Goal: Task Accomplishment & Management: Manage account settings

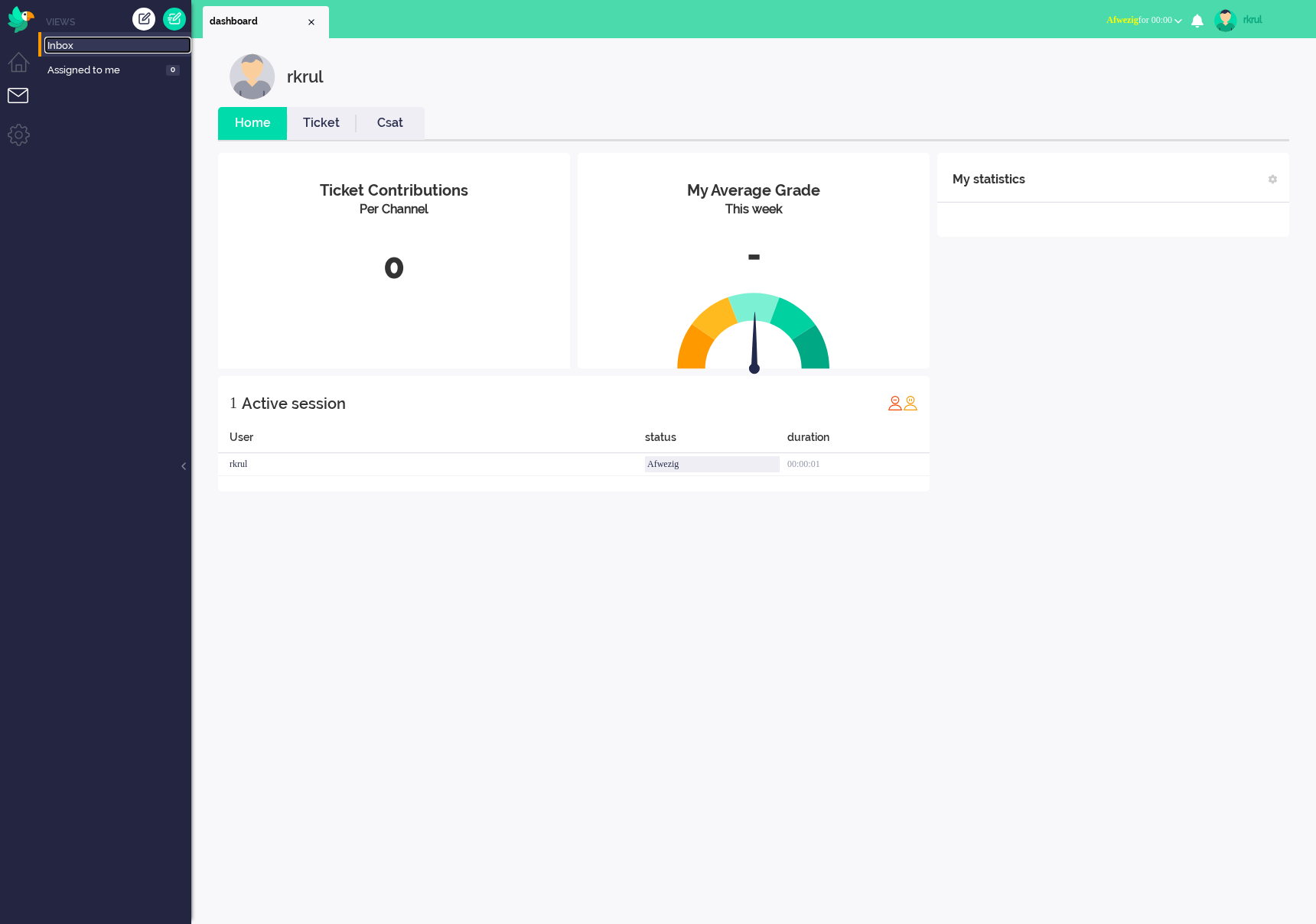
click at [78, 50] on span "Inbox" at bounding box center [120, 46] width 144 height 14
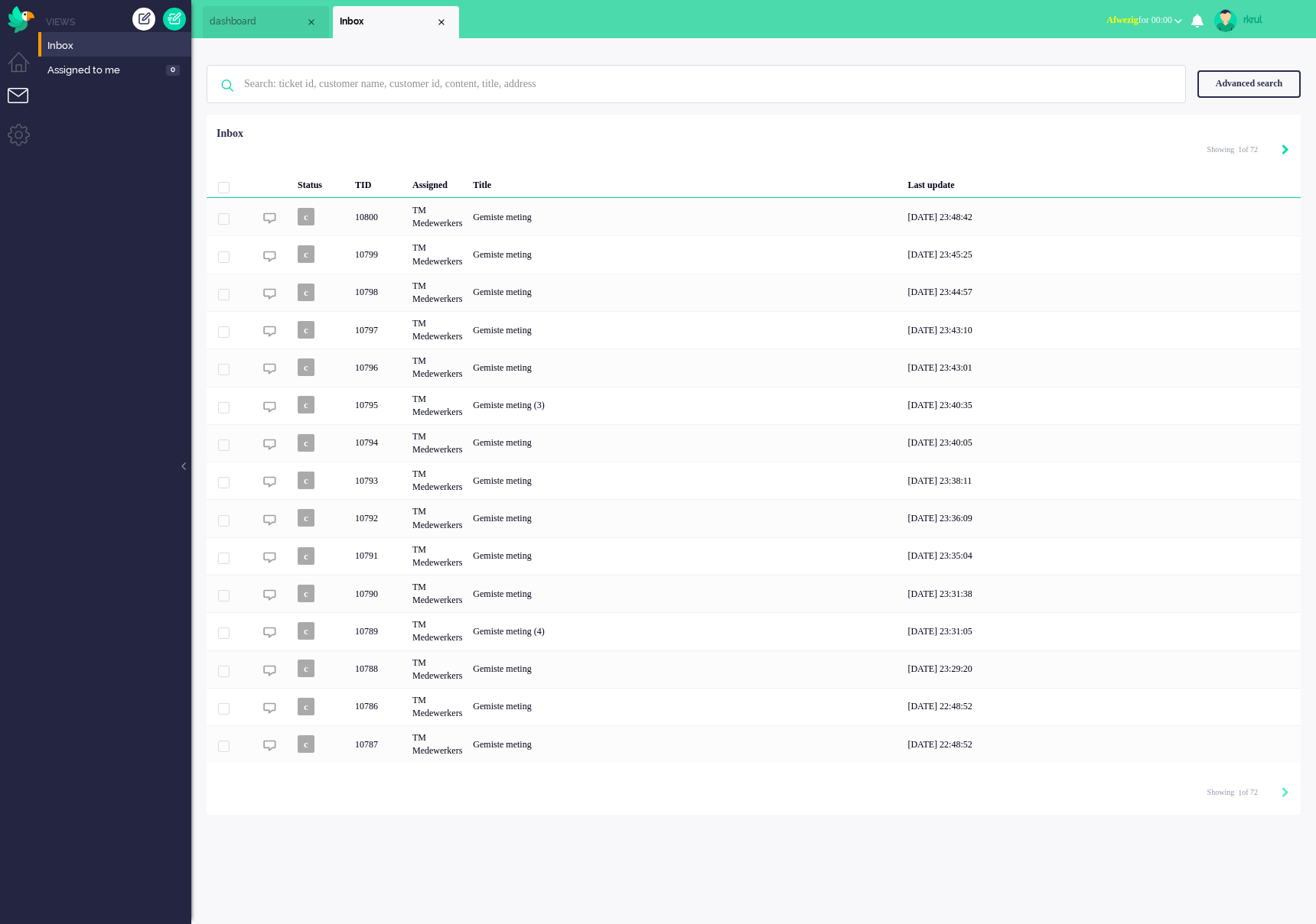
click at [1287, 148] on icon "Next" at bounding box center [1284, 150] width 7 height 11
type input "2"
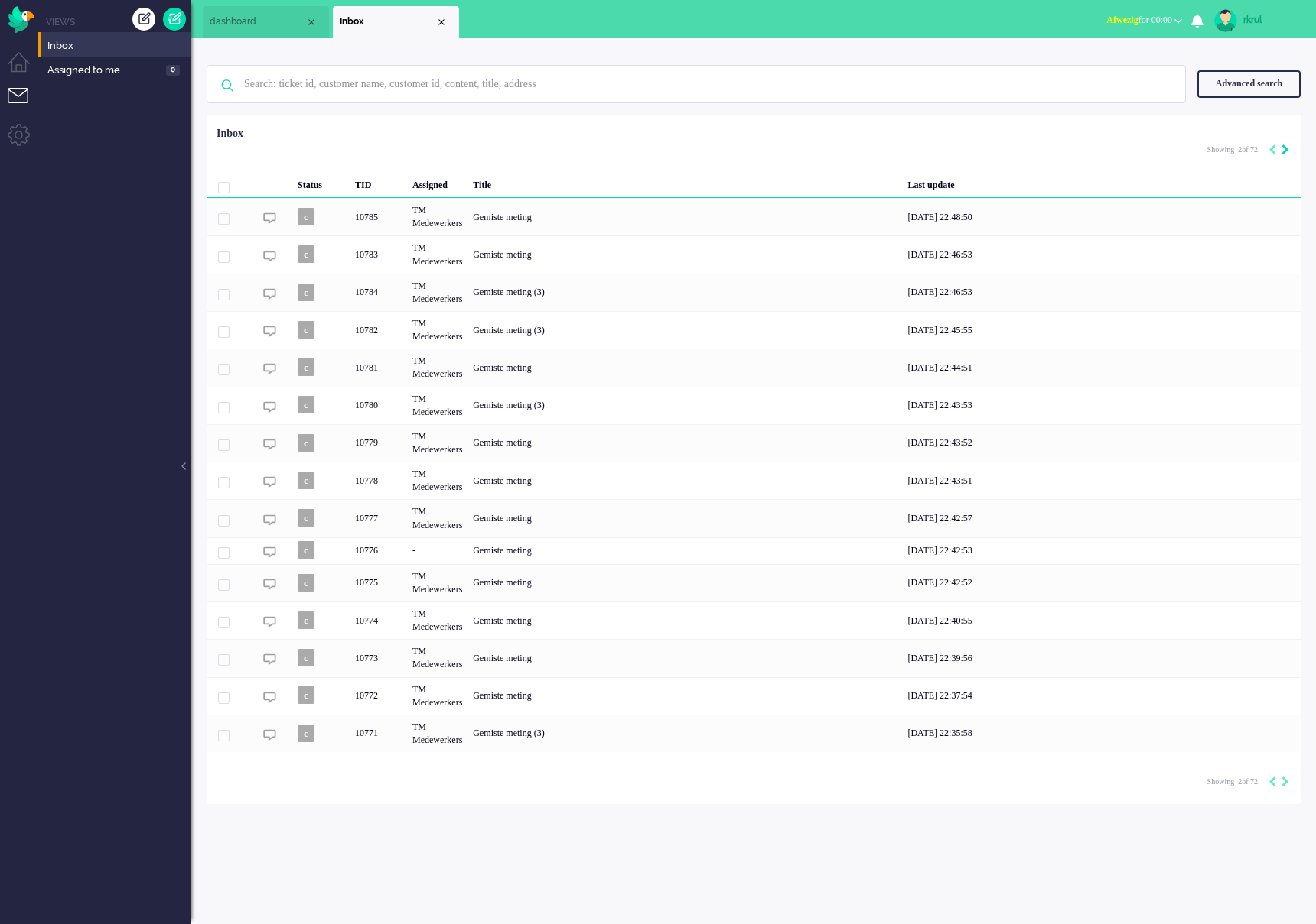
click at [1287, 148] on icon "Next" at bounding box center [1284, 150] width 7 height 11
type input "3"
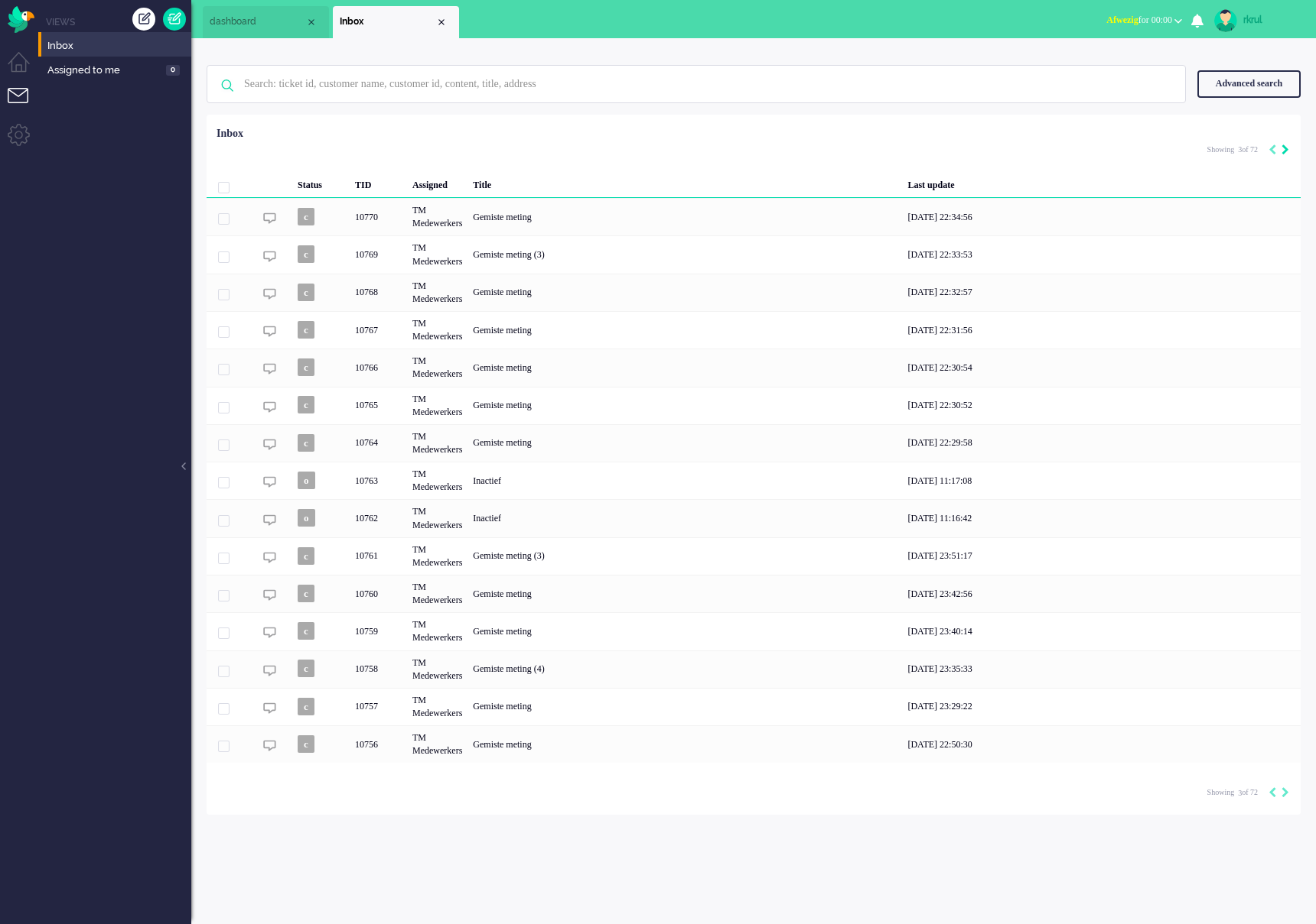
click at [1287, 148] on icon "Next" at bounding box center [1284, 150] width 7 height 11
type input "4"
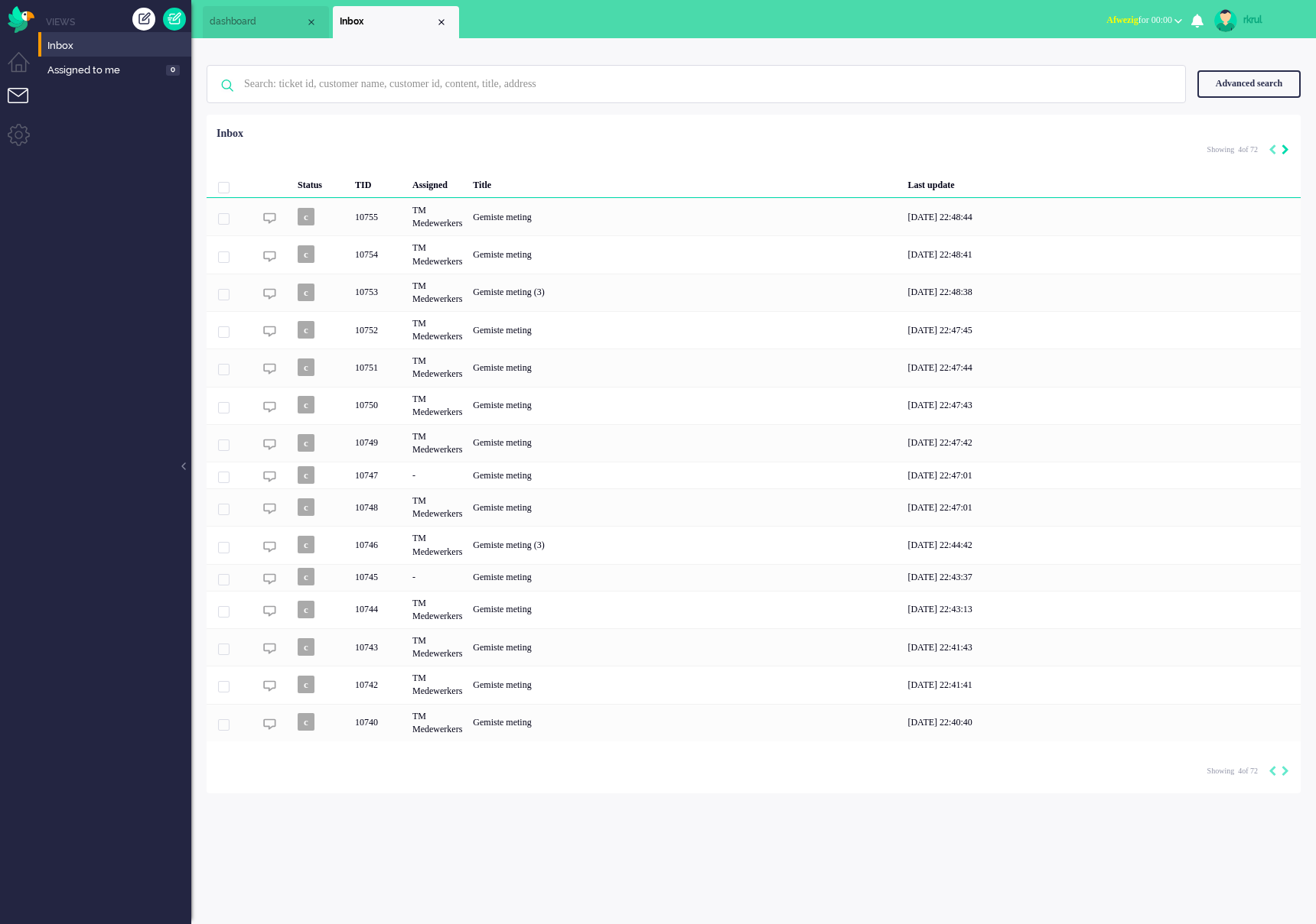
click at [1287, 148] on icon "Next" at bounding box center [1284, 150] width 7 height 11
type input "5"
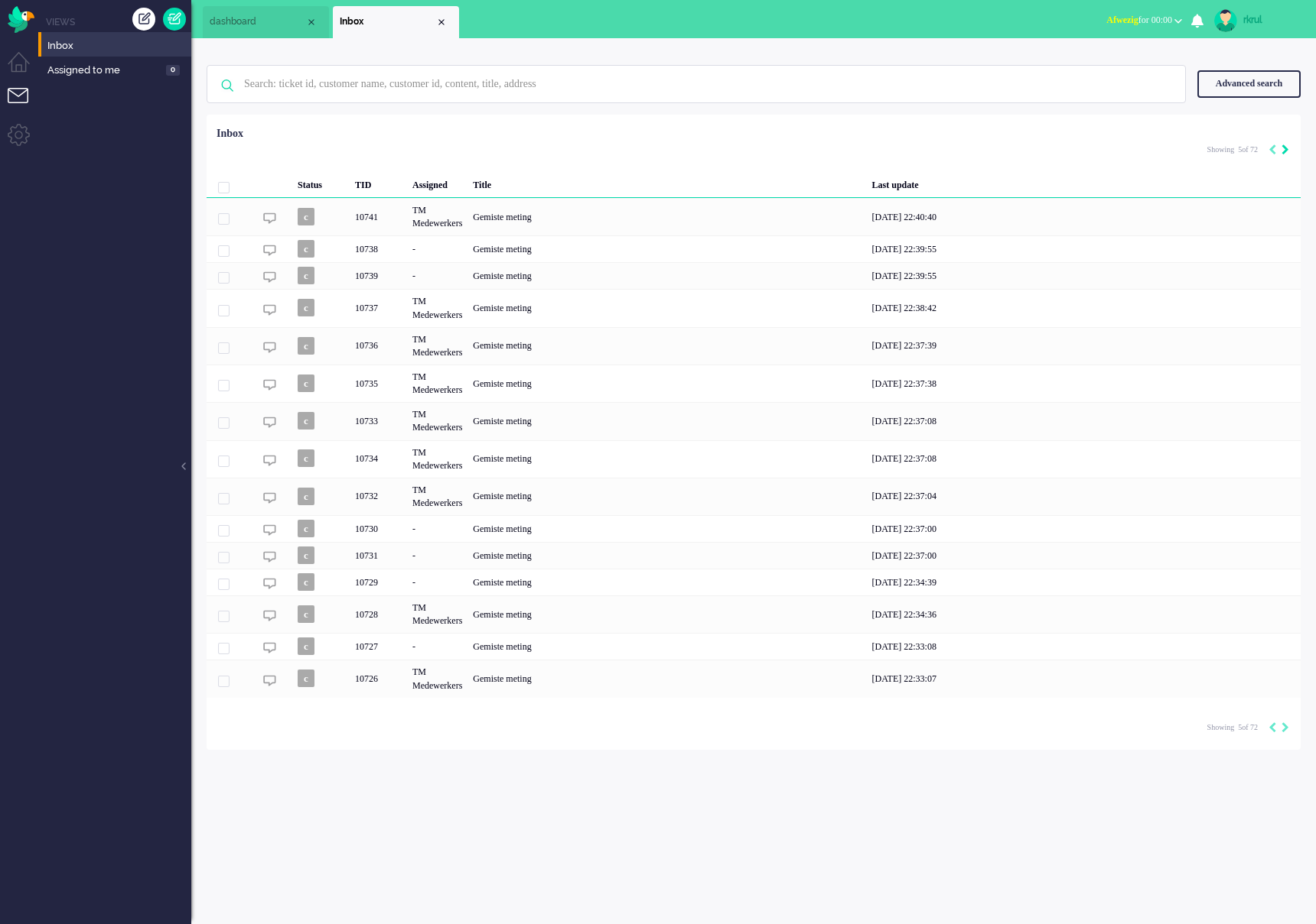
click at [1287, 148] on icon "Next" at bounding box center [1284, 150] width 7 height 11
type input "6"
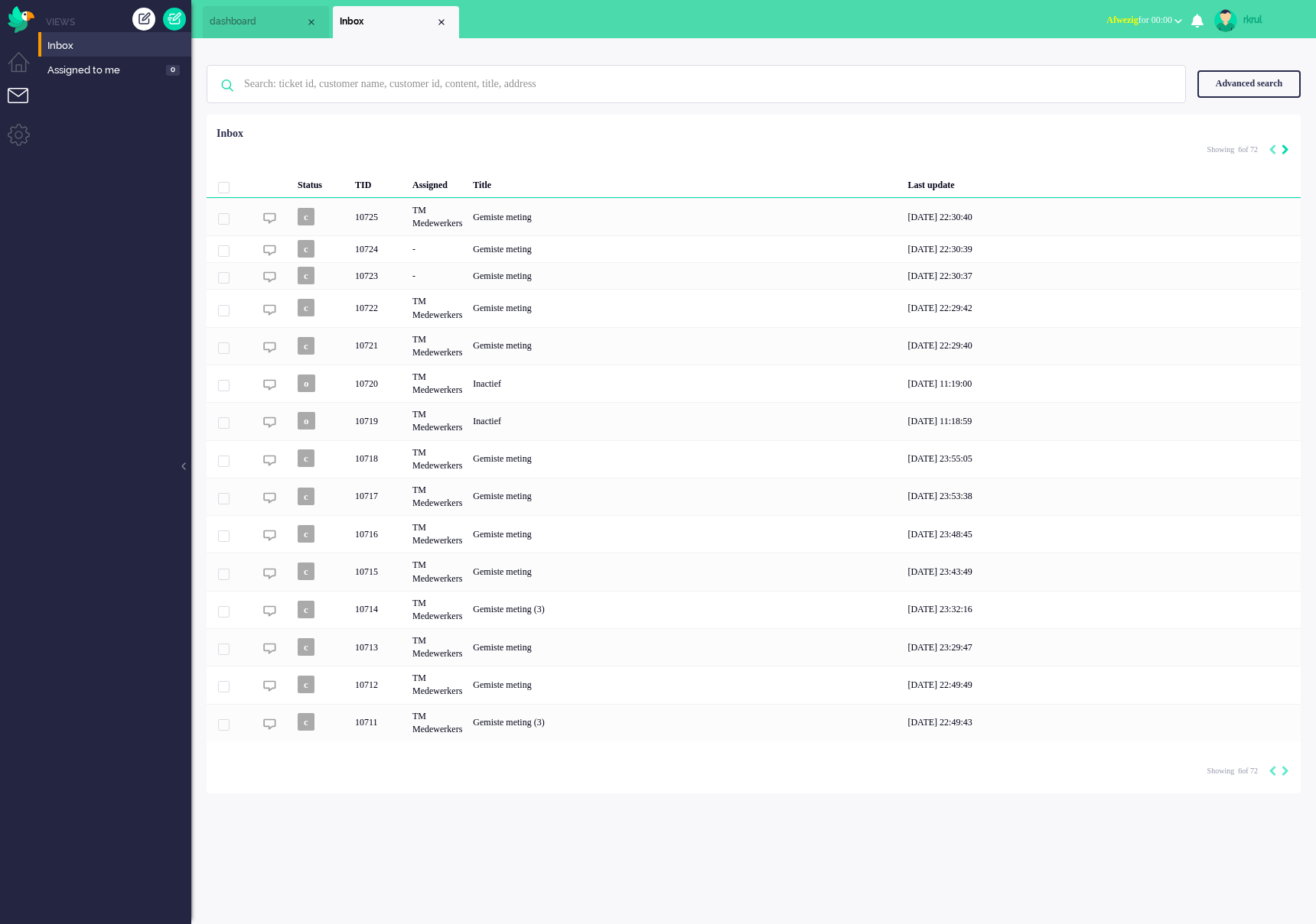
click at [1287, 148] on icon "Next" at bounding box center [1284, 150] width 7 height 11
type input "7"
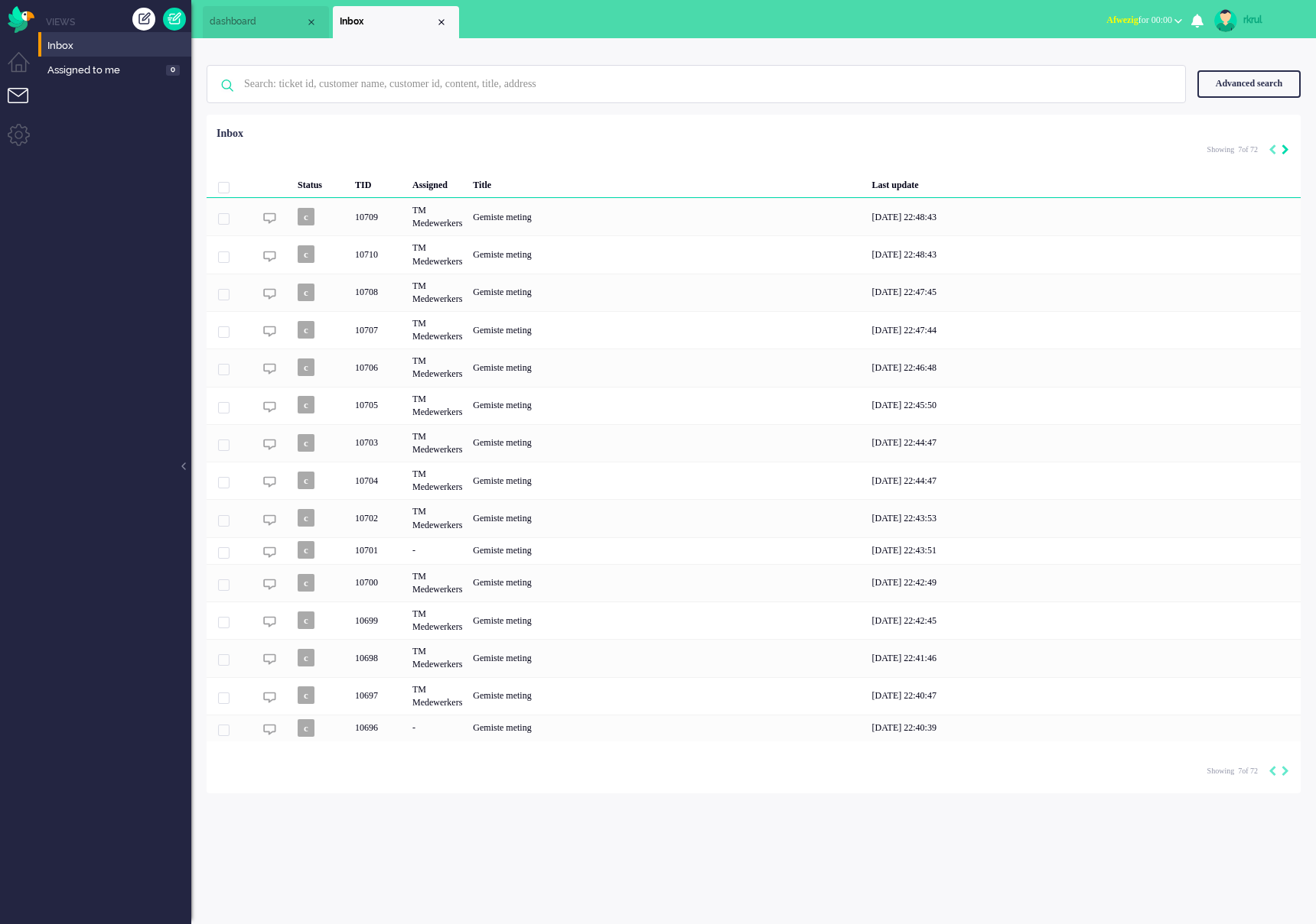
click at [1287, 148] on icon "Next" at bounding box center [1284, 150] width 7 height 11
type input "8"
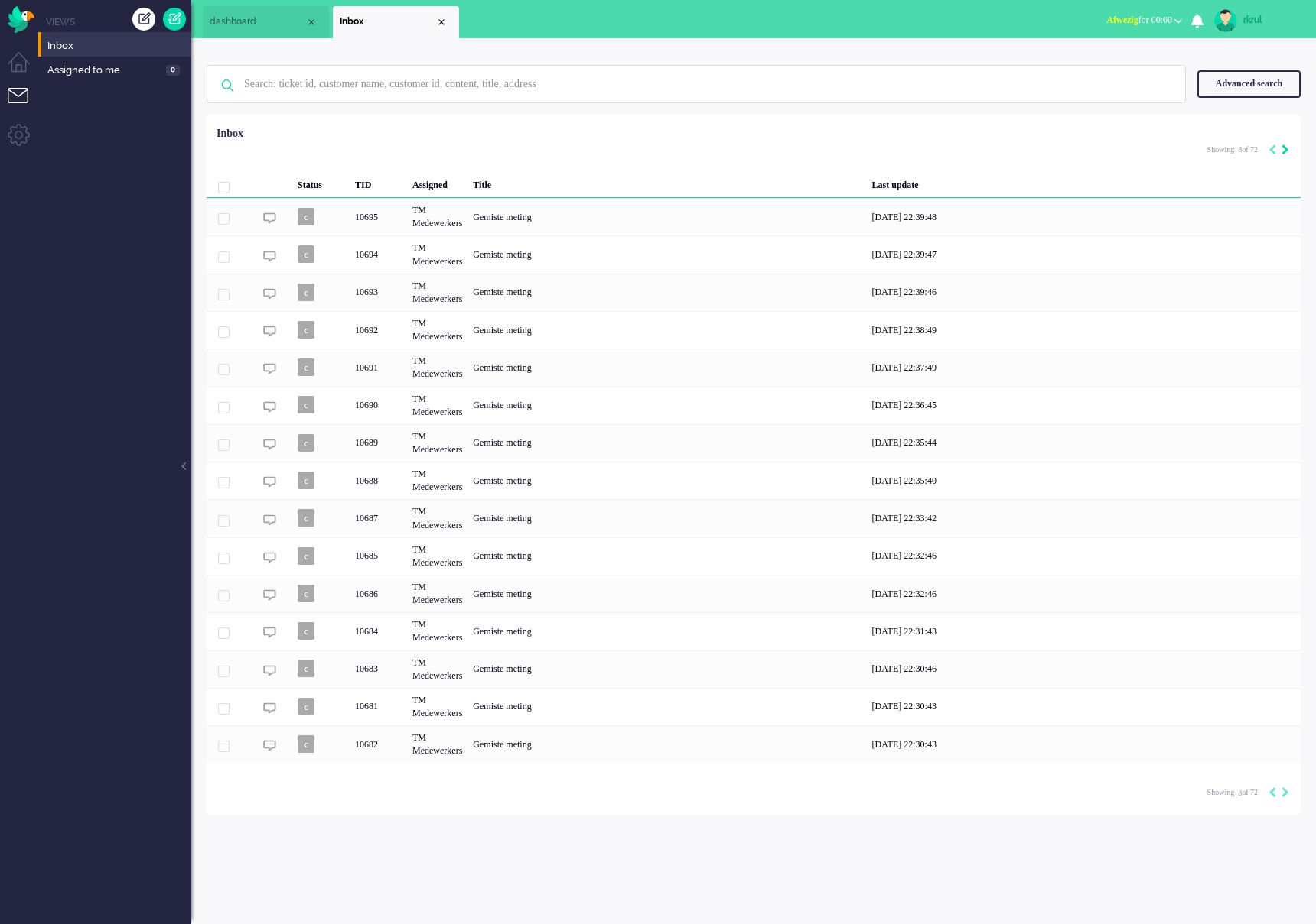
click at [1287, 148] on icon "Next" at bounding box center [1284, 150] width 7 height 11
type input "9"
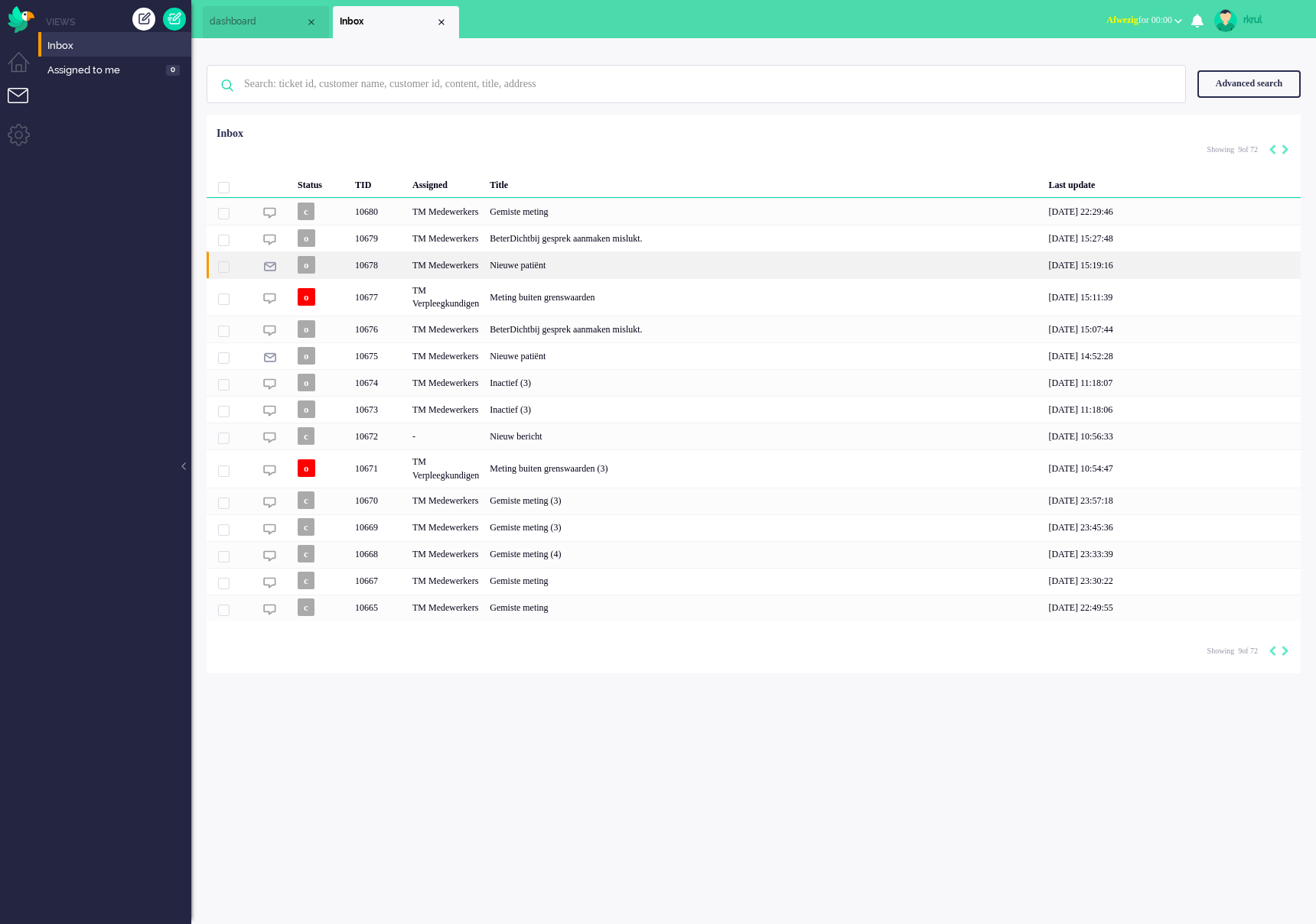
click at [601, 270] on div "Nieuwe patiënt" at bounding box center [763, 265] width 558 height 27
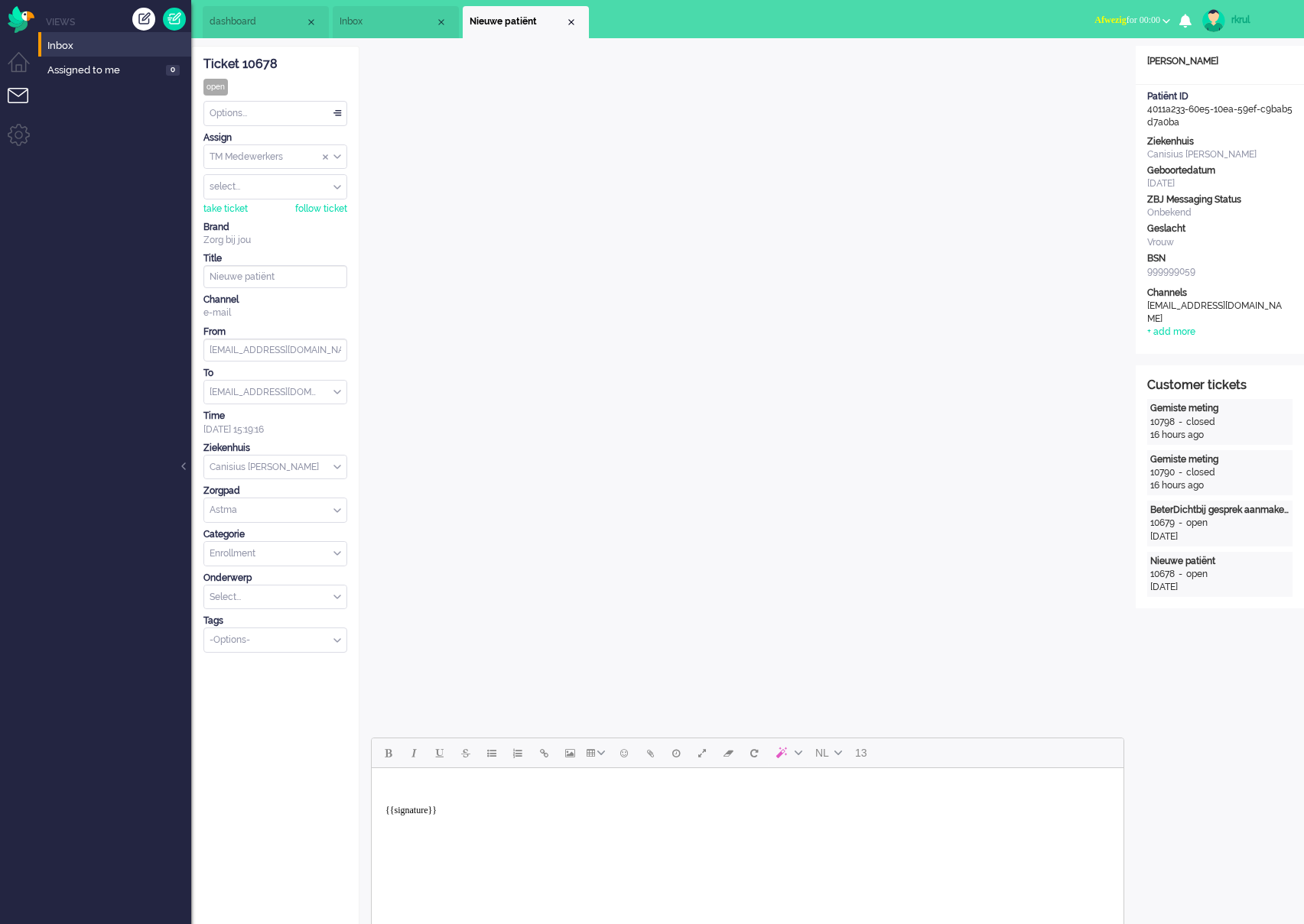
drag, startPoint x: 1192, startPoint y: 120, endPoint x: 1138, endPoint y: 109, distance: 55.1
click at [1138, 109] on div "Patiënt ID 4011a233-60e5-10ea-59ef-c9bab5d7a0ba" at bounding box center [1219, 109] width 168 height 39
copy div "4011a233-60e5-10ea-59ef-c9bab5d7a0ba"
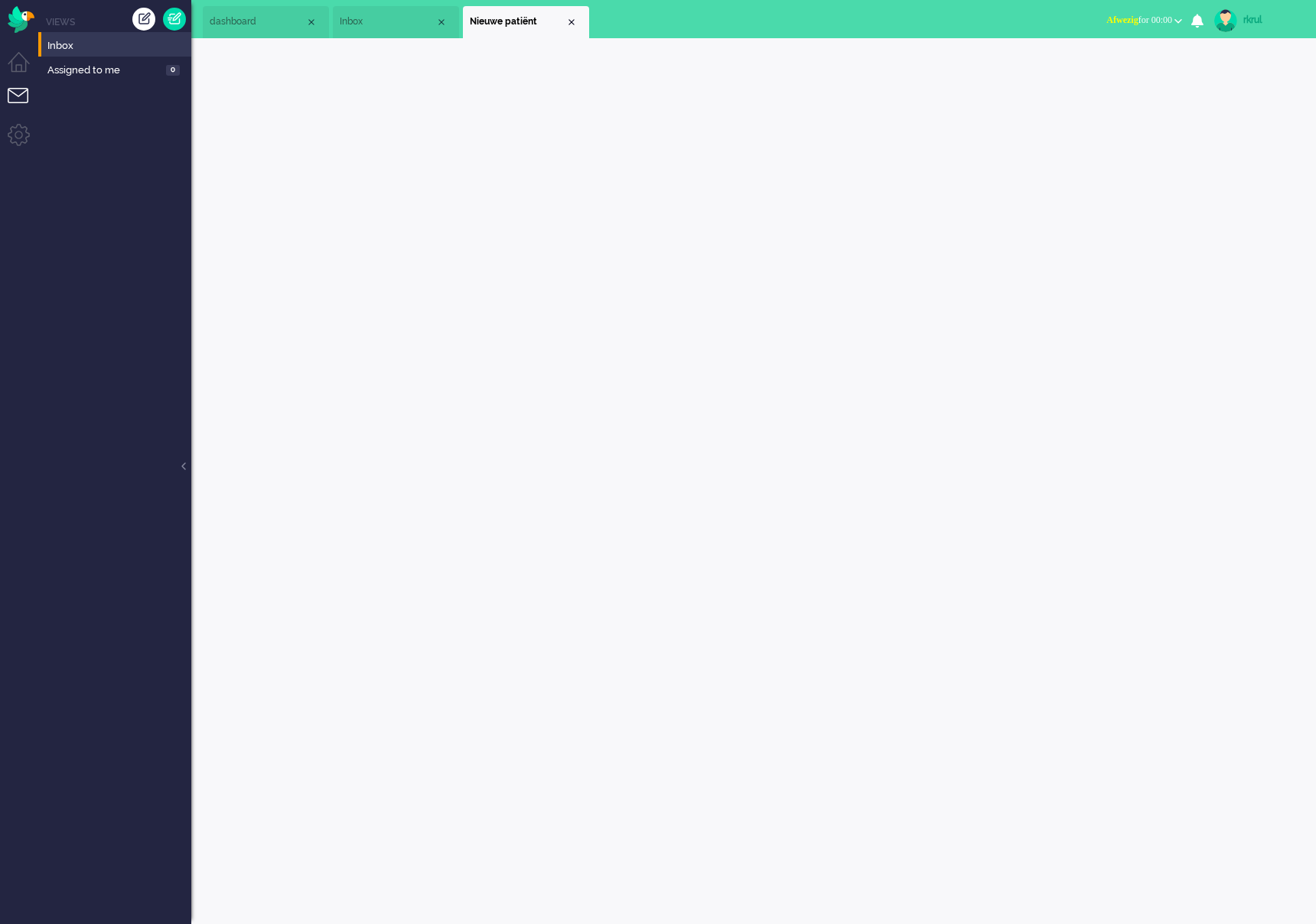
click at [363, 20] on span "Inbox" at bounding box center [387, 22] width 95 height 13
click at [572, 24] on div "Close tab" at bounding box center [572, 22] width 13 height 13
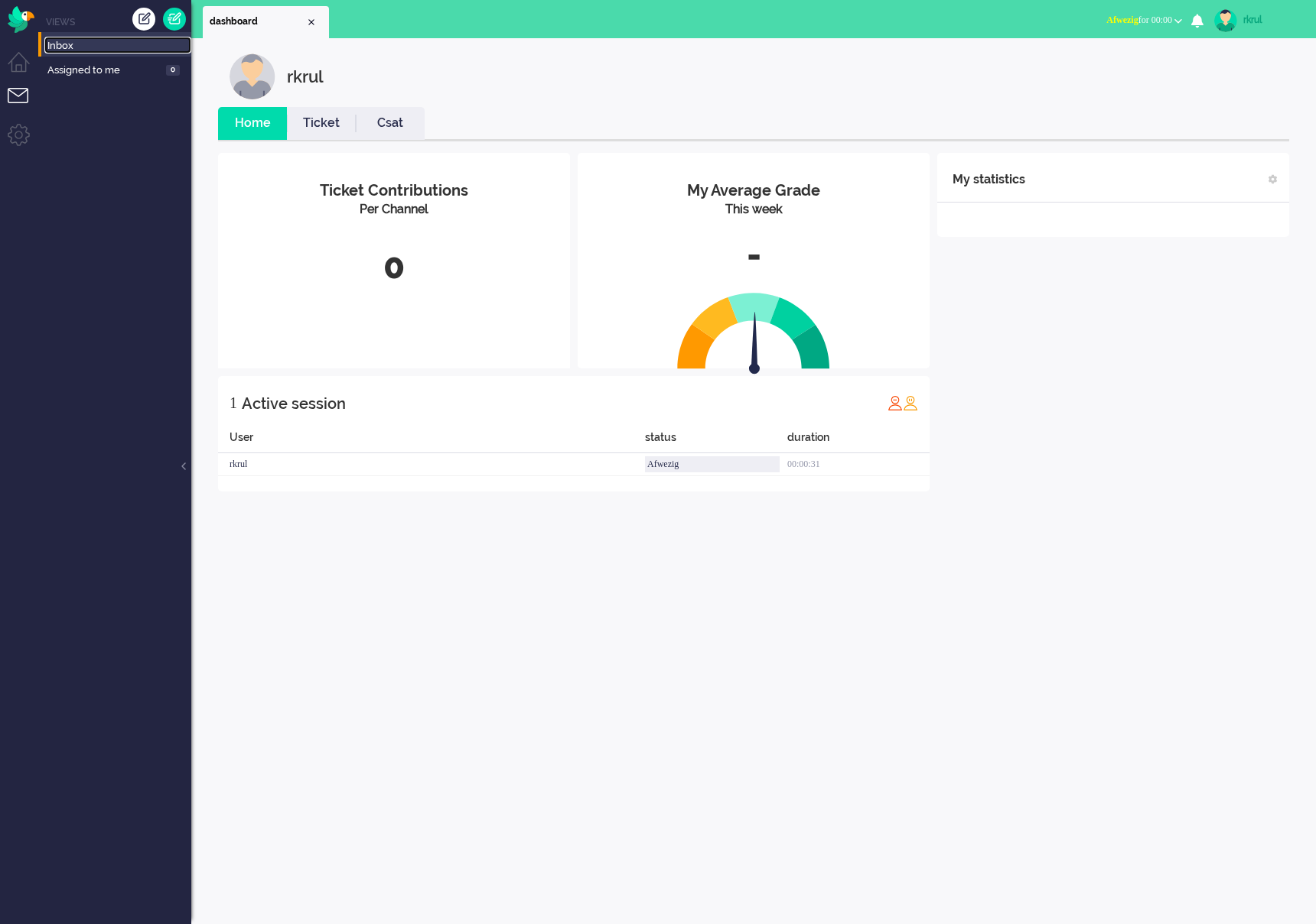
click at [74, 37] on link "Inbox" at bounding box center [117, 45] width 147 height 17
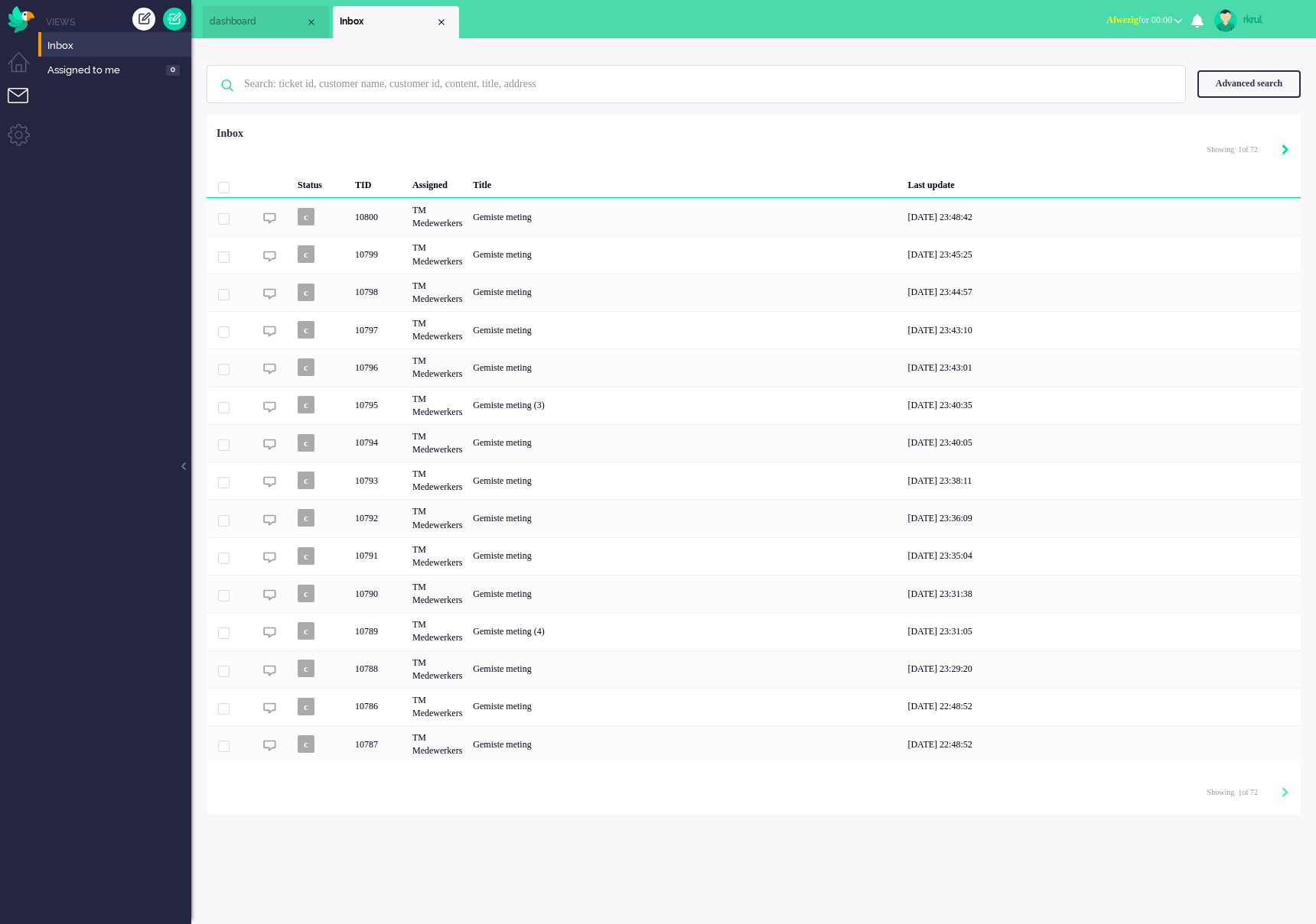
click at [1288, 149] on icon "Next" at bounding box center [1284, 150] width 7 height 11
type input "2"
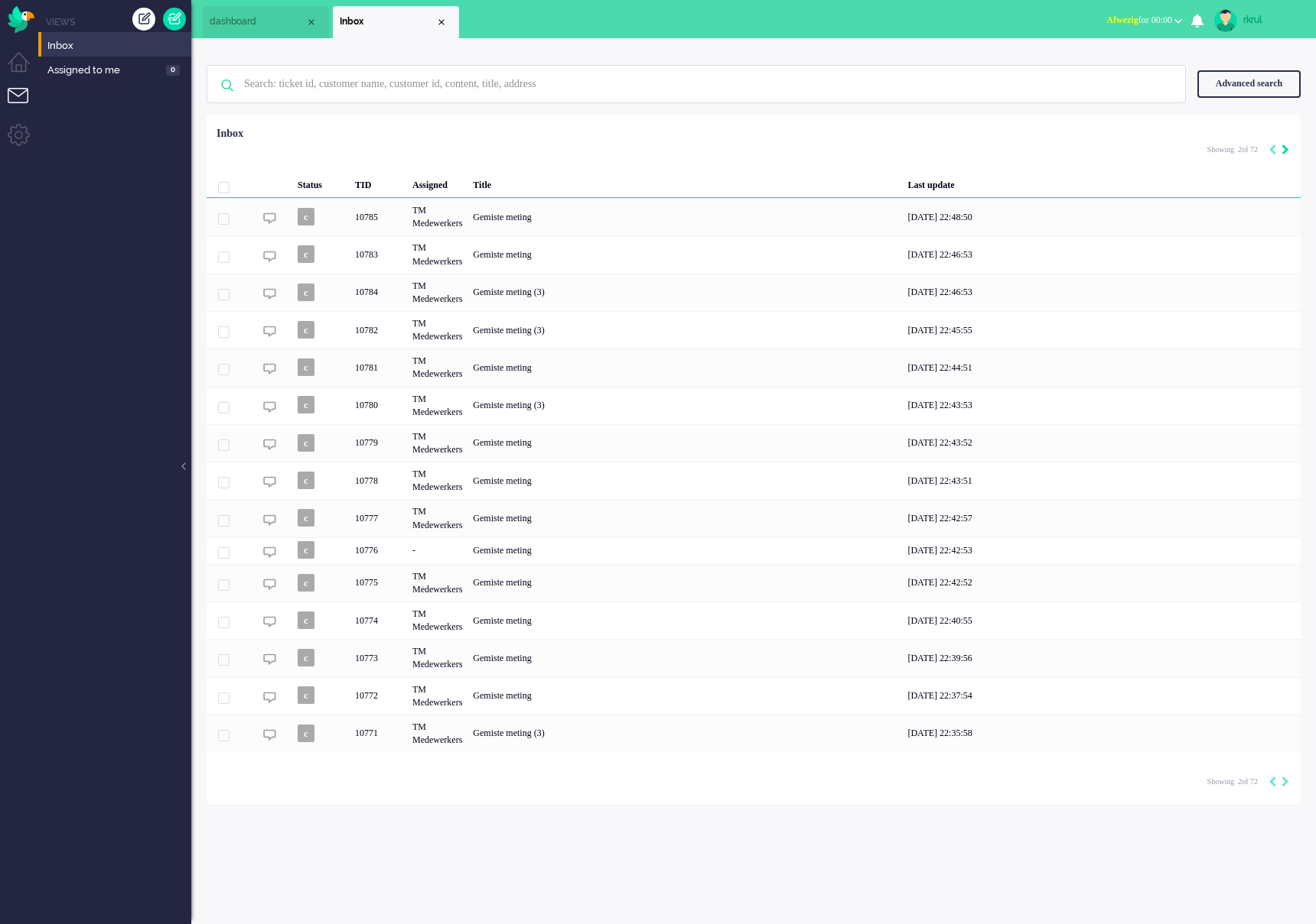
click at [1284, 148] on icon "Next" at bounding box center [1284, 150] width 7 height 11
type input "3"
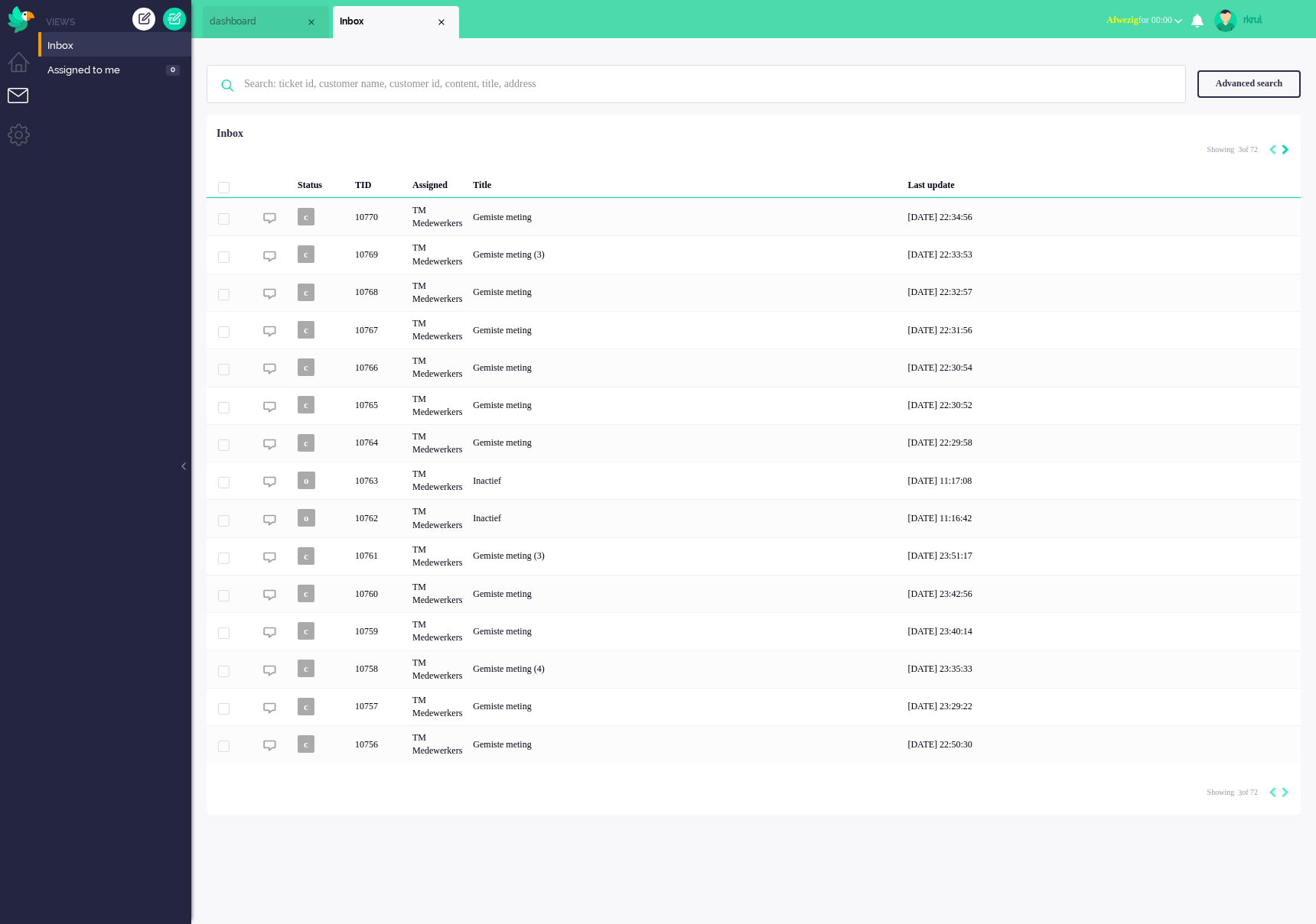
click at [1284, 148] on icon "Next" at bounding box center [1284, 150] width 7 height 11
type input "4"
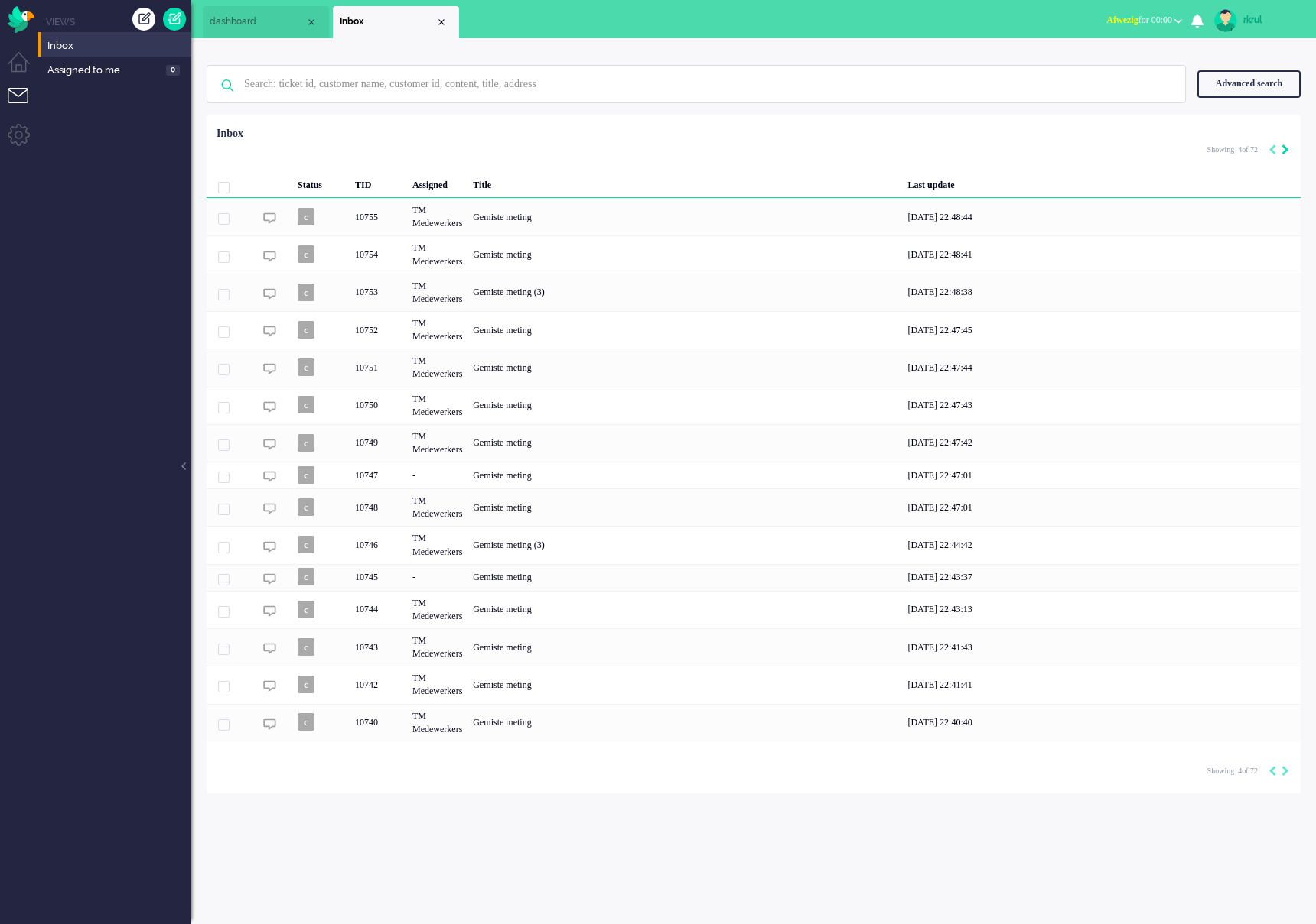
click at [1284, 148] on icon "Next" at bounding box center [1284, 150] width 7 height 11
type input "5"
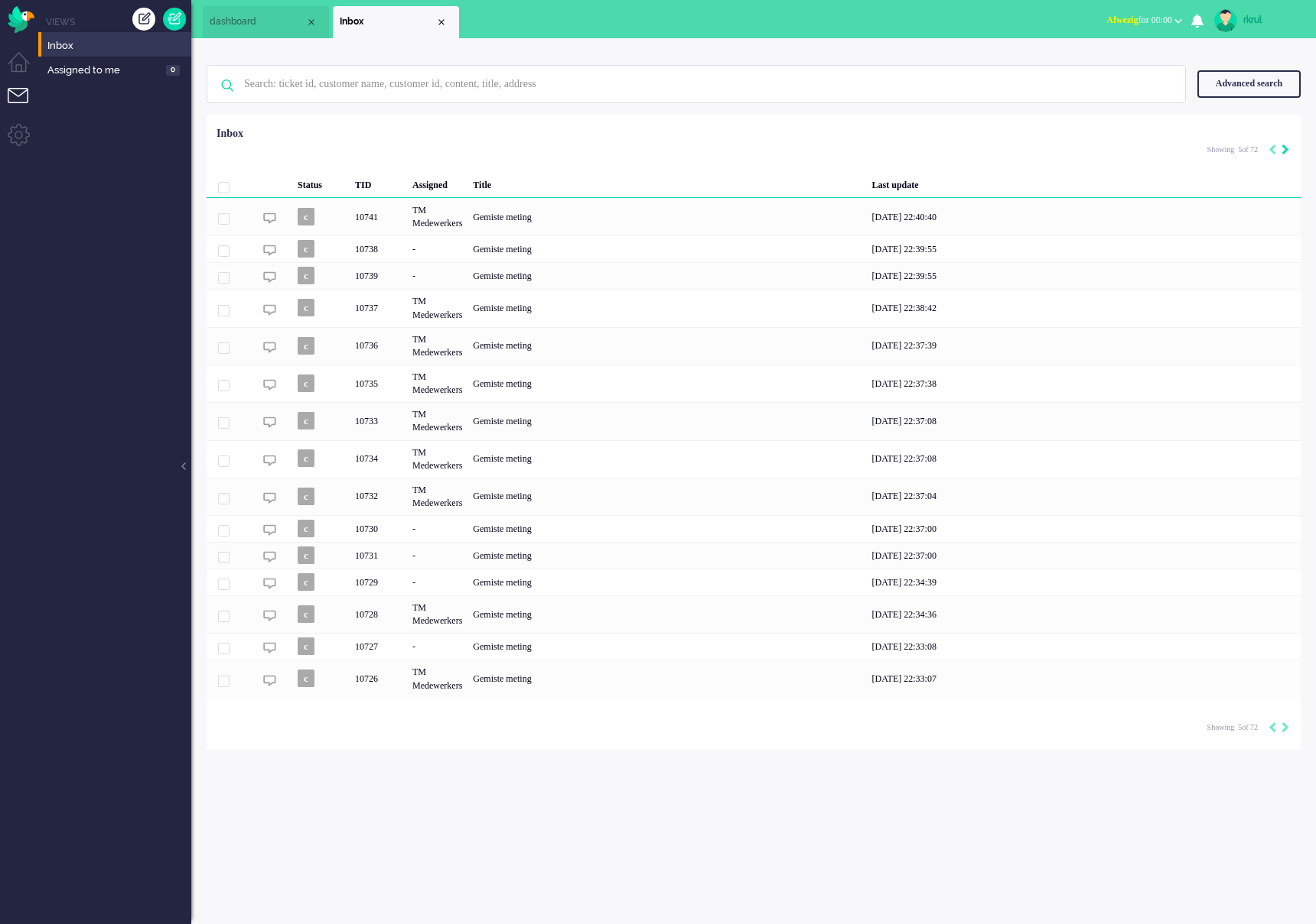
click at [1284, 148] on icon "Next" at bounding box center [1284, 150] width 7 height 11
type input "6"
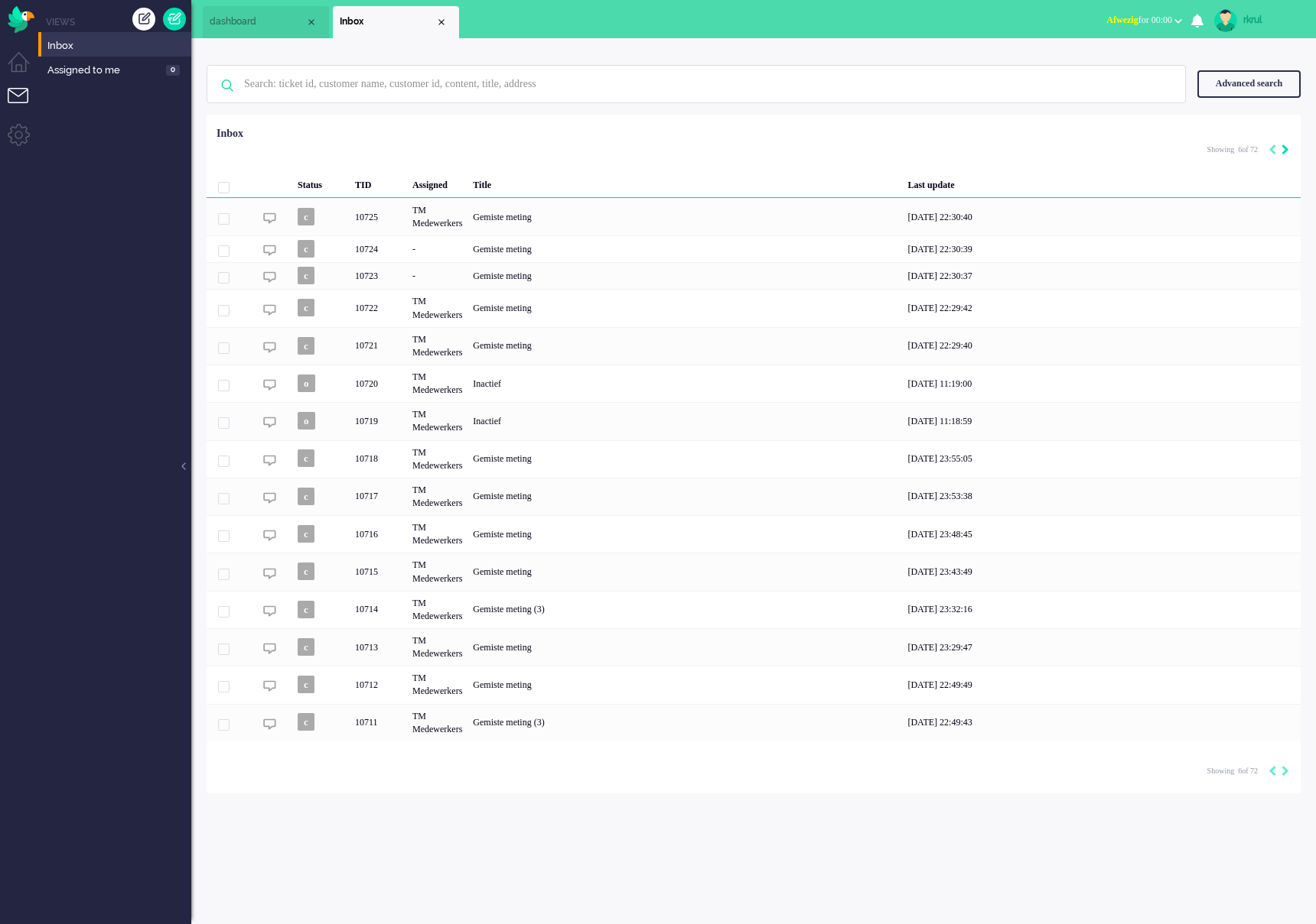
click at [1284, 148] on icon "Next" at bounding box center [1284, 150] width 7 height 11
type input "7"
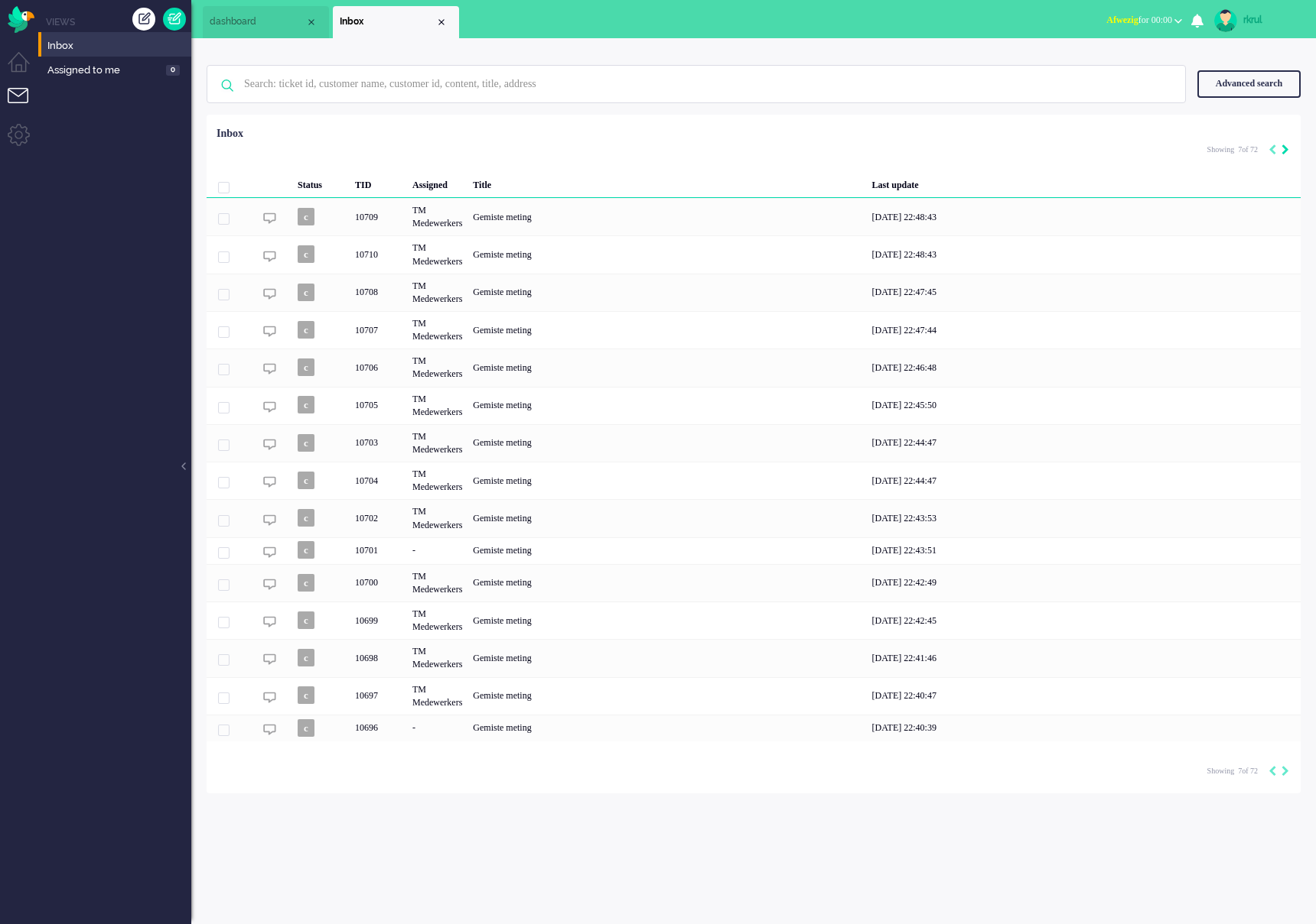
click at [1284, 148] on icon "Next" at bounding box center [1284, 150] width 7 height 11
type input "8"
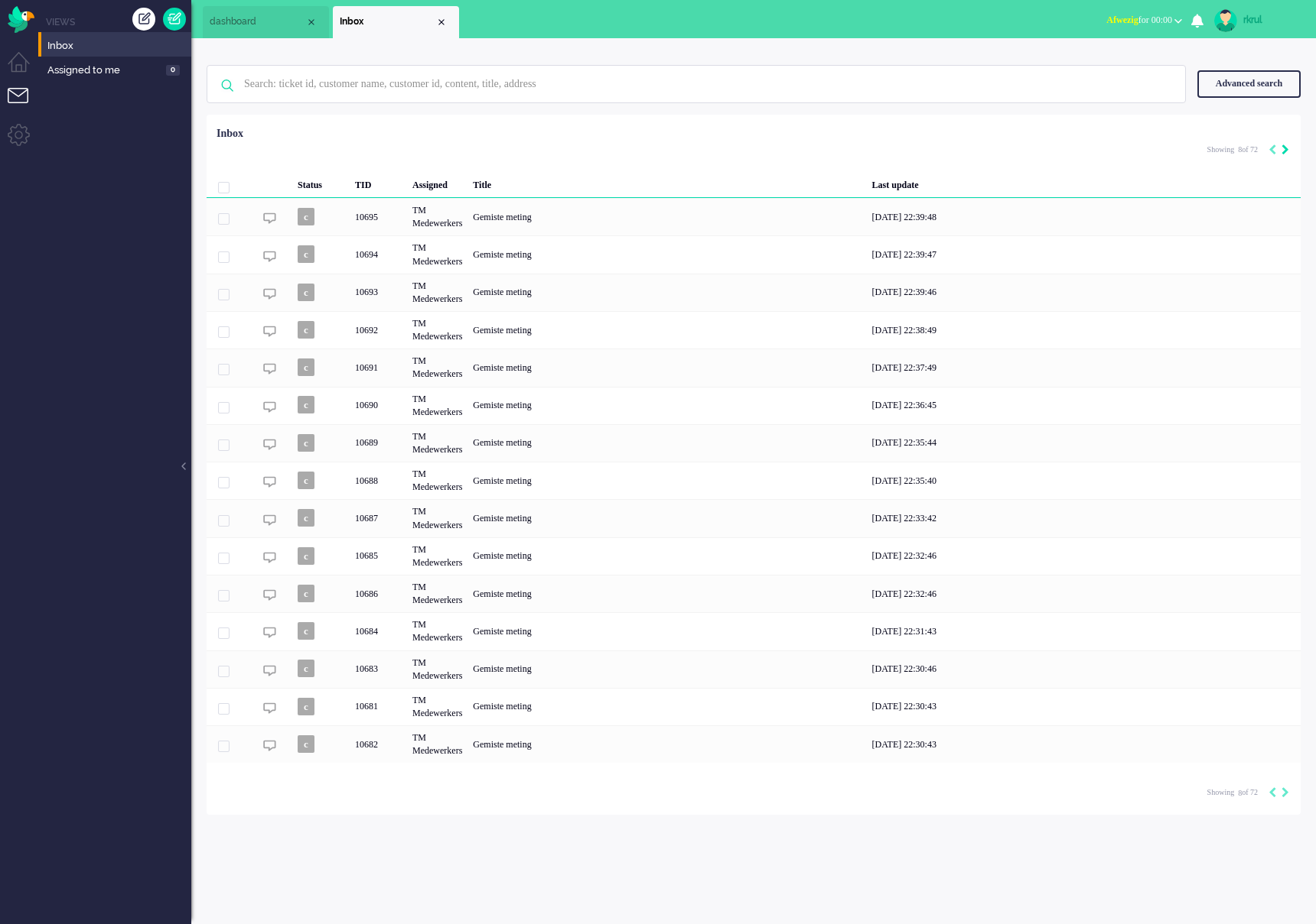
click at [1284, 148] on icon "Next" at bounding box center [1284, 150] width 7 height 11
type input "9"
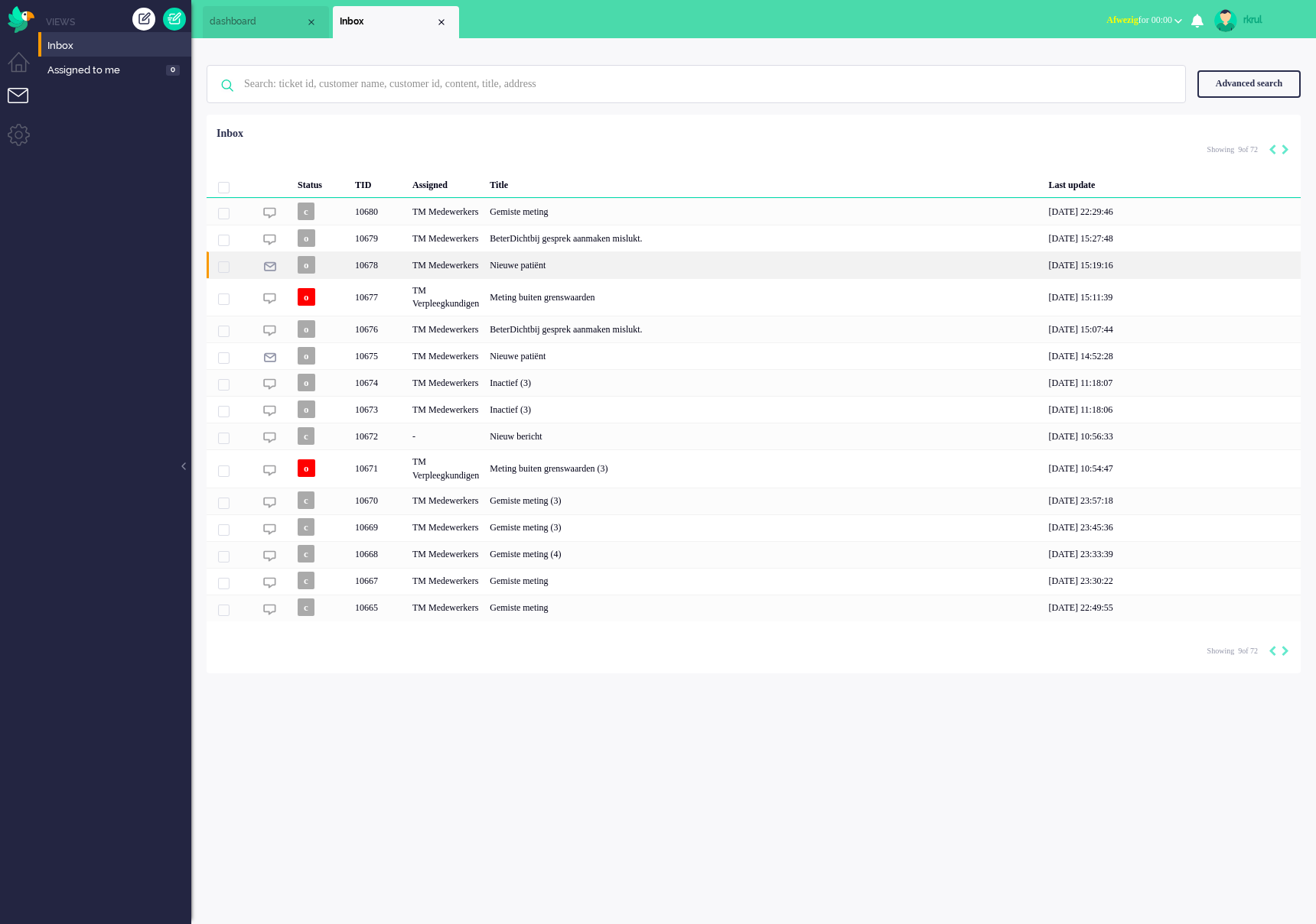
click at [690, 260] on div "Nieuwe patiënt" at bounding box center [763, 265] width 558 height 27
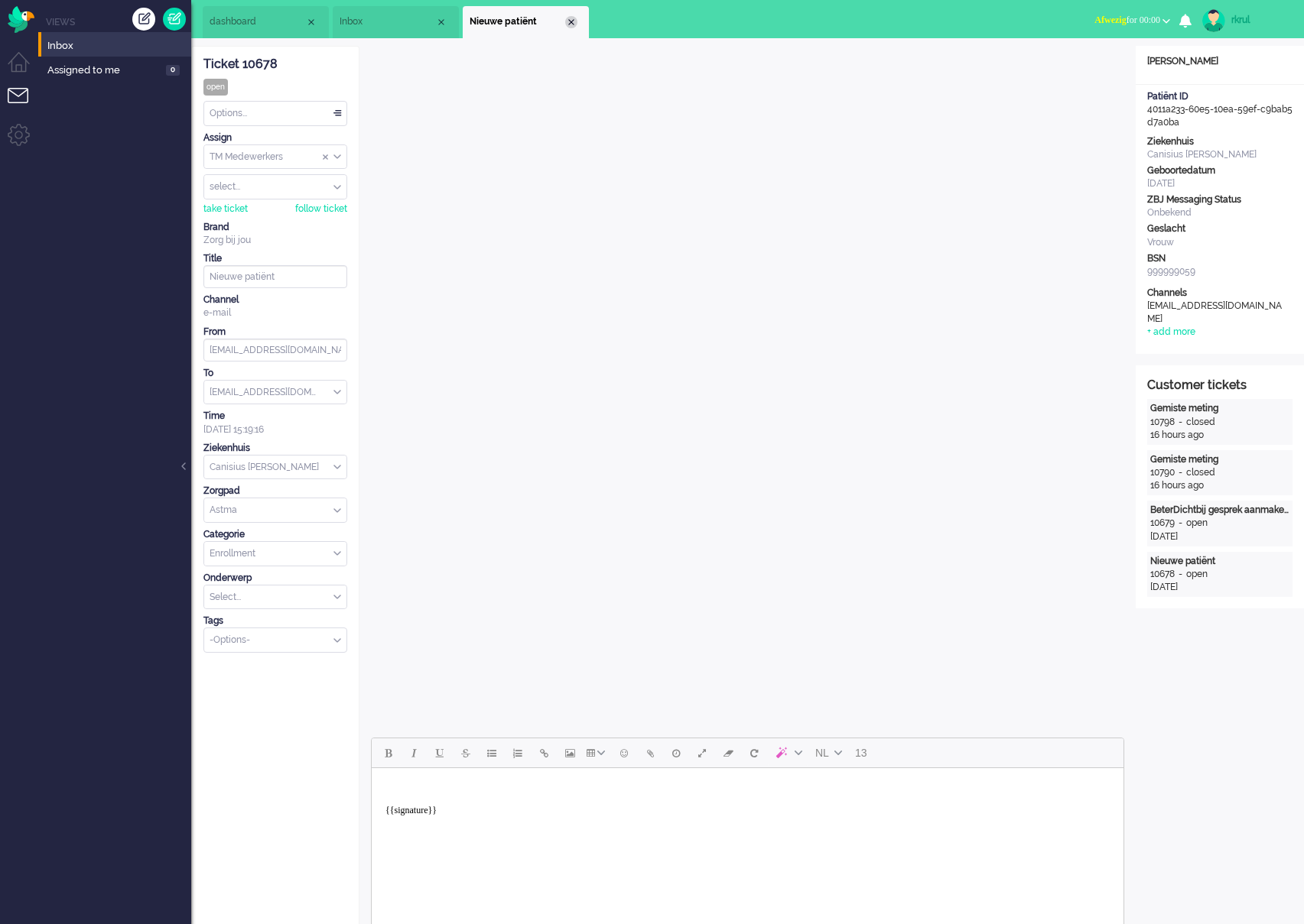
click at [577, 21] on div "Close tab" at bounding box center [571, 22] width 13 height 13
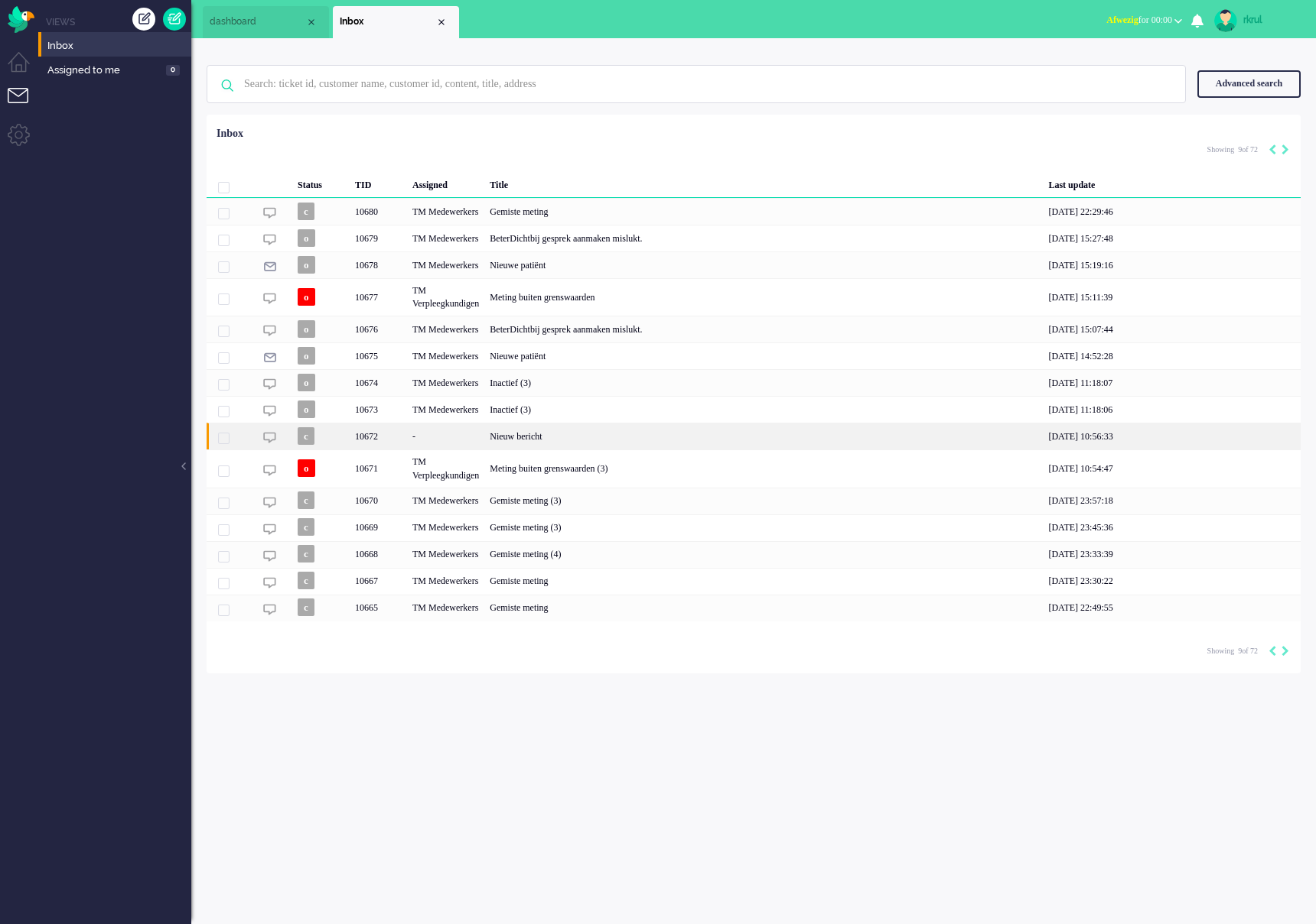
click at [590, 432] on div "Nieuw bericht" at bounding box center [763, 436] width 558 height 27
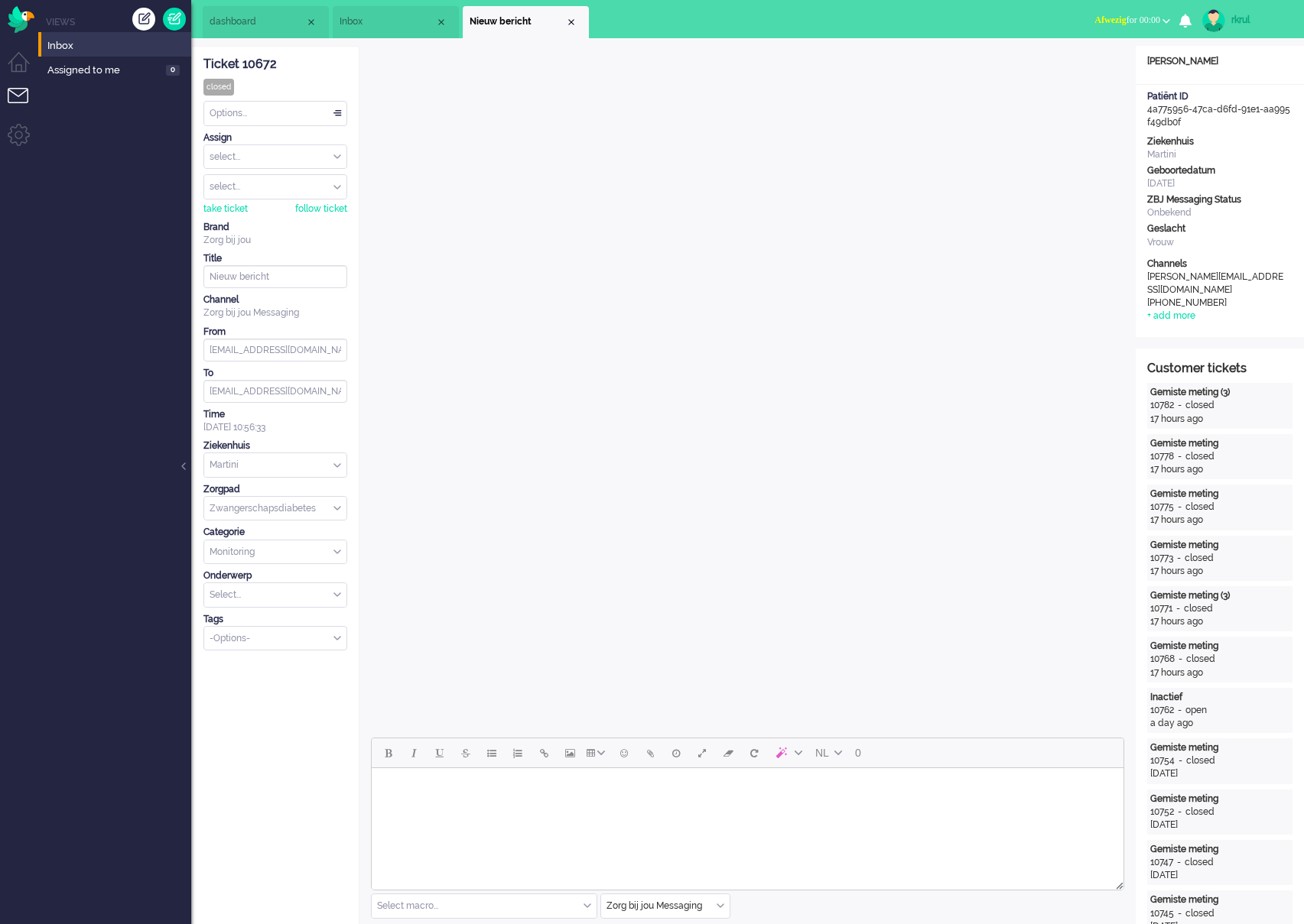
click at [400, 21] on span "Inbox" at bounding box center [387, 22] width 95 height 13
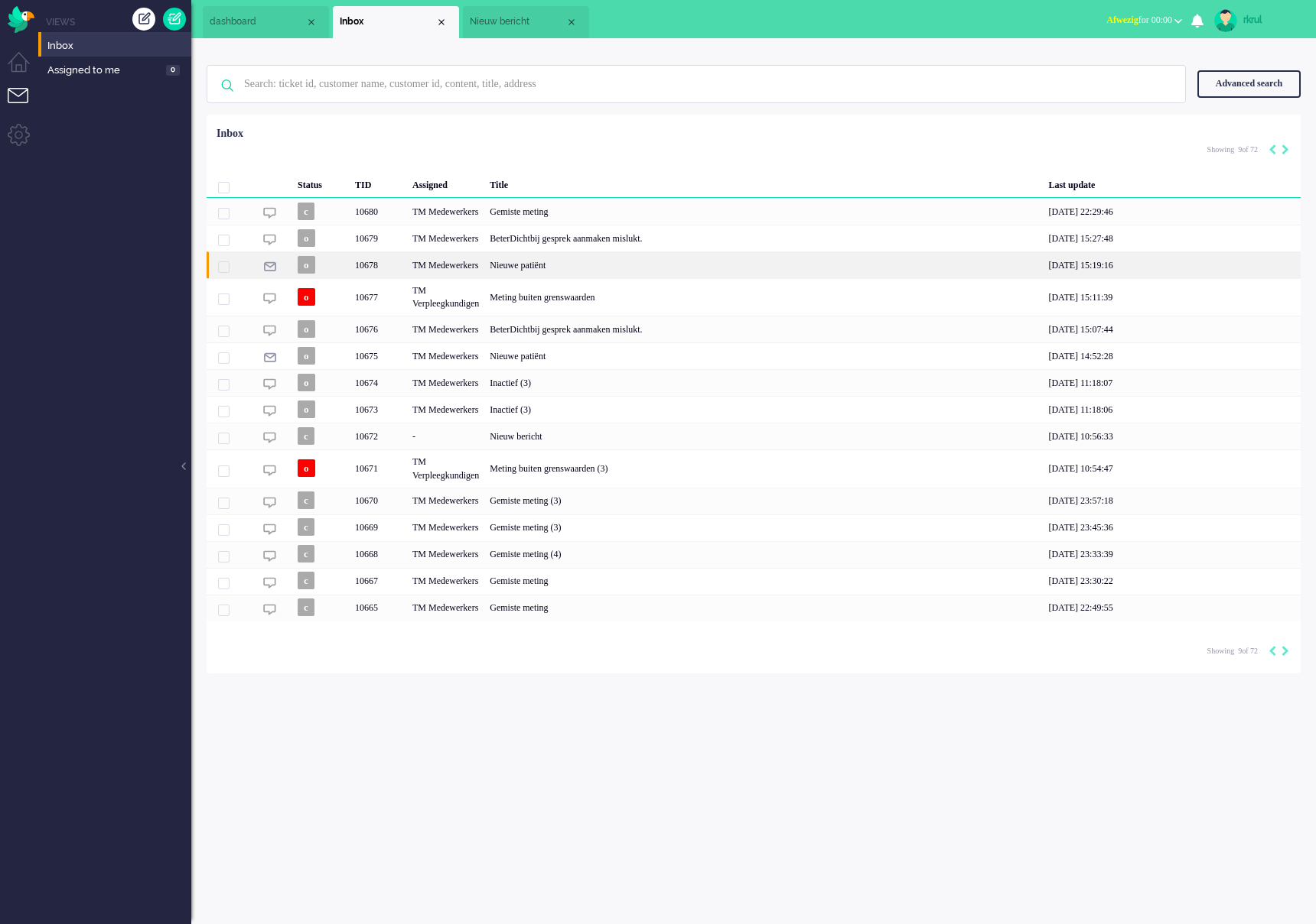
click at [547, 272] on div "Nieuwe patiënt" at bounding box center [763, 265] width 558 height 27
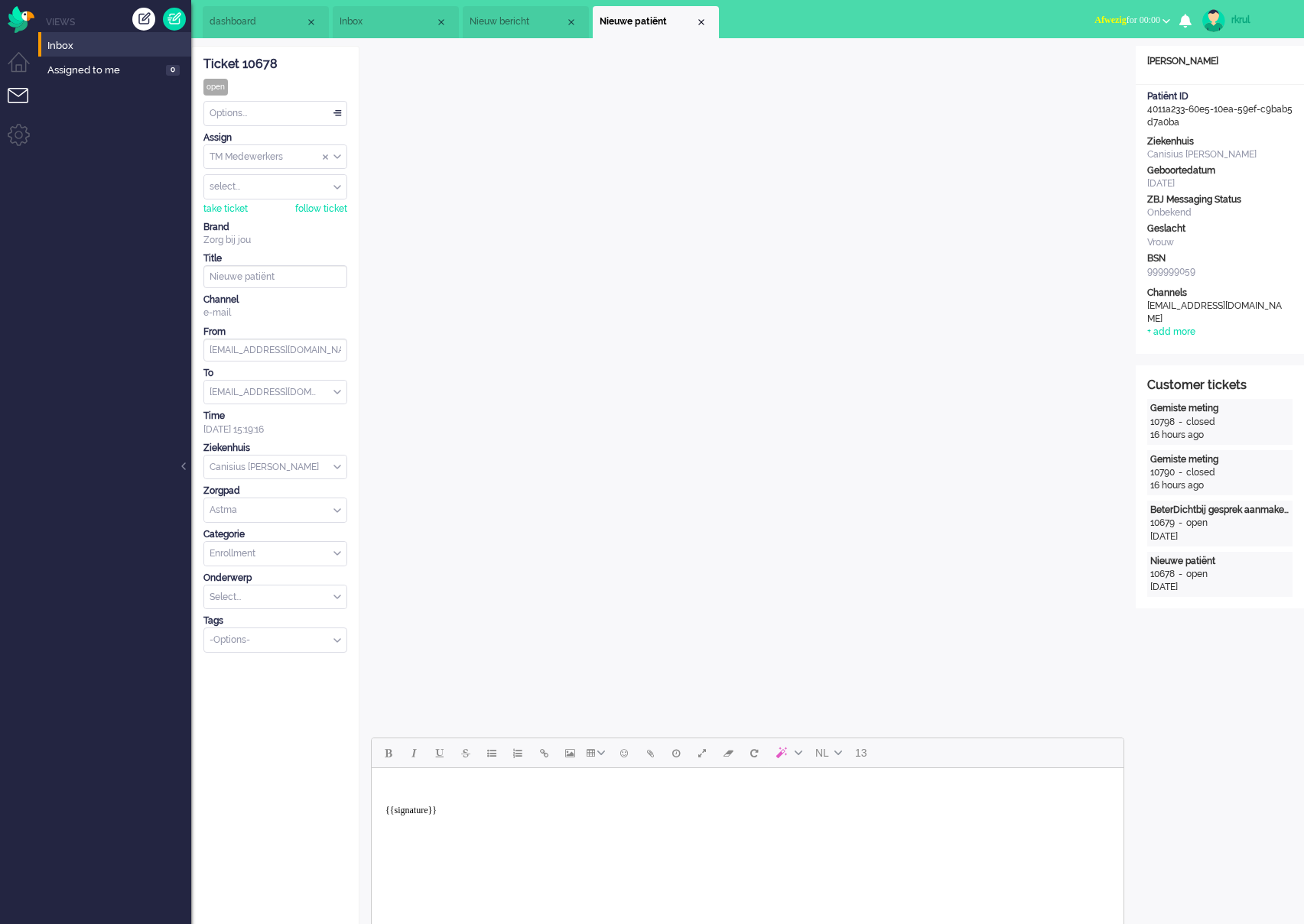
drag, startPoint x: 1209, startPoint y: 124, endPoint x: 1144, endPoint y: 109, distance: 66.7
click at [1144, 109] on div "Patiënt ID 4011a233-60e5-10ea-59ef-c9bab5d7a0ba" at bounding box center [1219, 109] width 168 height 39
copy div "4011a233-60e5-10ea-59ef-c9bab5d7a0ba"
click at [535, 22] on span "Nieuw bericht" at bounding box center [517, 22] width 95 height 13
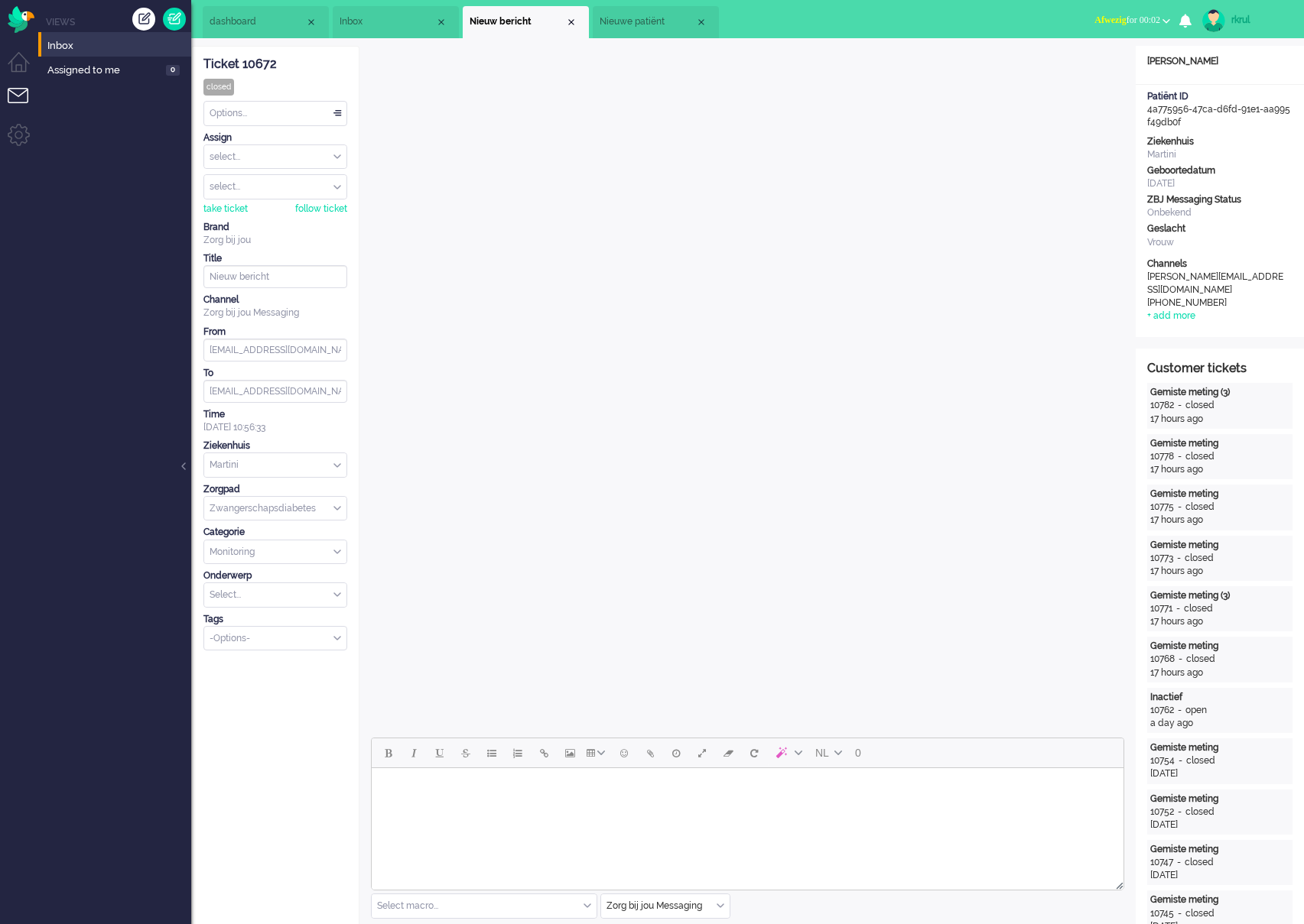
click at [630, 25] on span "Nieuwe patiënt" at bounding box center [647, 22] width 95 height 13
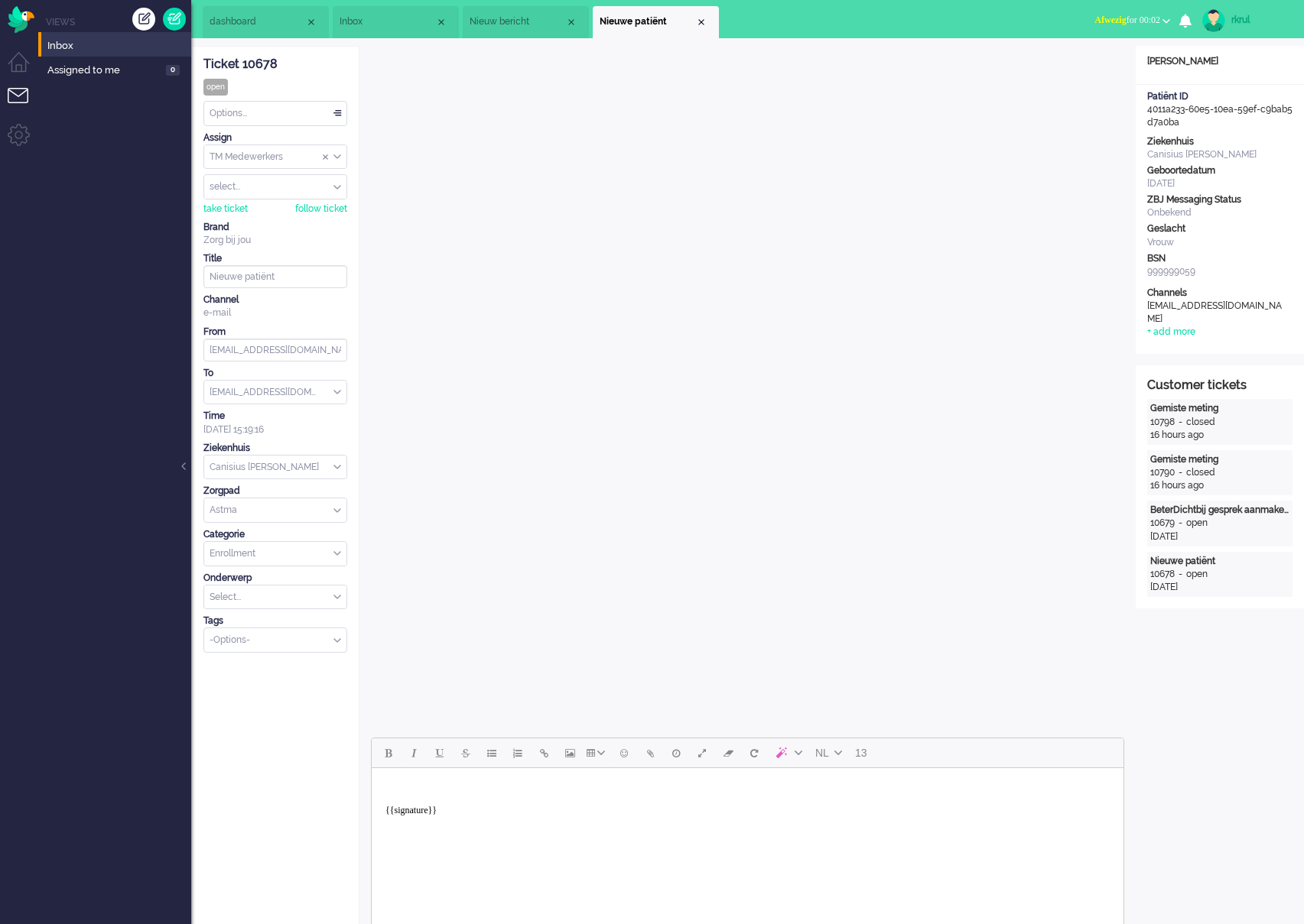
click at [376, 15] on span "Inbox" at bounding box center [387, 22] width 95 height 13
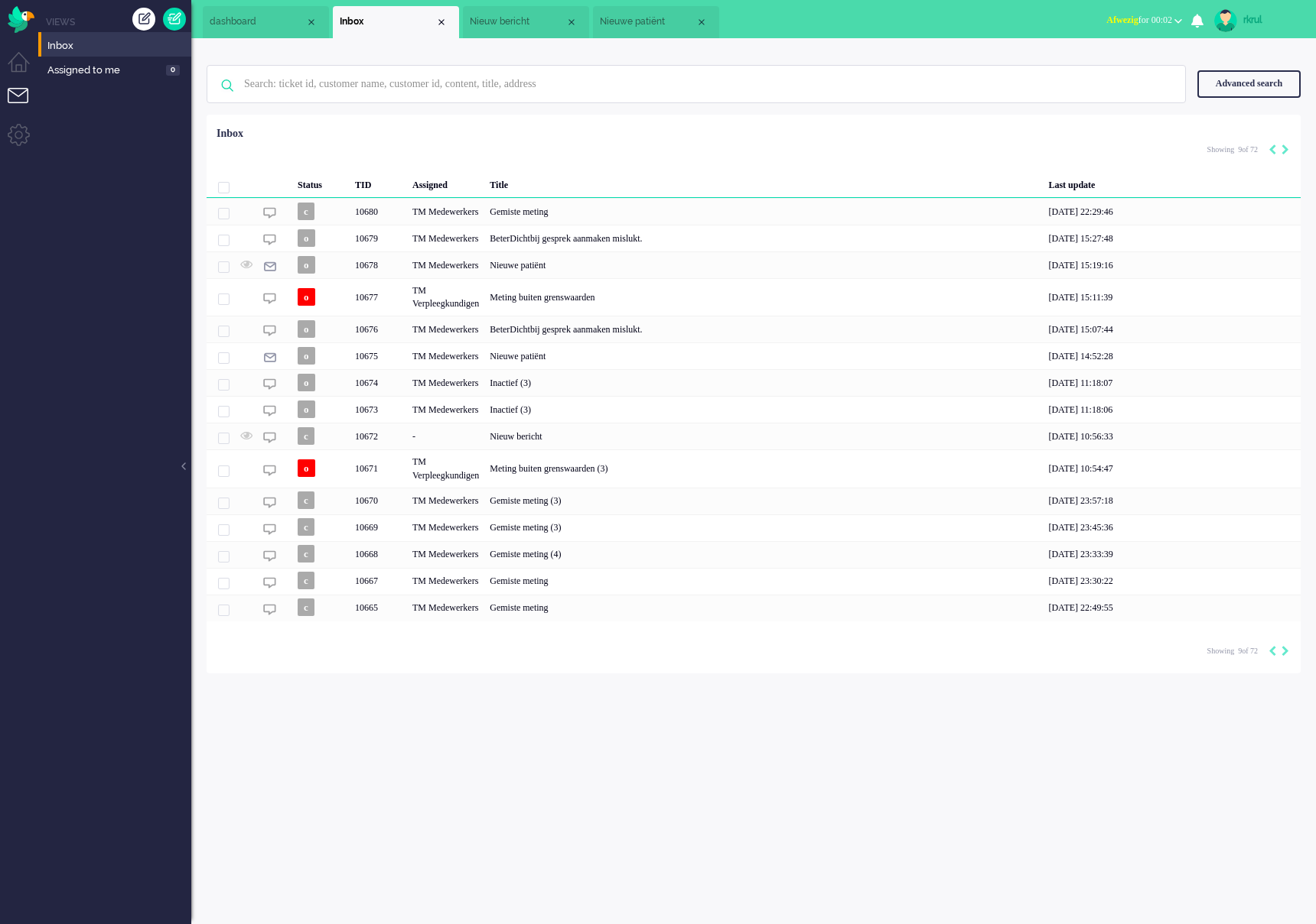
click at [664, 18] on span "Nieuwe patiënt" at bounding box center [647, 22] width 95 height 13
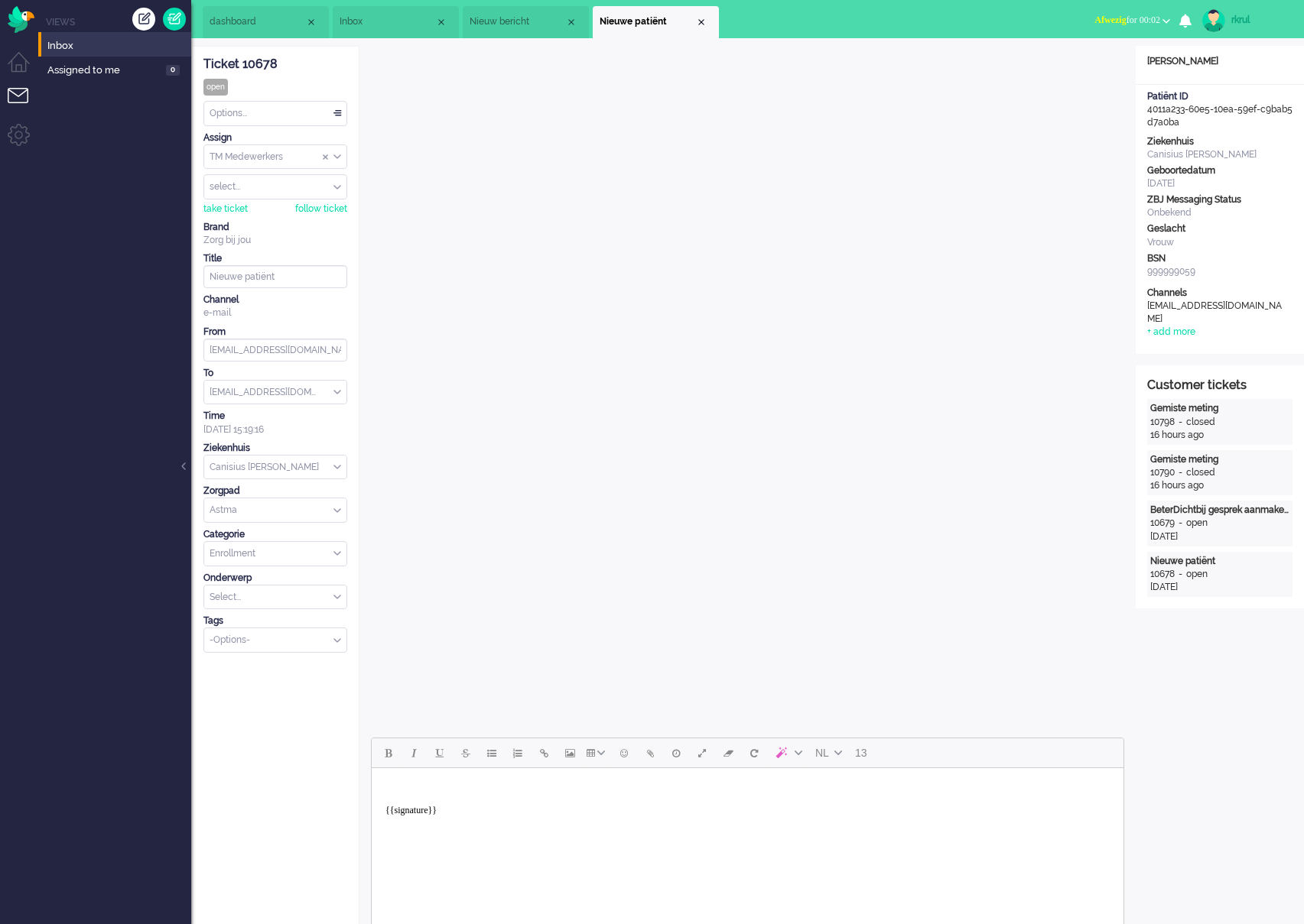
click at [1192, 122] on div "Patiënt ID 4011a233-60e5-10ea-59ef-c9bab5d7a0ba" at bounding box center [1219, 109] width 168 height 39
click at [523, 22] on span "Nieuw bericht" at bounding box center [517, 22] width 95 height 13
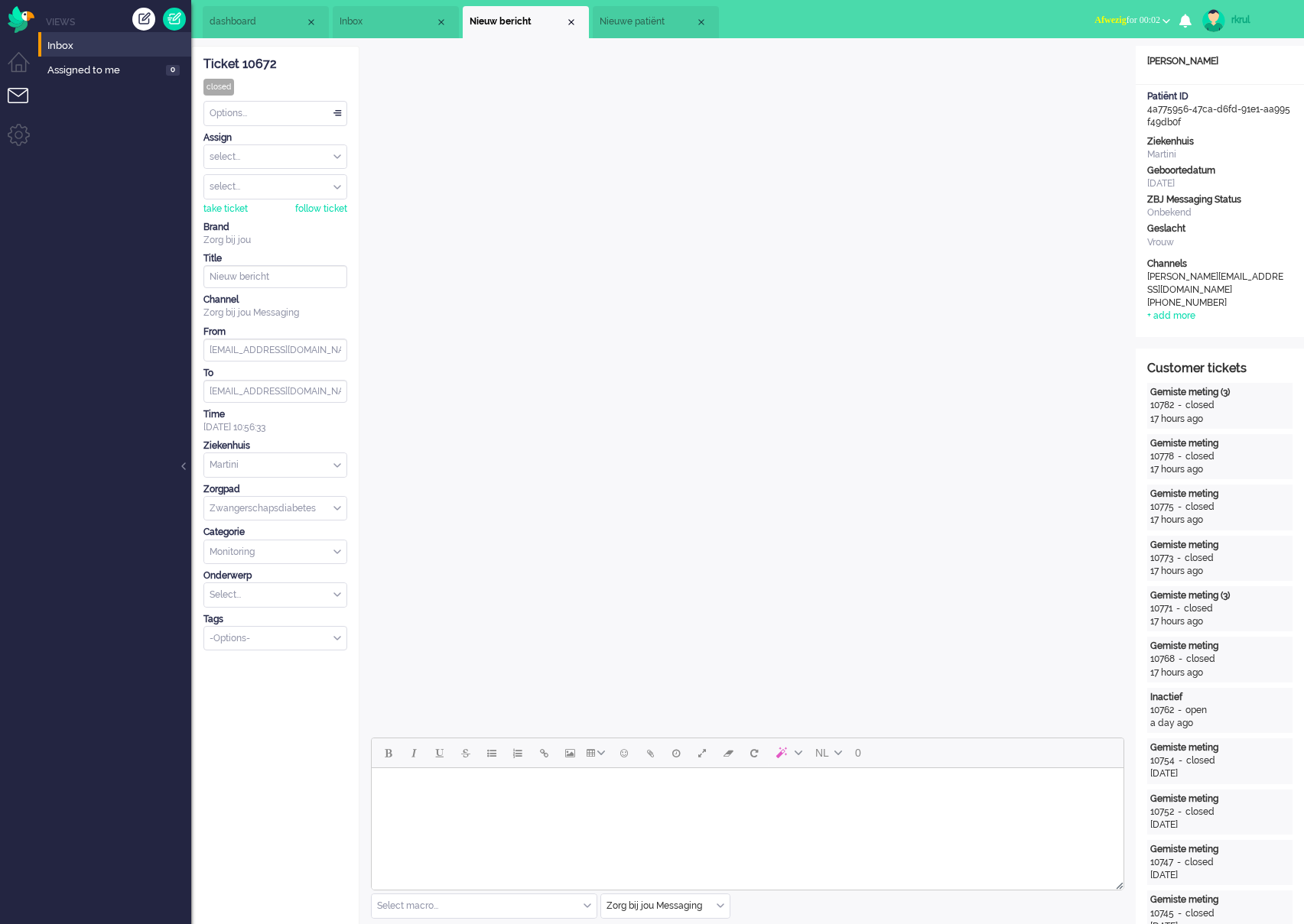
click at [617, 16] on span "Nieuwe patiënt" at bounding box center [647, 22] width 95 height 13
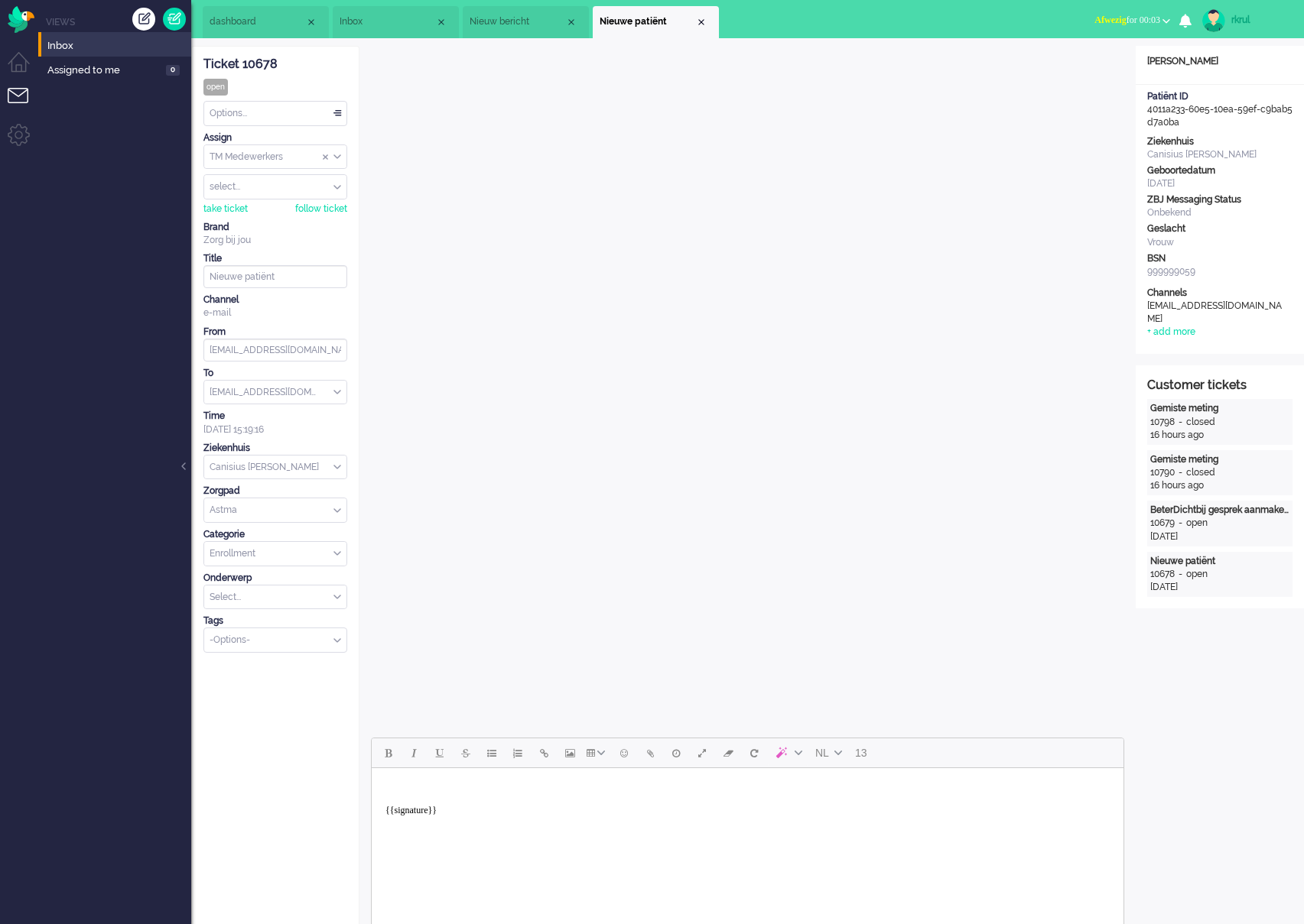
drag, startPoint x: 1193, startPoint y: 121, endPoint x: 1139, endPoint y: 110, distance: 55.1
click at [1139, 110] on div "Patiënt ID 4011a233-60e5-10ea-59ef-c9bab5d7a0ba" at bounding box center [1219, 109] width 168 height 39
click at [1138, 110] on div "Patiënt ID 4011a233-60e5-10ea-59ef-c9bab5d7a0ba" at bounding box center [1219, 109] width 168 height 39
click at [519, 24] on span "Nieuw bericht" at bounding box center [517, 22] width 95 height 13
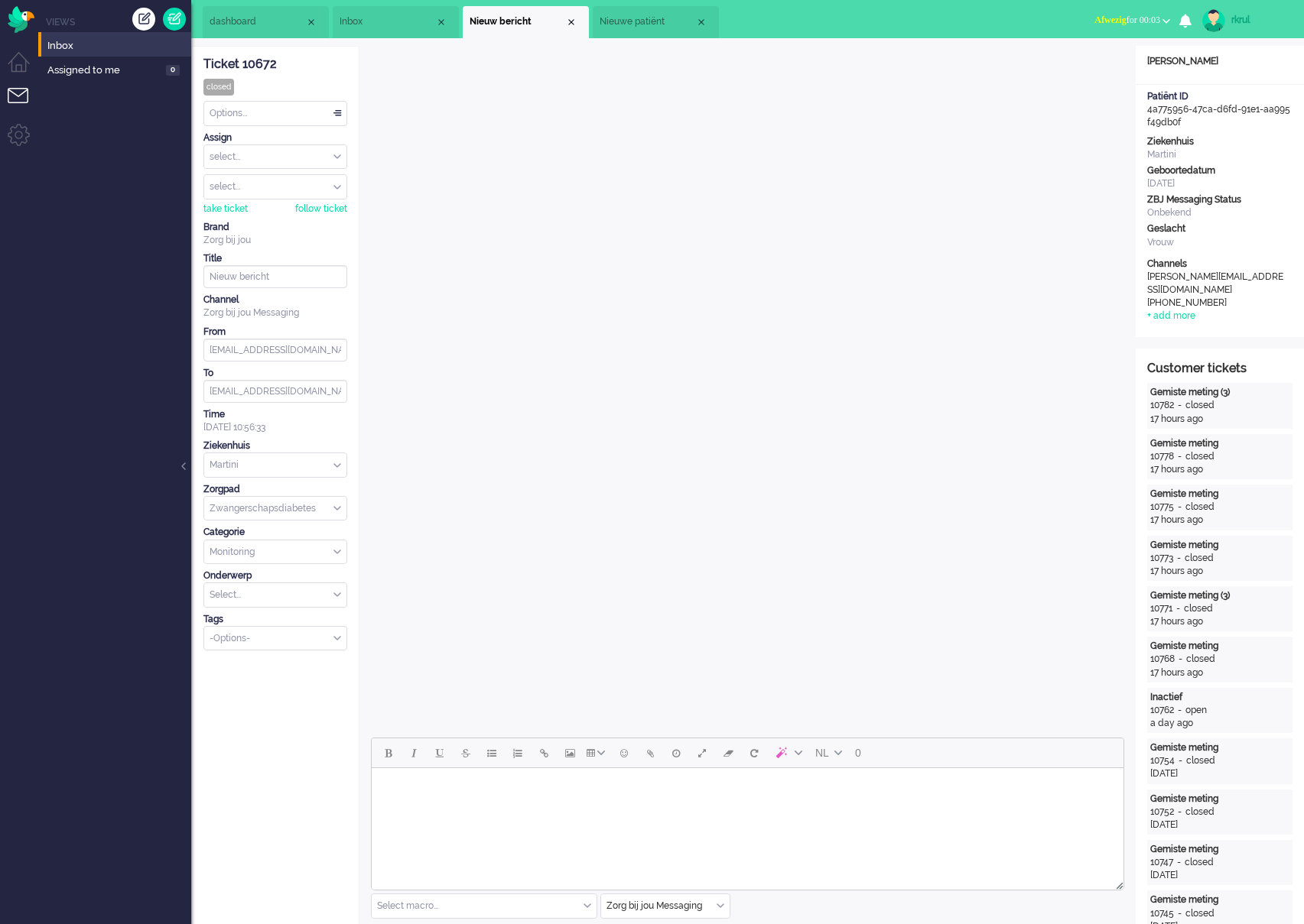
drag, startPoint x: 1206, startPoint y: 126, endPoint x: 1142, endPoint y: 114, distance: 65.1
click at [1142, 114] on div "Patiënt ID 4a775956-47ca-d6fd-91e1-aa995f49db0f" at bounding box center [1219, 109] width 168 height 39
copy div "4a775956-47ca-d6fd-91e1-aa995f49db0f"
click at [402, 26] on span "Inbox" at bounding box center [387, 22] width 95 height 13
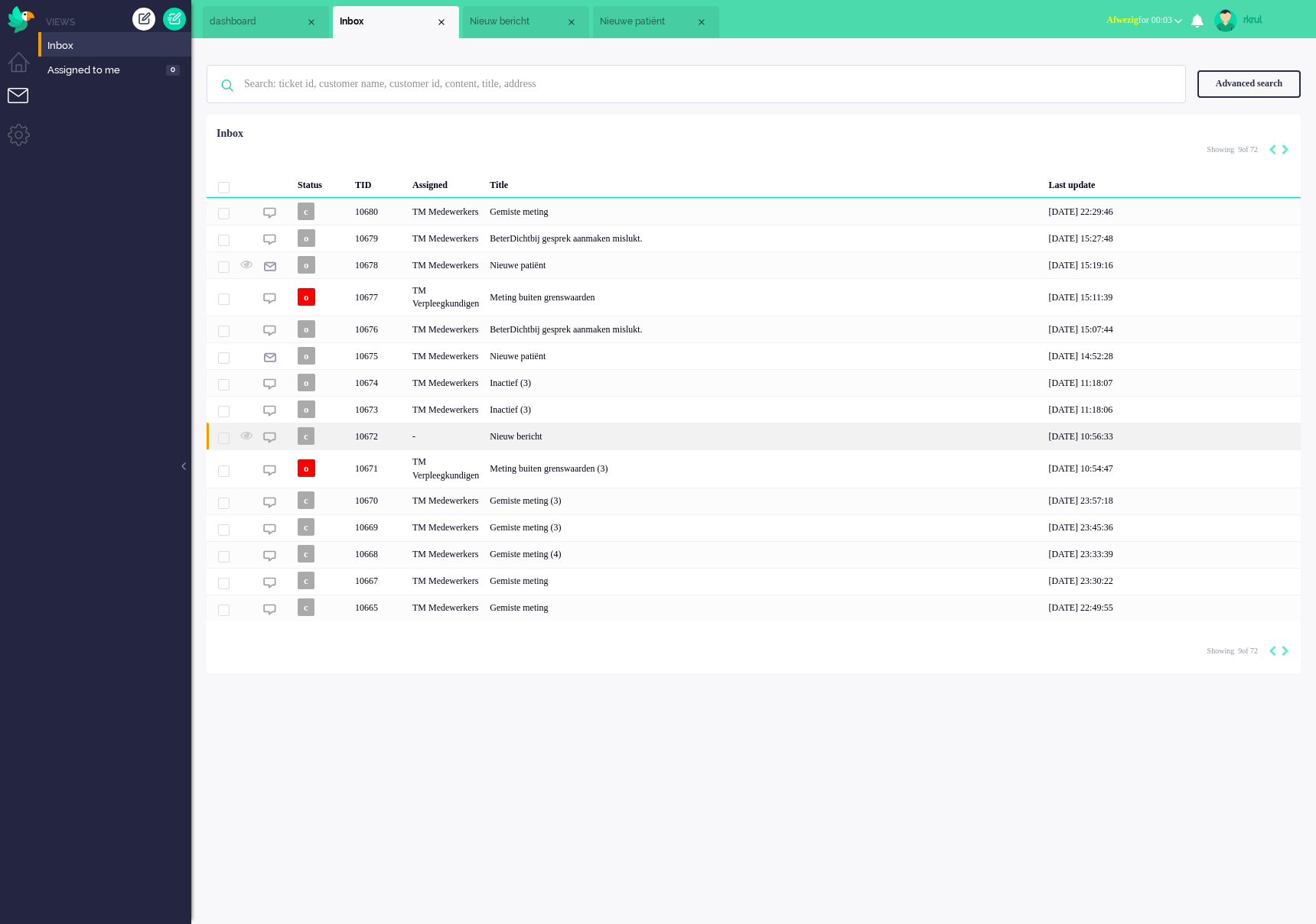
click at [575, 440] on div "Nieuw bericht" at bounding box center [763, 436] width 558 height 27
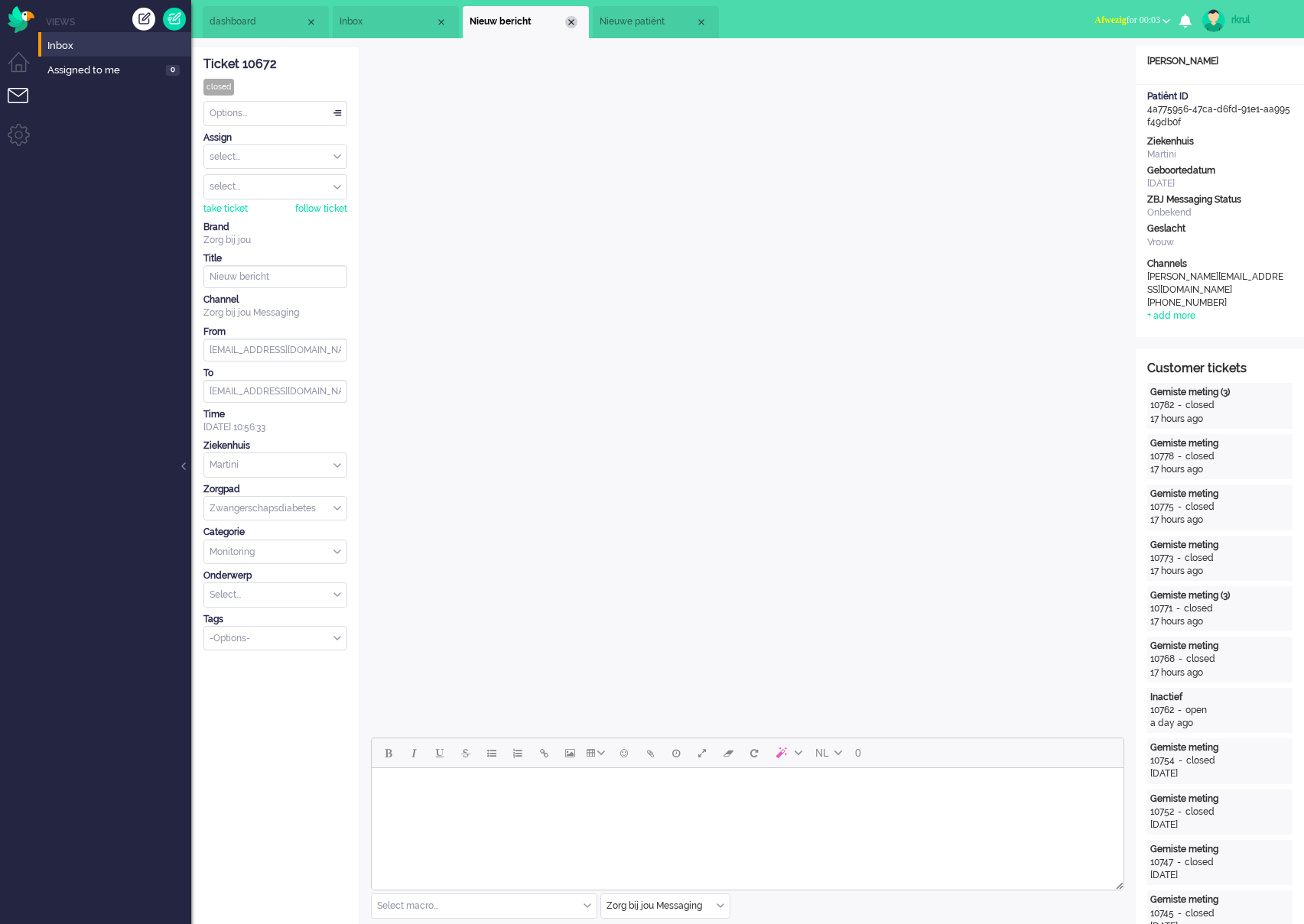
click at [571, 22] on div "Close tab" at bounding box center [571, 22] width 13 height 13
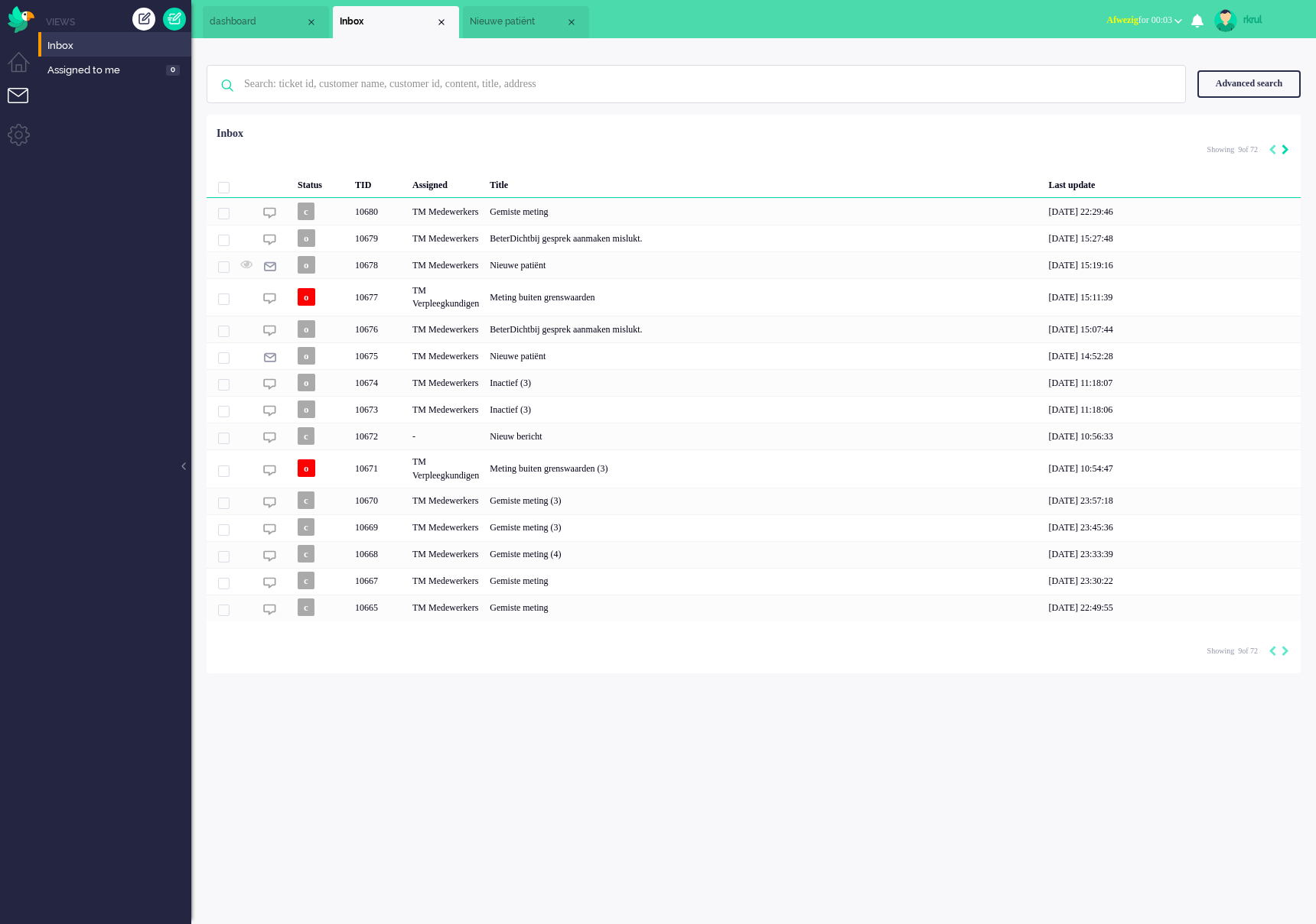
click at [1285, 148] on icon "Next" at bounding box center [1284, 150] width 7 height 11
type input "10"
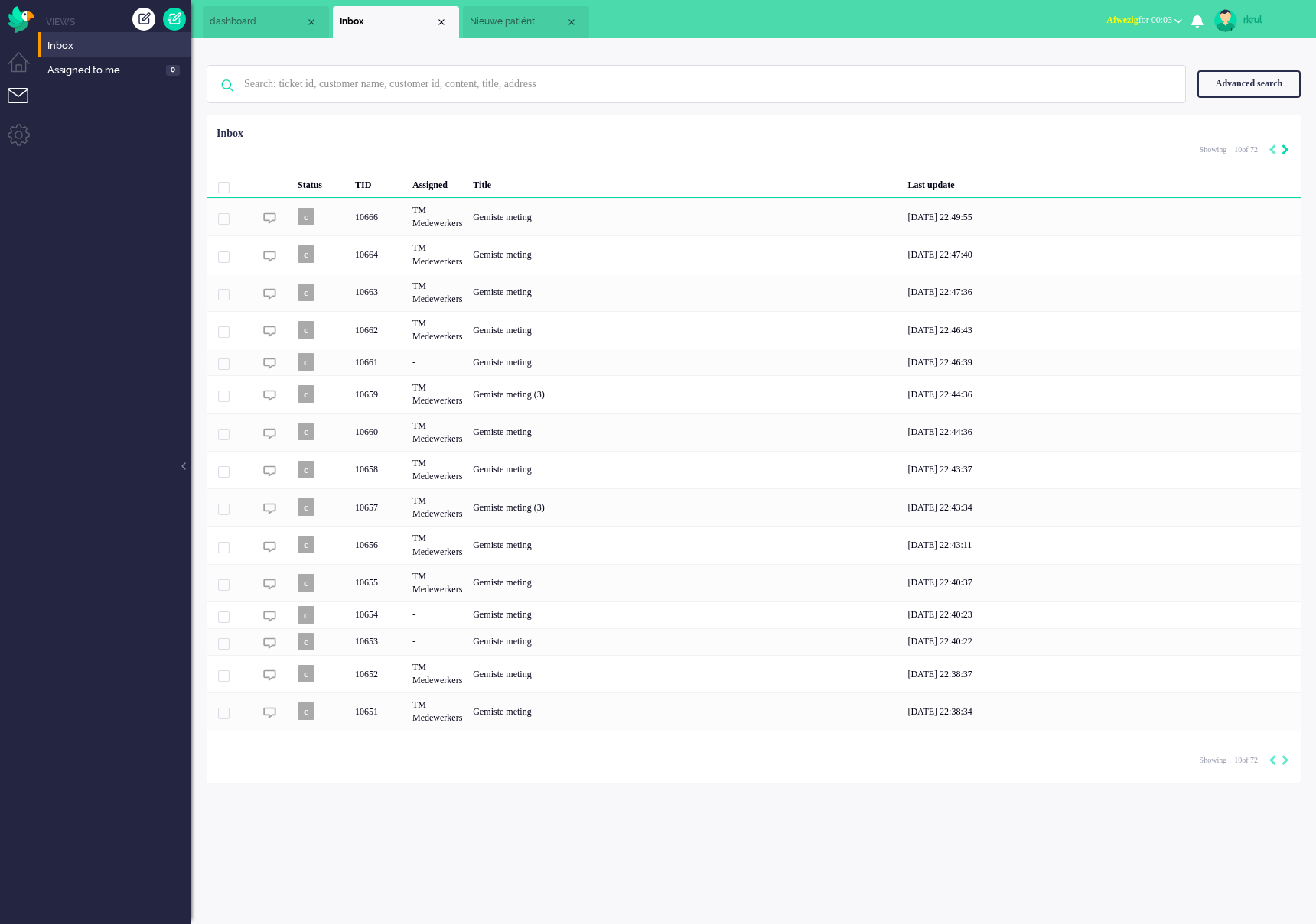
click at [1284, 148] on icon "Next" at bounding box center [1284, 150] width 7 height 11
type input "11"
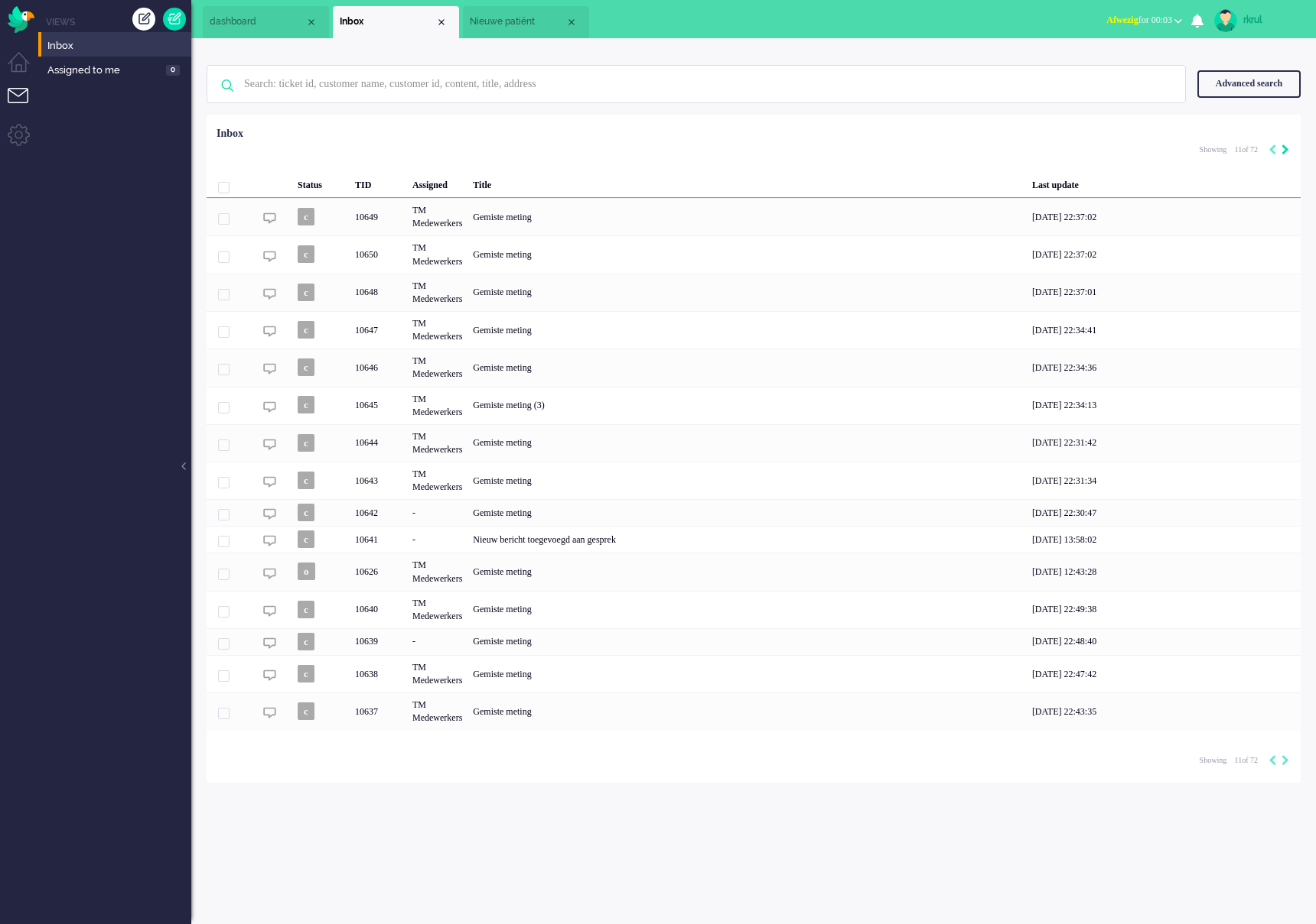
click at [1284, 148] on icon "Next" at bounding box center [1284, 150] width 7 height 11
type input "12"
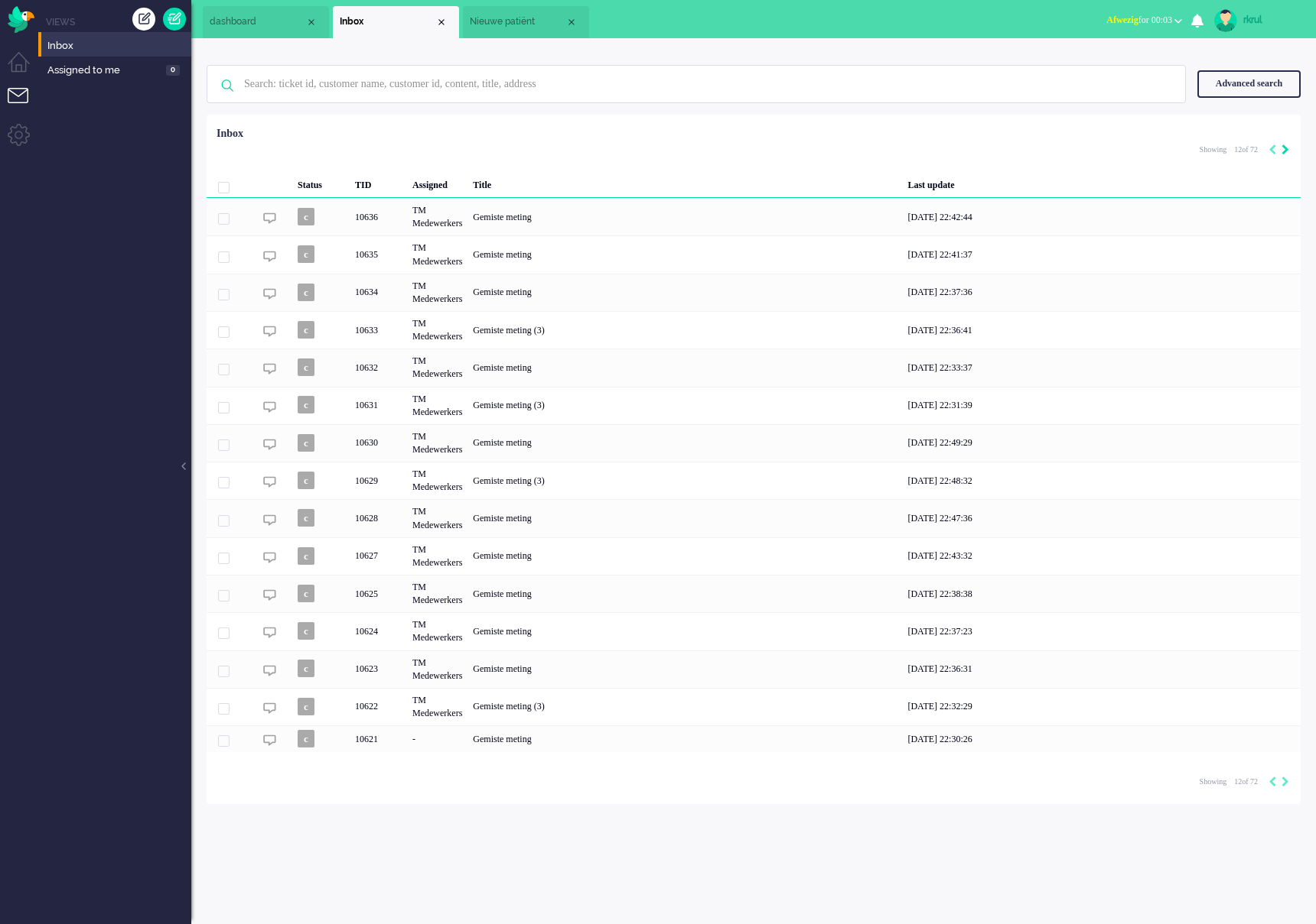
click at [1284, 148] on icon "Next" at bounding box center [1284, 150] width 7 height 11
type input "13"
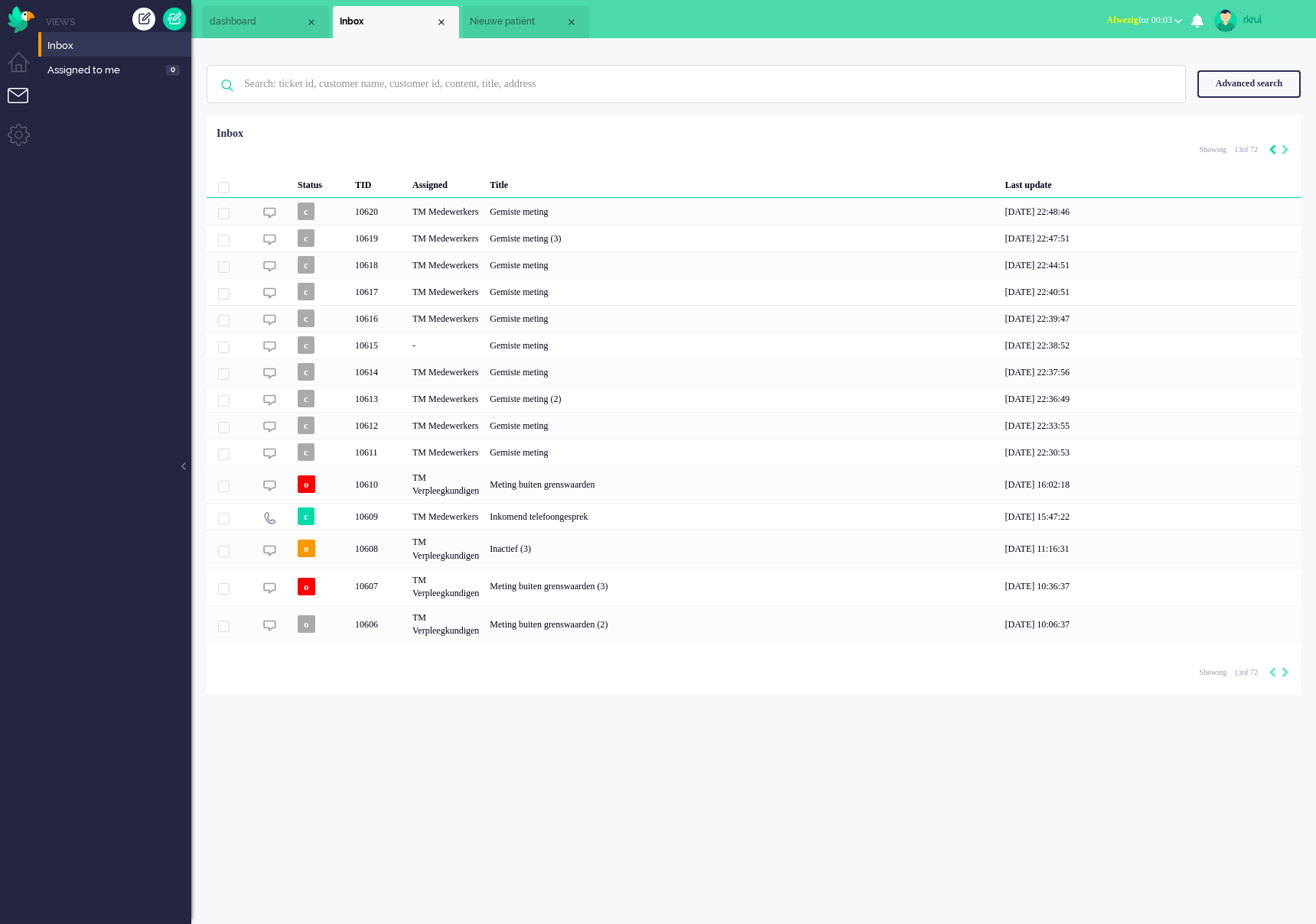
click at [1270, 145] on icon "Previous" at bounding box center [1272, 150] width 7 height 11
type input "12"
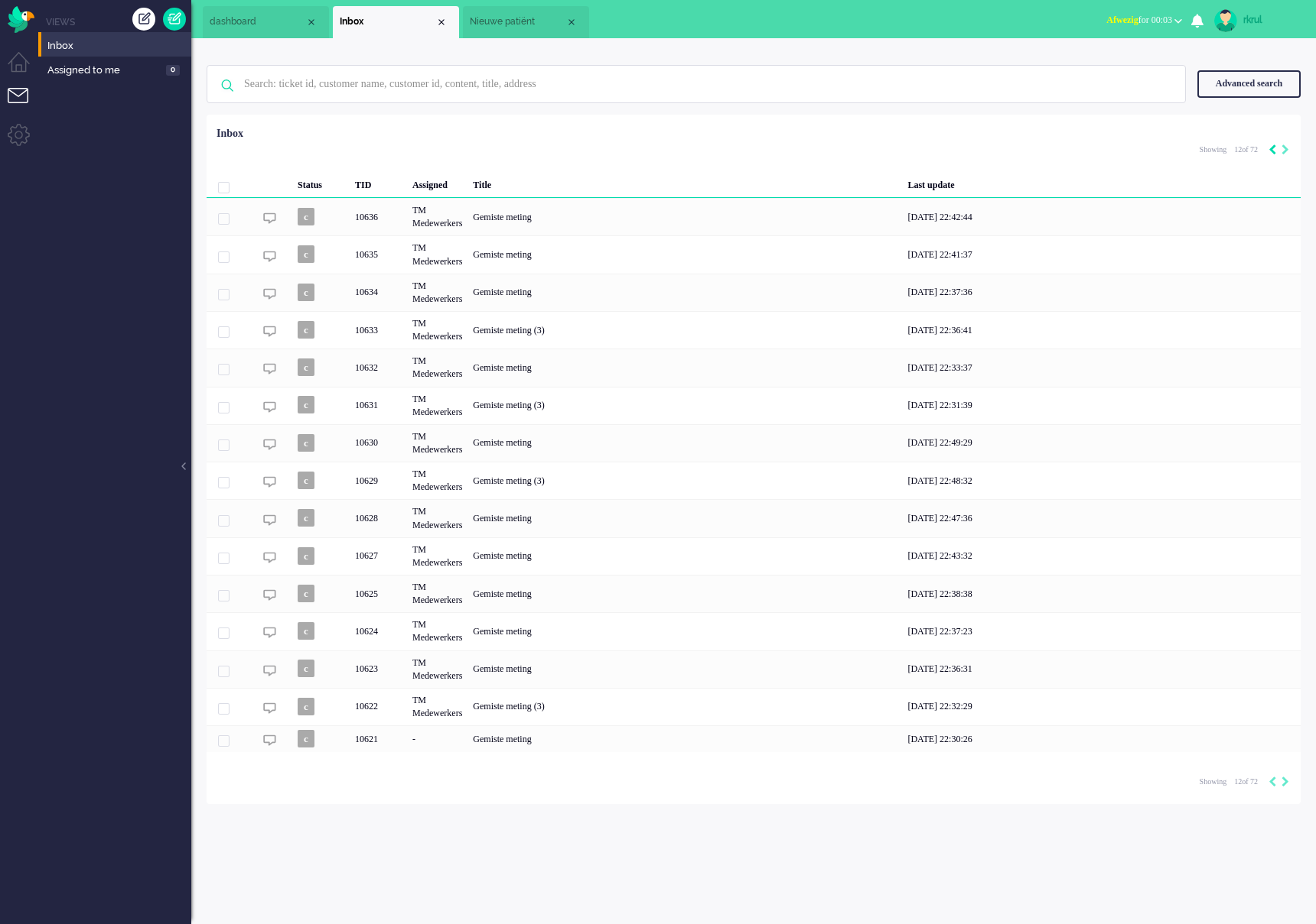
click at [1270, 145] on icon "Previous" at bounding box center [1272, 150] width 7 height 11
type input "11"
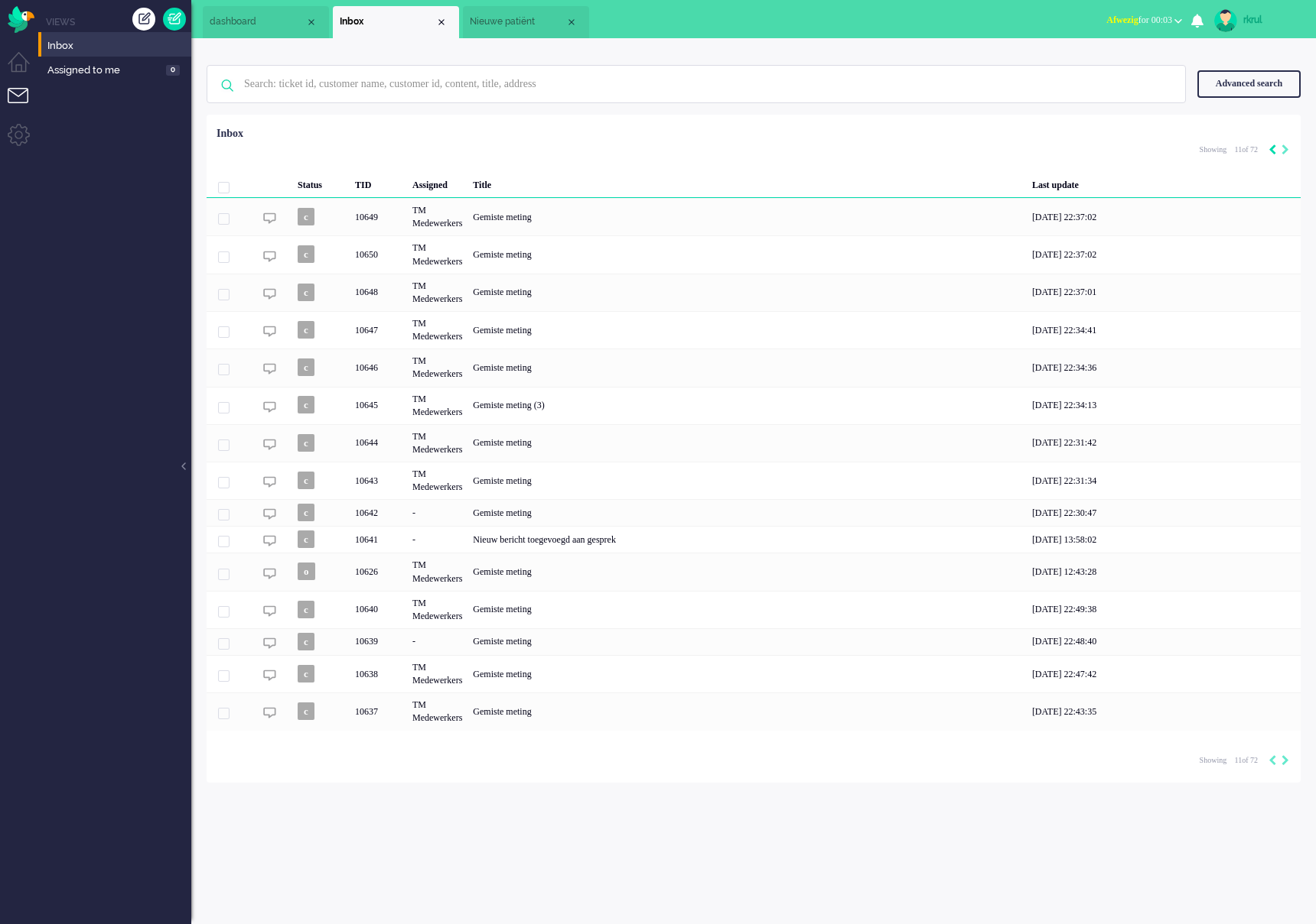
click at [1270, 145] on icon "Previous" at bounding box center [1272, 150] width 7 height 11
type input "10"
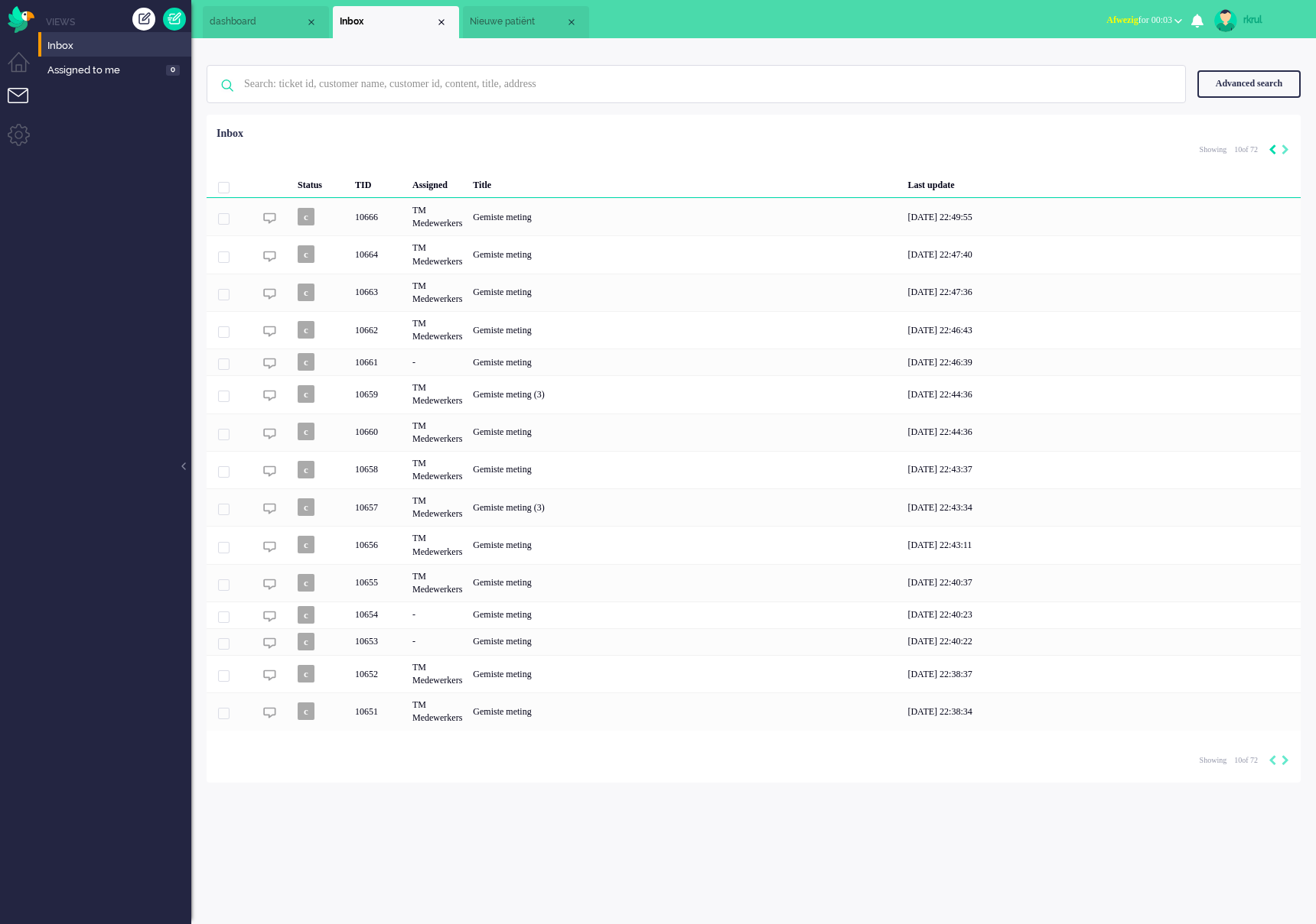
click at [1271, 145] on icon "Previous" at bounding box center [1272, 150] width 7 height 11
type input "9"
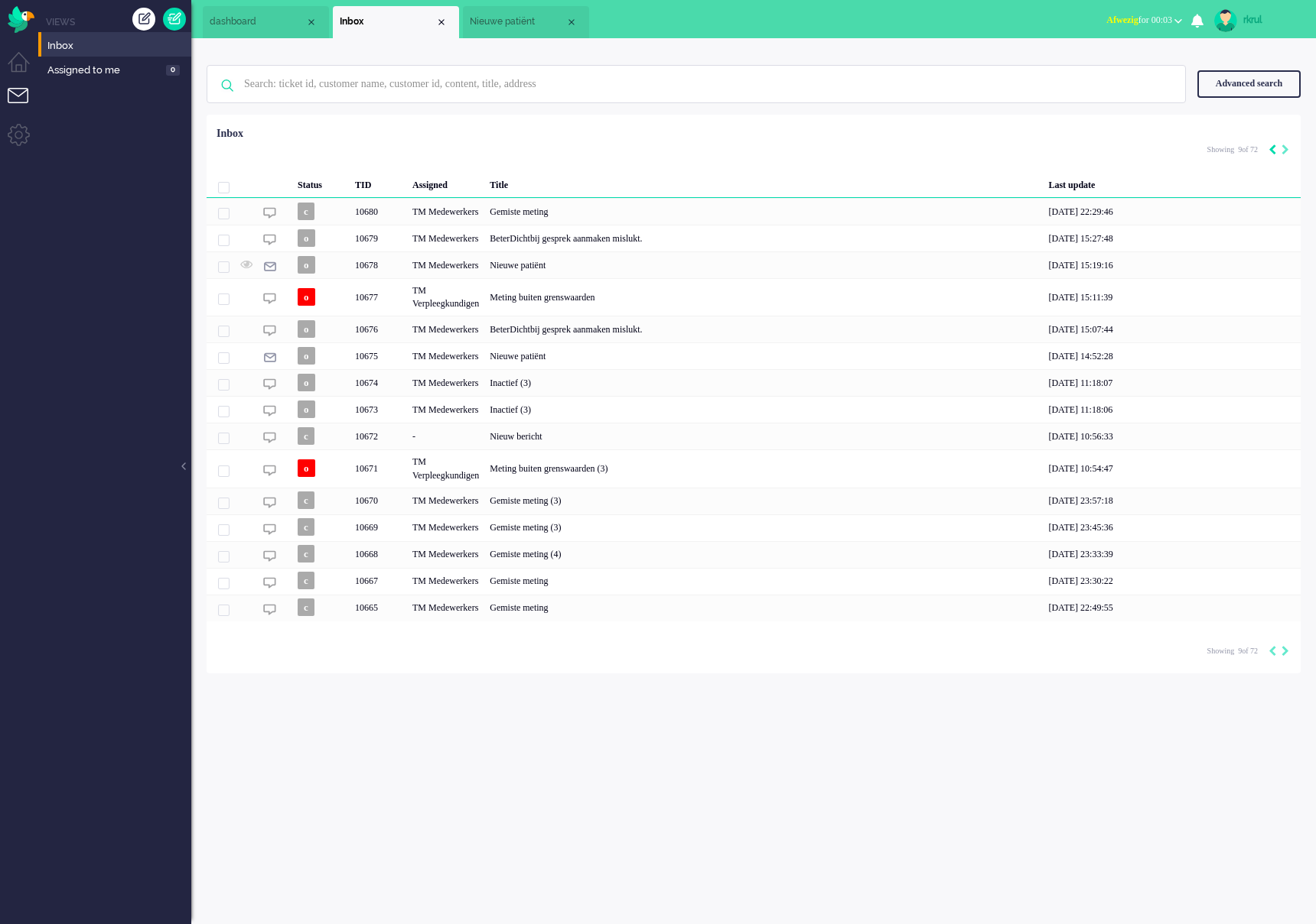
click at [1271, 145] on icon "Previous" at bounding box center [1272, 150] width 7 height 11
type input "8"
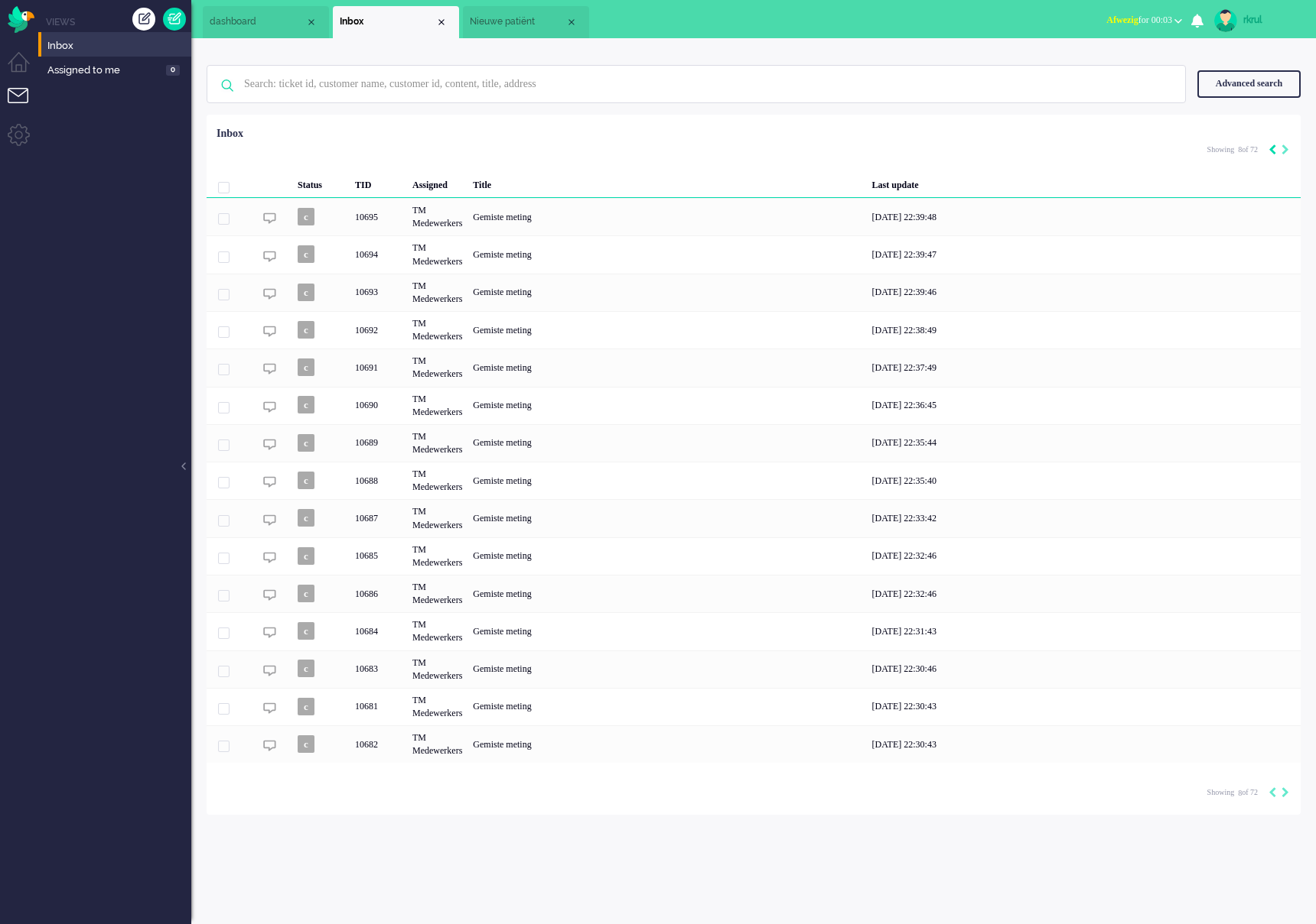
click at [1271, 145] on icon "Previous" at bounding box center [1272, 150] width 7 height 11
type input "7"
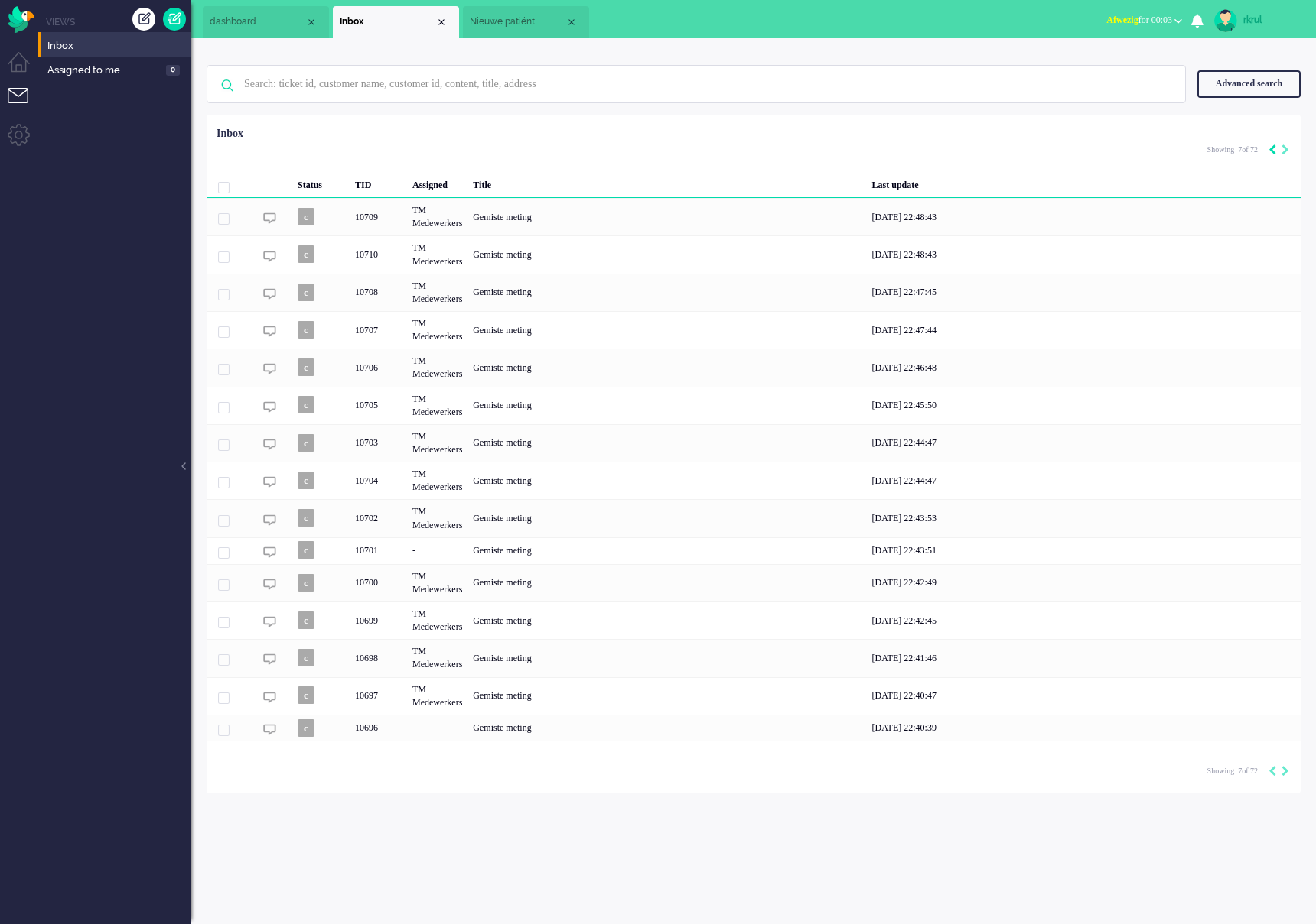
click at [1271, 145] on icon "Previous" at bounding box center [1272, 150] width 7 height 11
type input "6"
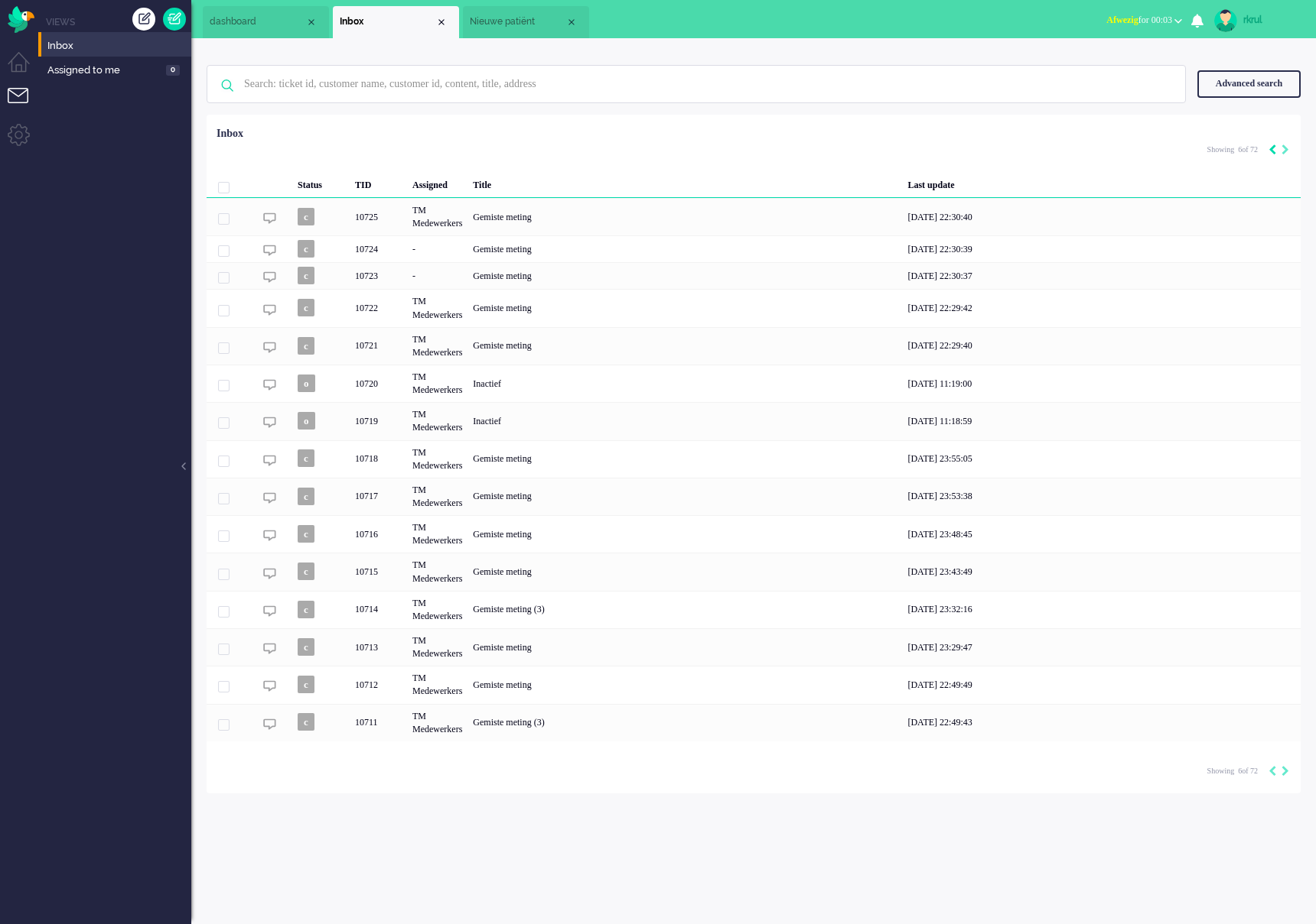
click at [1271, 145] on icon "Previous" at bounding box center [1272, 150] width 7 height 11
type input "5"
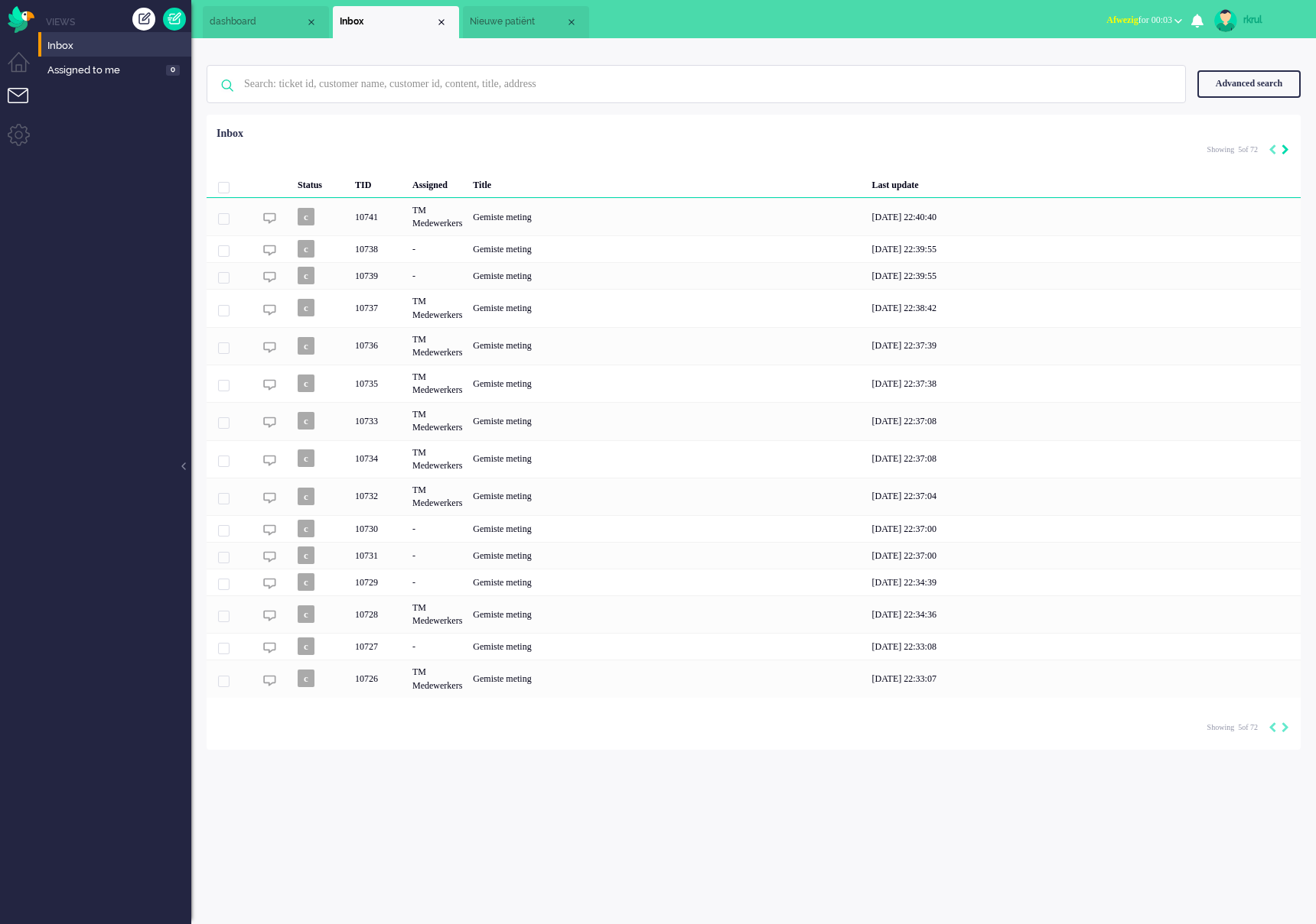
click at [1284, 145] on icon "Next" at bounding box center [1284, 150] width 7 height 11
type input "6"
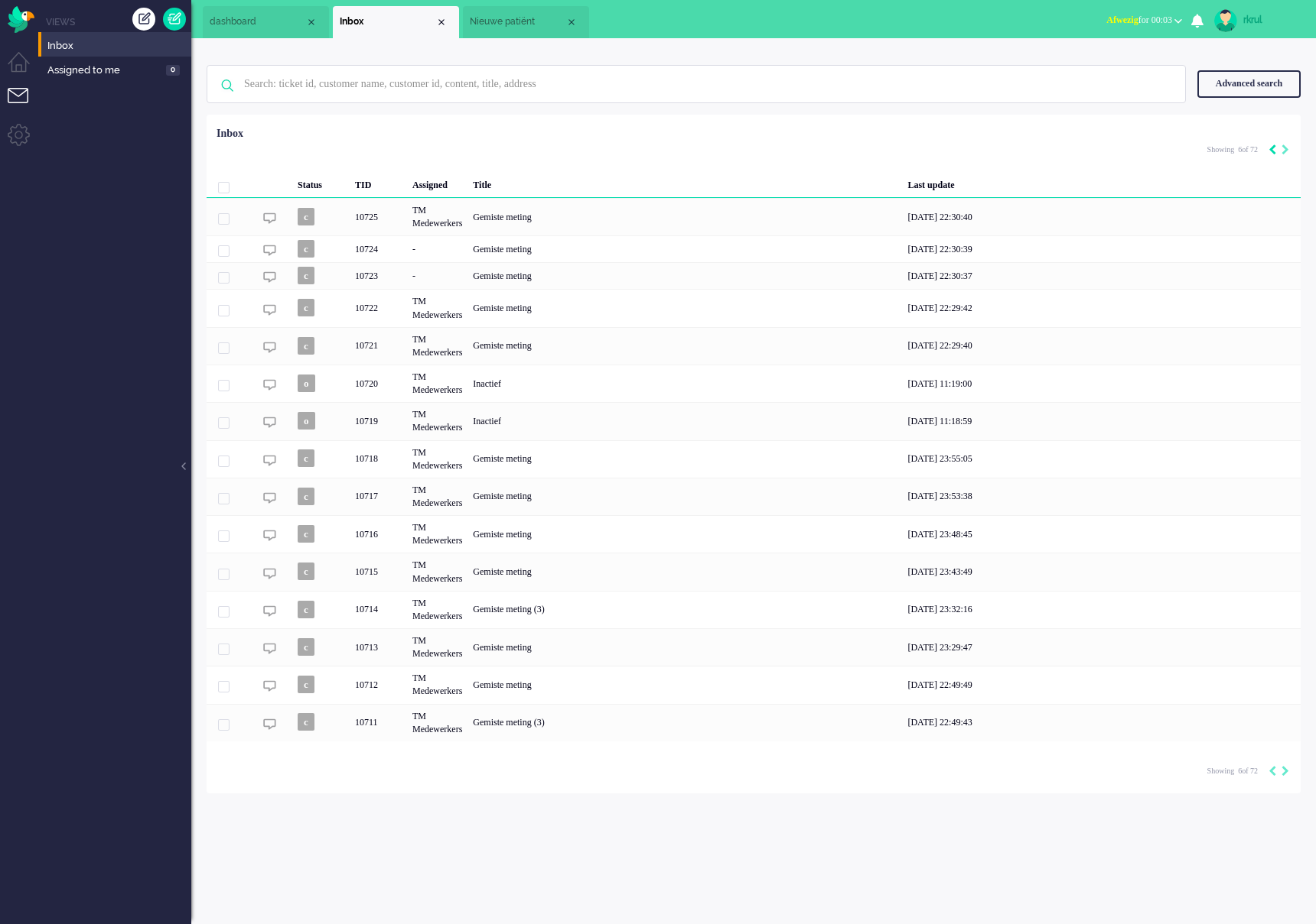
click at [1272, 152] on icon "Previous" at bounding box center [1272, 150] width 7 height 11
type input "5"
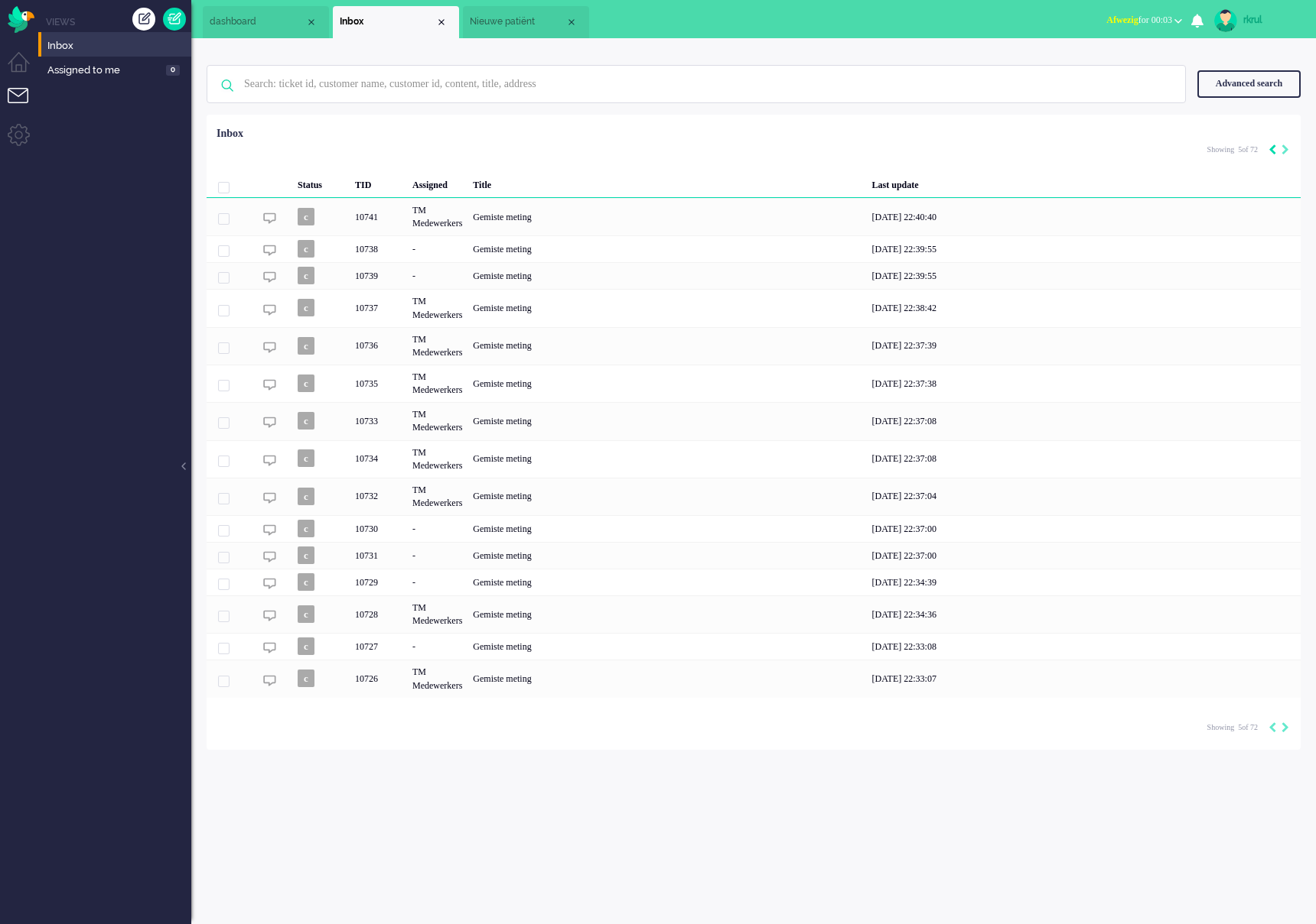
click at [1272, 152] on icon "Previous" at bounding box center [1272, 150] width 7 height 11
type input "4"
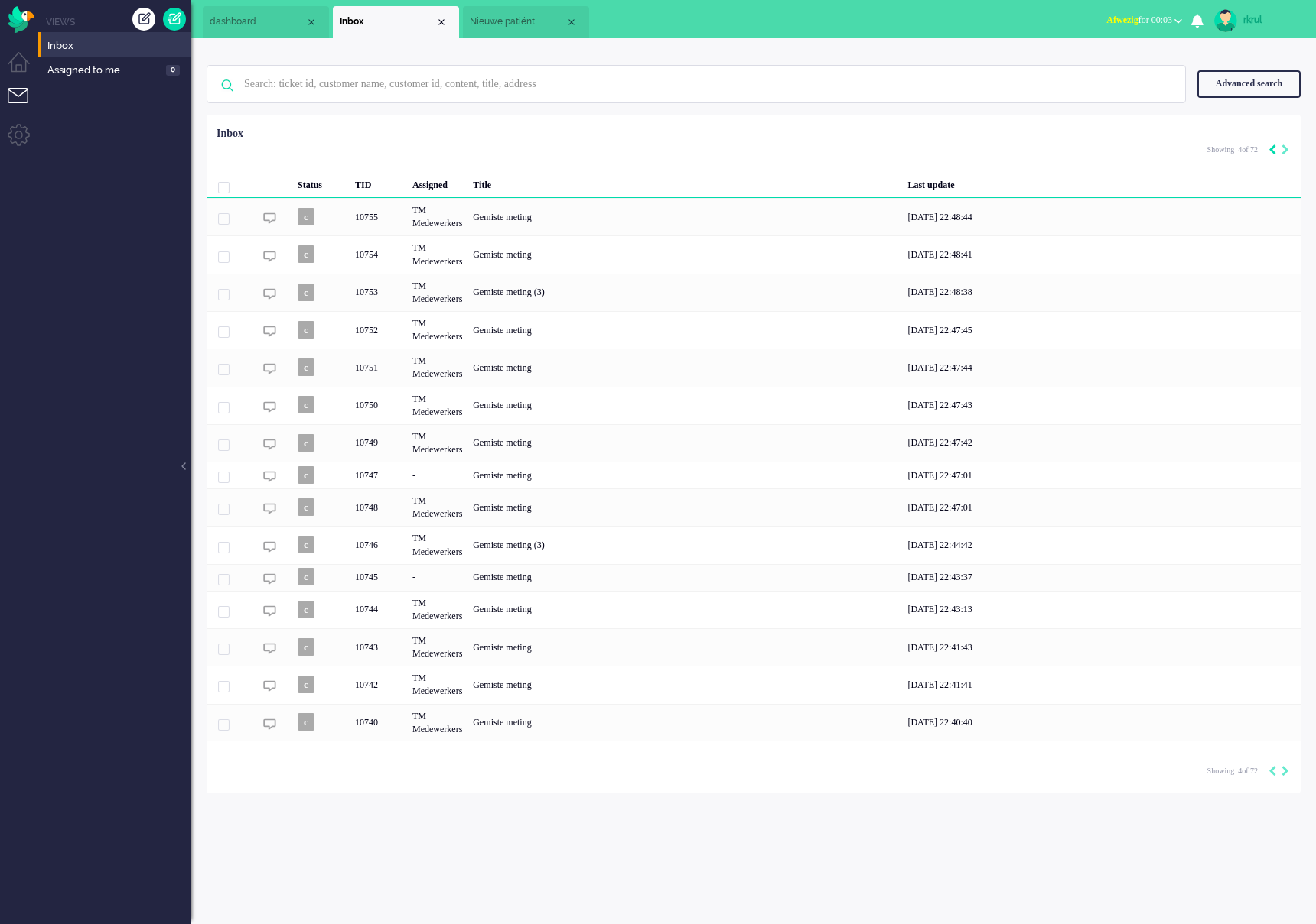
click at [1272, 152] on icon "Previous" at bounding box center [1272, 150] width 7 height 11
type input "3"
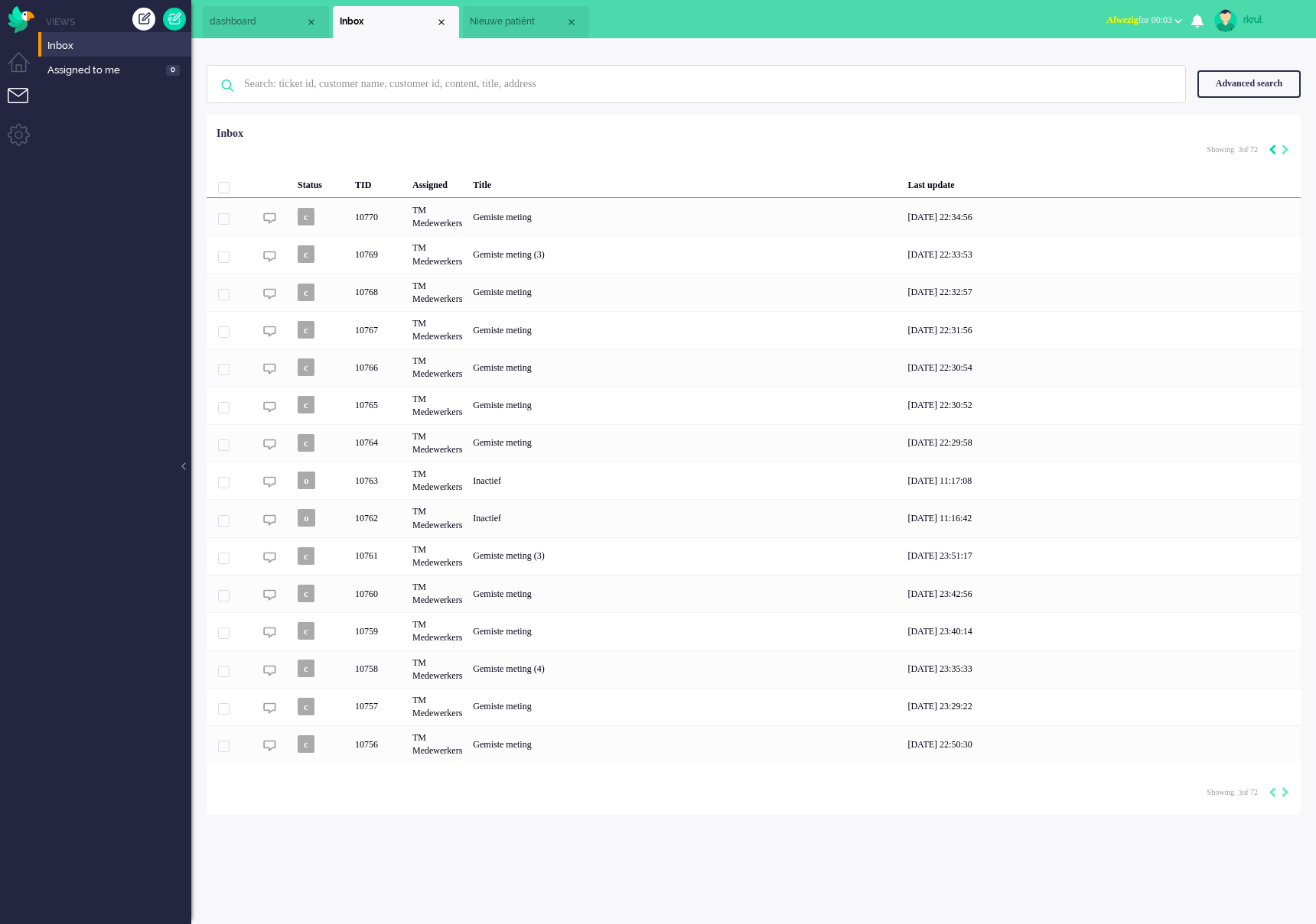
click at [1272, 152] on icon "Previous" at bounding box center [1272, 150] width 7 height 11
type input "2"
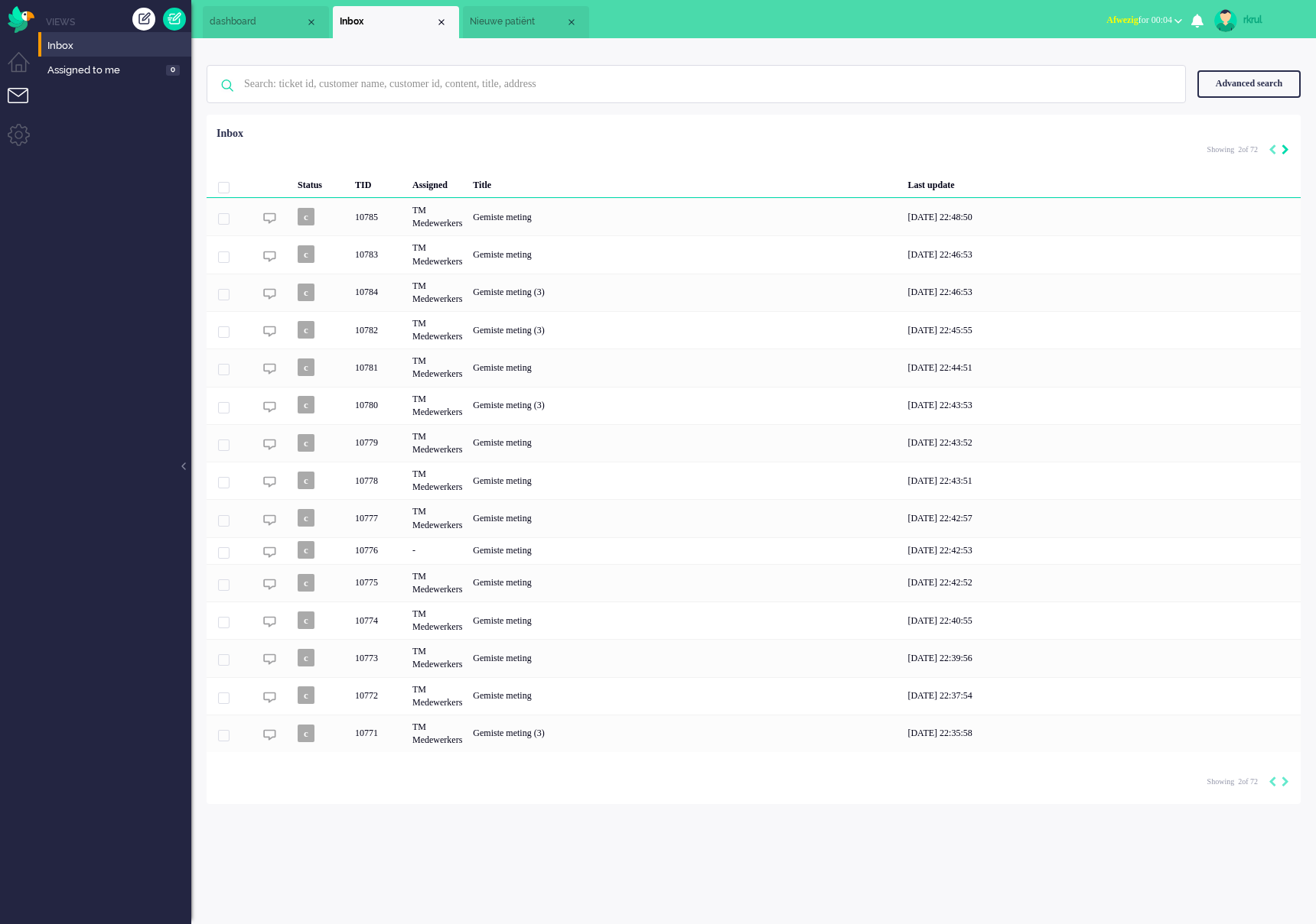
click at [1285, 151] on icon "Next" at bounding box center [1284, 150] width 7 height 11
type input "3"
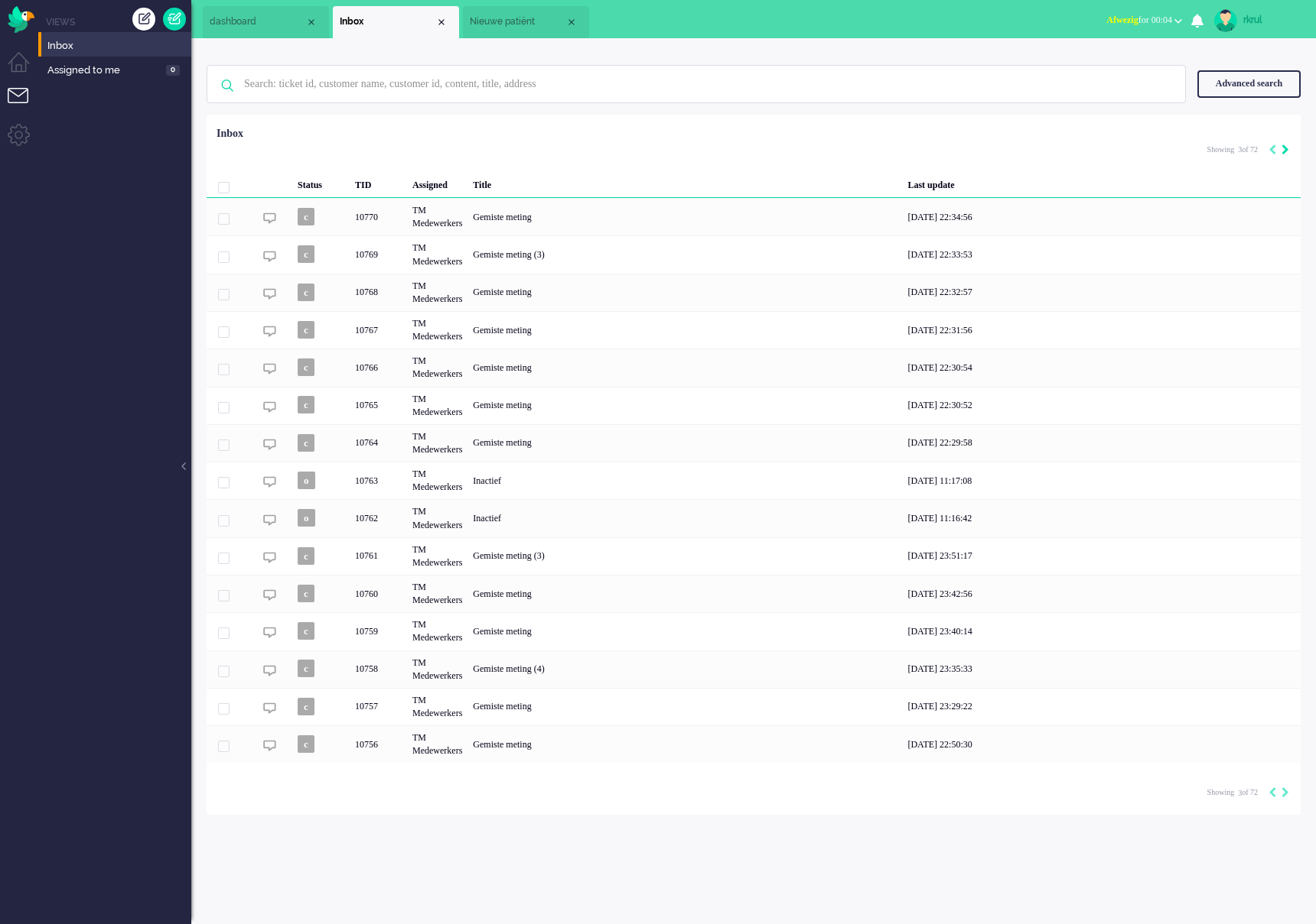
click at [1285, 151] on icon "Next" at bounding box center [1284, 150] width 7 height 11
type input "4"
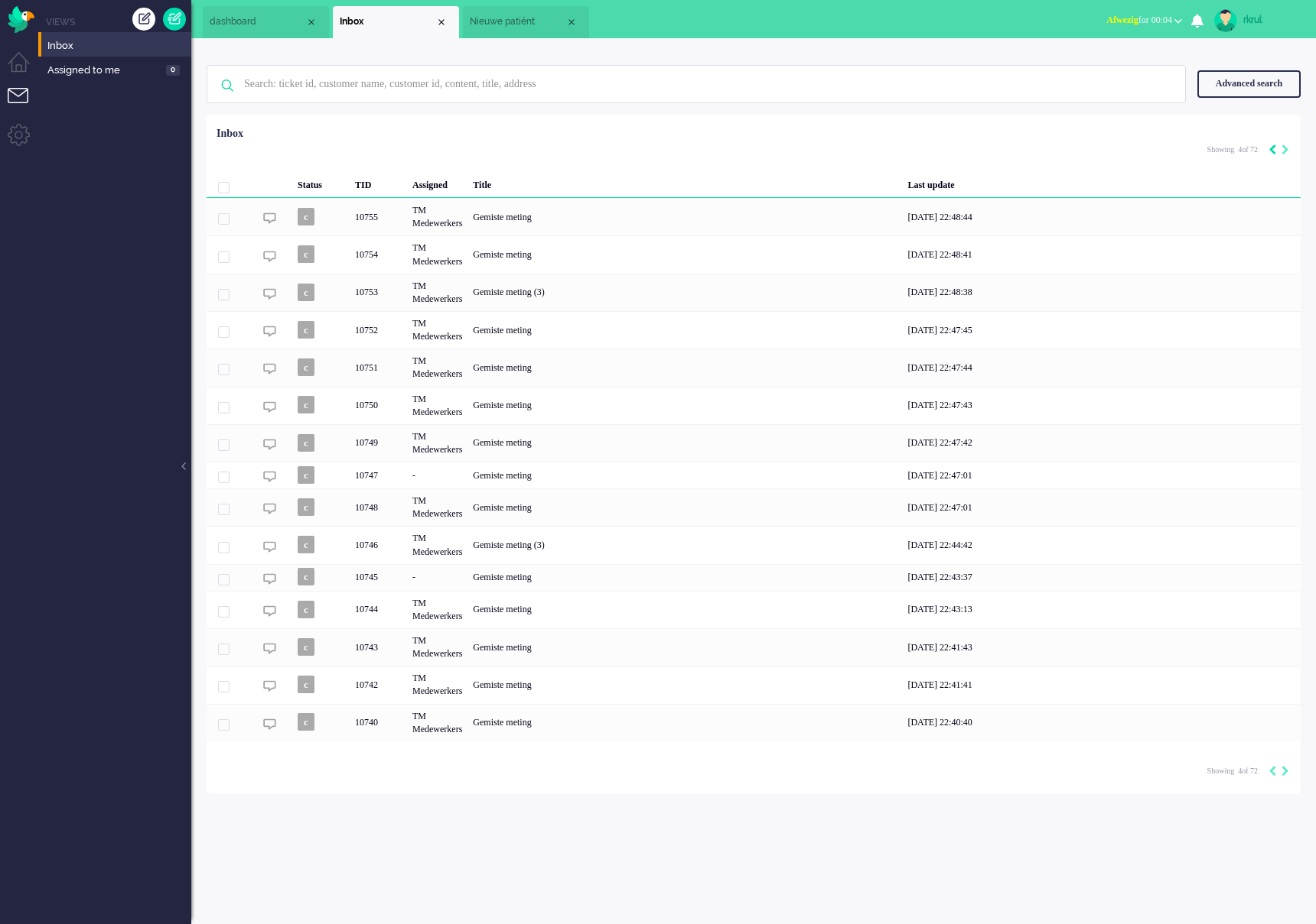
click at [1270, 148] on icon "Previous" at bounding box center [1272, 150] width 7 height 11
type input "3"
click at [1270, 148] on icon "Previous" at bounding box center [1272, 150] width 7 height 11
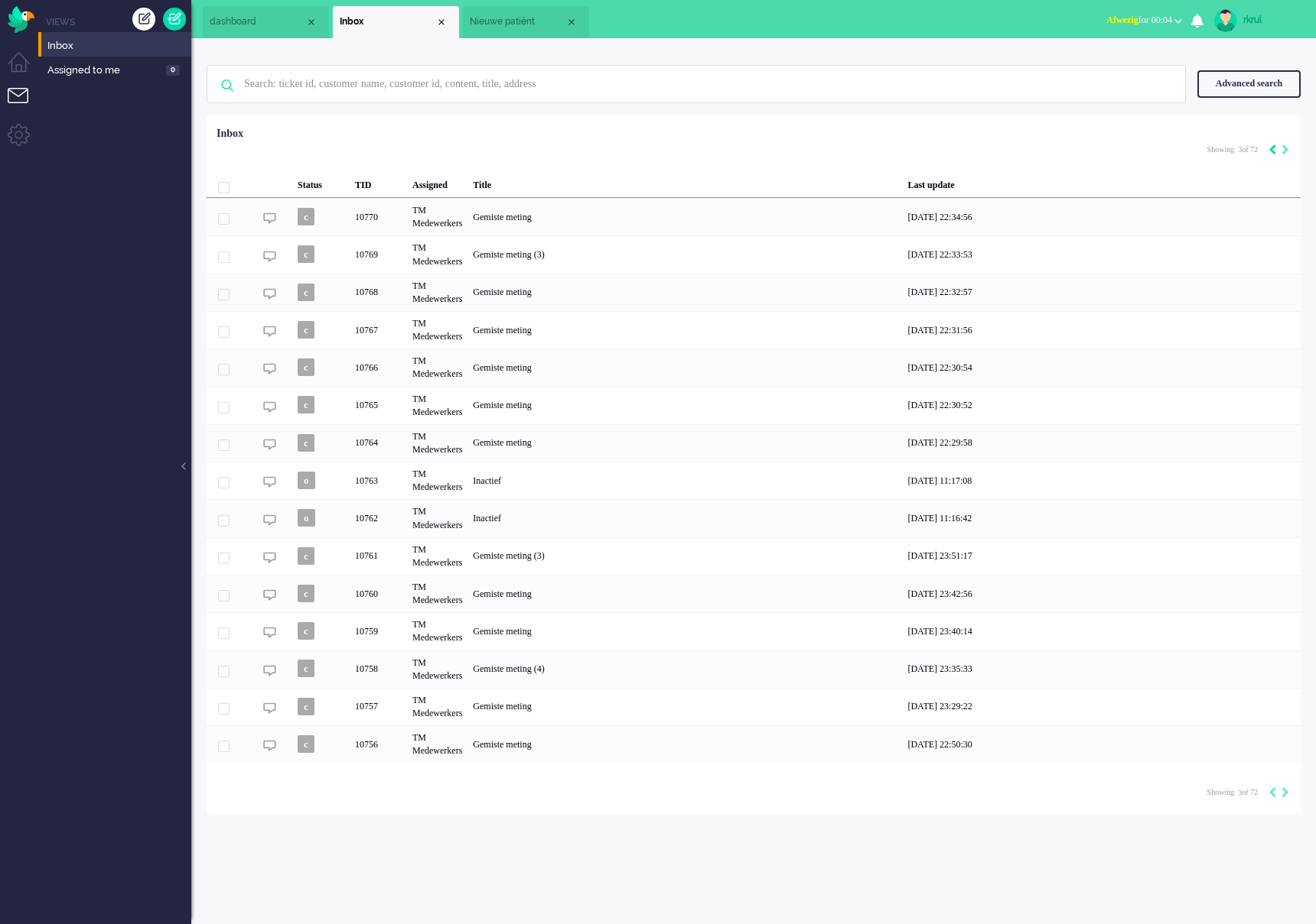
type input "2"
click at [1270, 148] on icon "Previous" at bounding box center [1272, 150] width 7 height 11
type input "1"
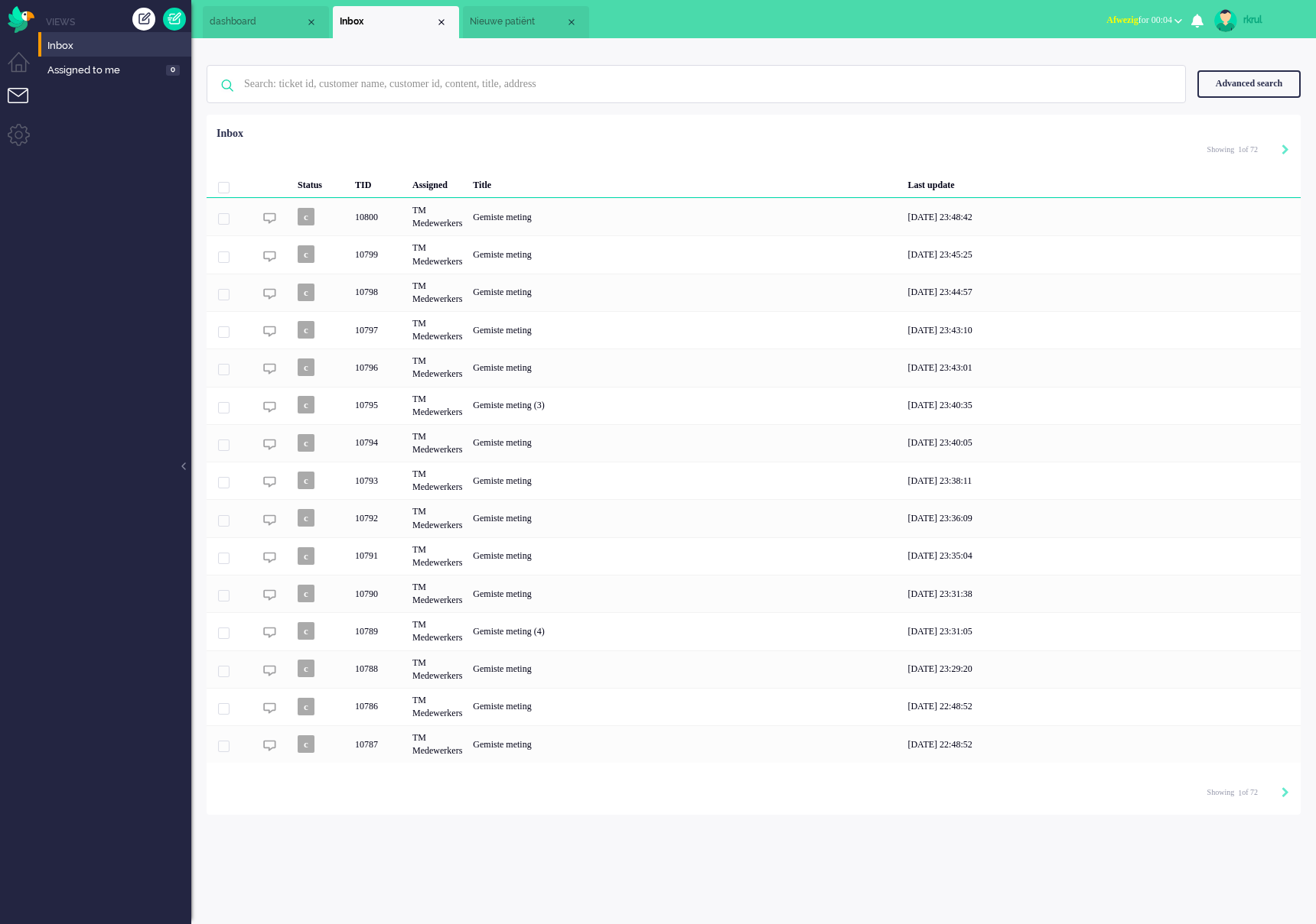
click at [1289, 149] on div "Selected 0 Set Status: open pending holding solved Delete Select... Unassign aw…" at bounding box center [753, 152] width 1094 height 30
click at [1285, 149] on icon "Next" at bounding box center [1284, 150] width 7 height 11
type input "2"
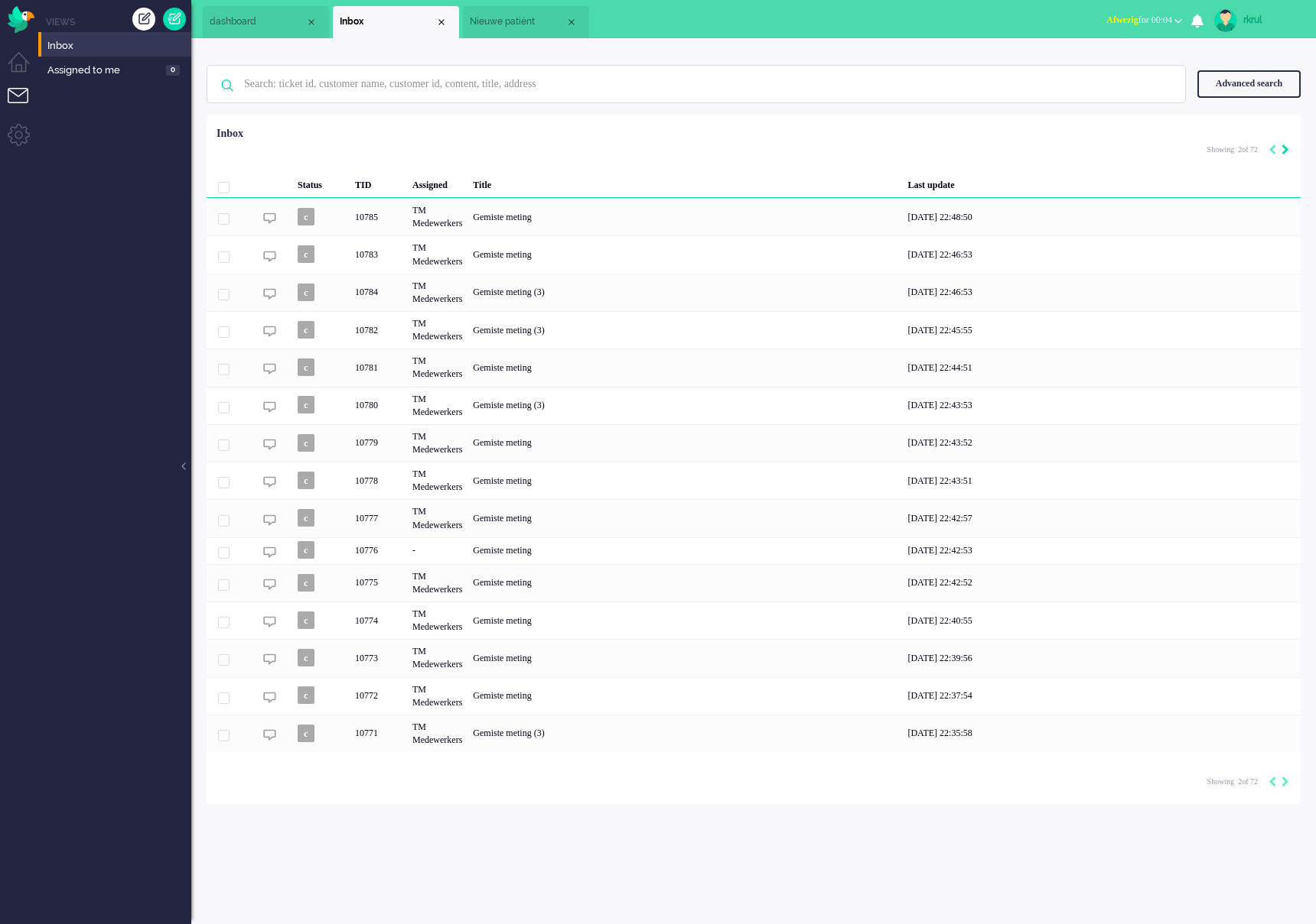
click at [1285, 149] on icon "Next" at bounding box center [1284, 150] width 7 height 11
type input "3"
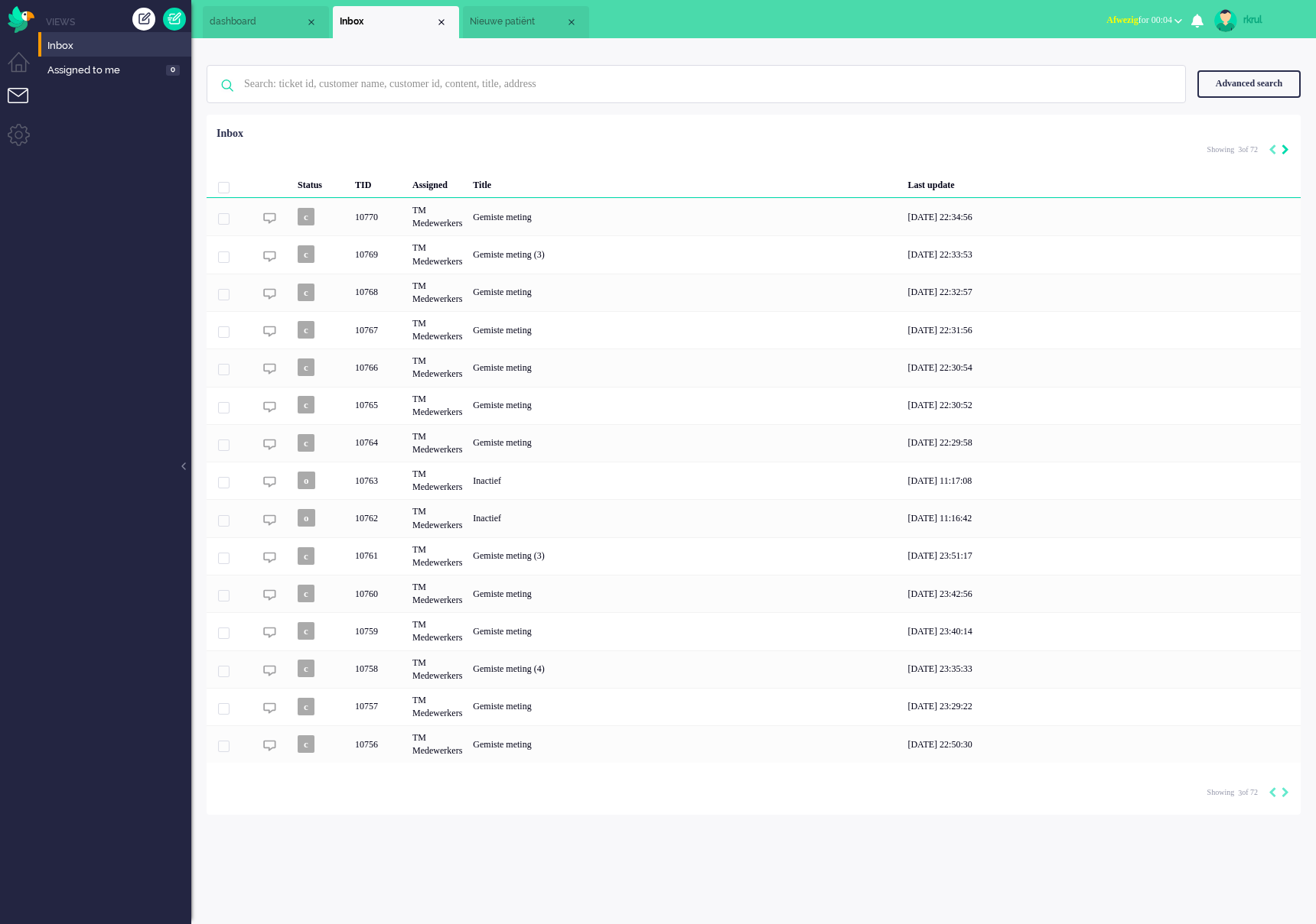
click at [1285, 149] on icon "Next" at bounding box center [1284, 150] width 7 height 11
type input "4"
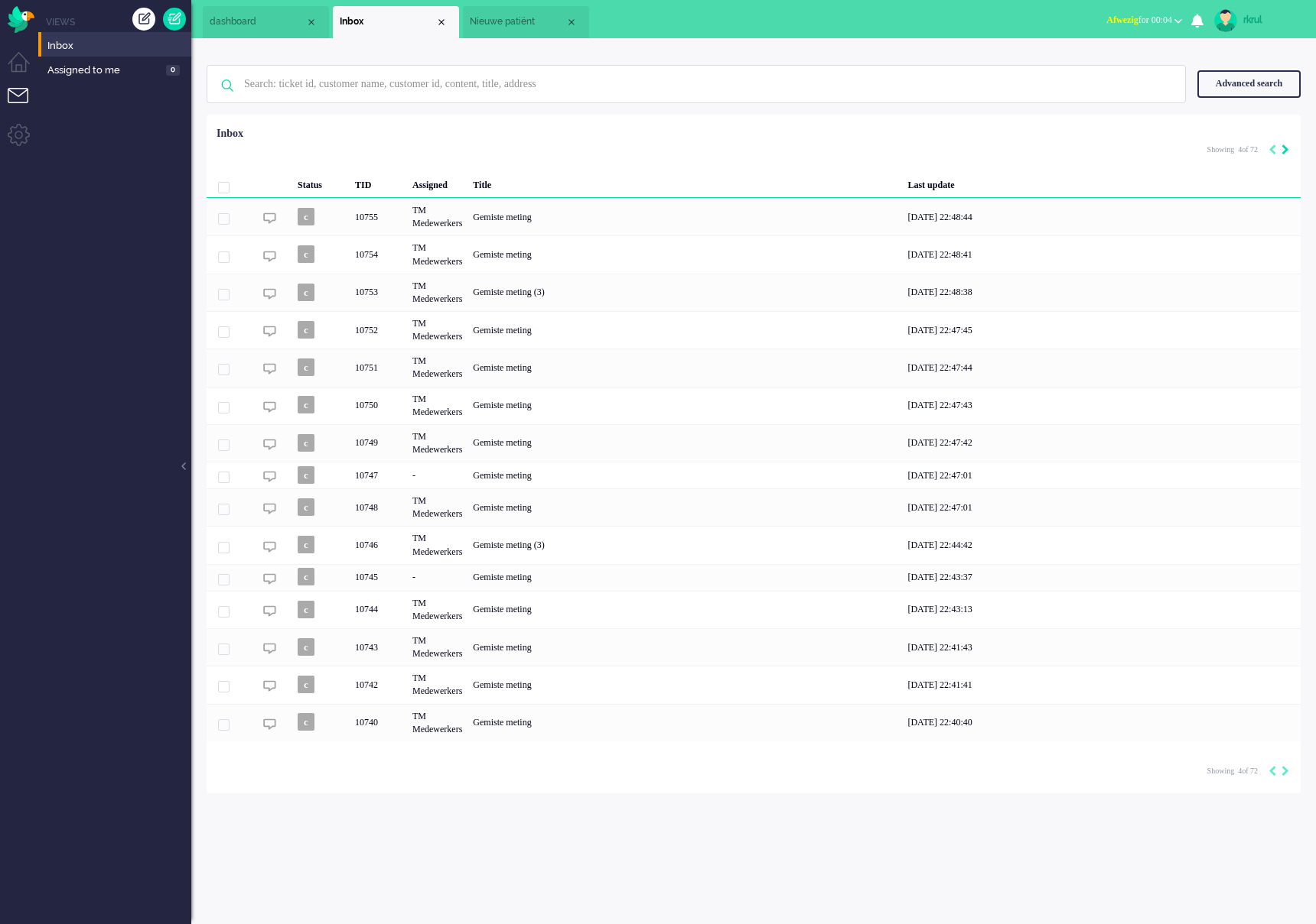
click at [1285, 149] on icon "Next" at bounding box center [1284, 150] width 7 height 11
type input "5"
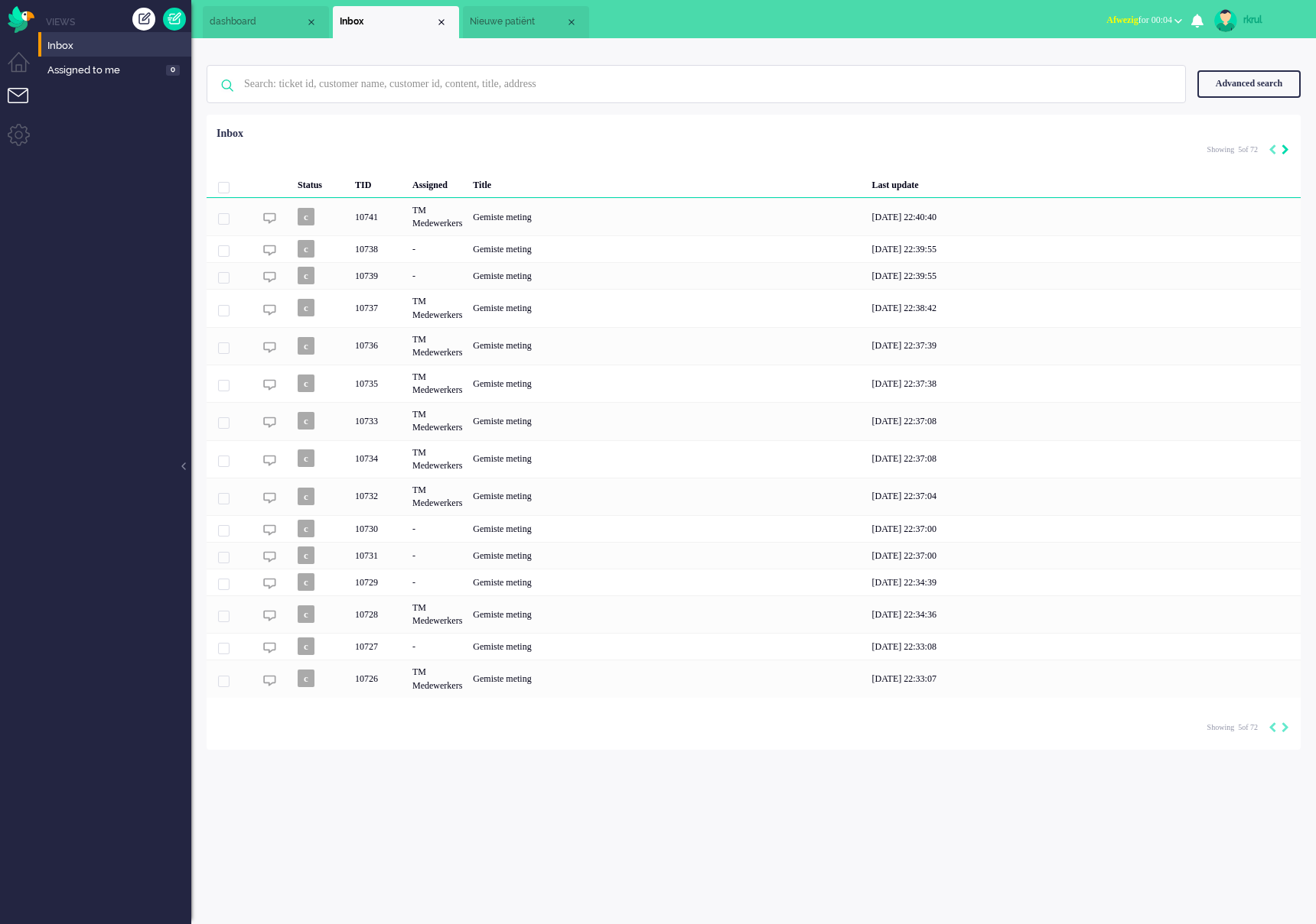
click at [1285, 149] on icon "Next" at bounding box center [1284, 150] width 7 height 11
type input "6"
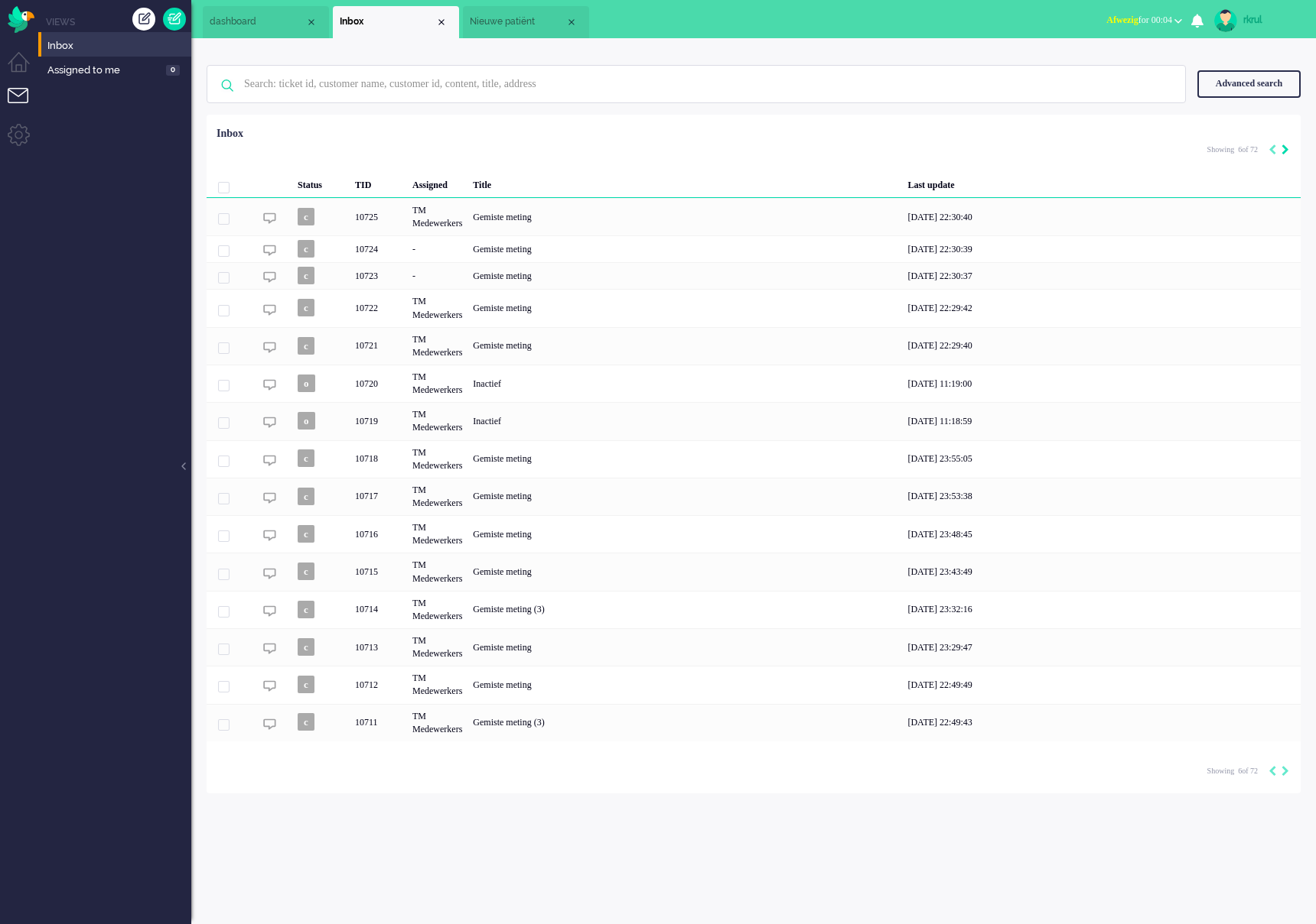
click at [1285, 149] on icon "Next" at bounding box center [1284, 150] width 7 height 11
type input "7"
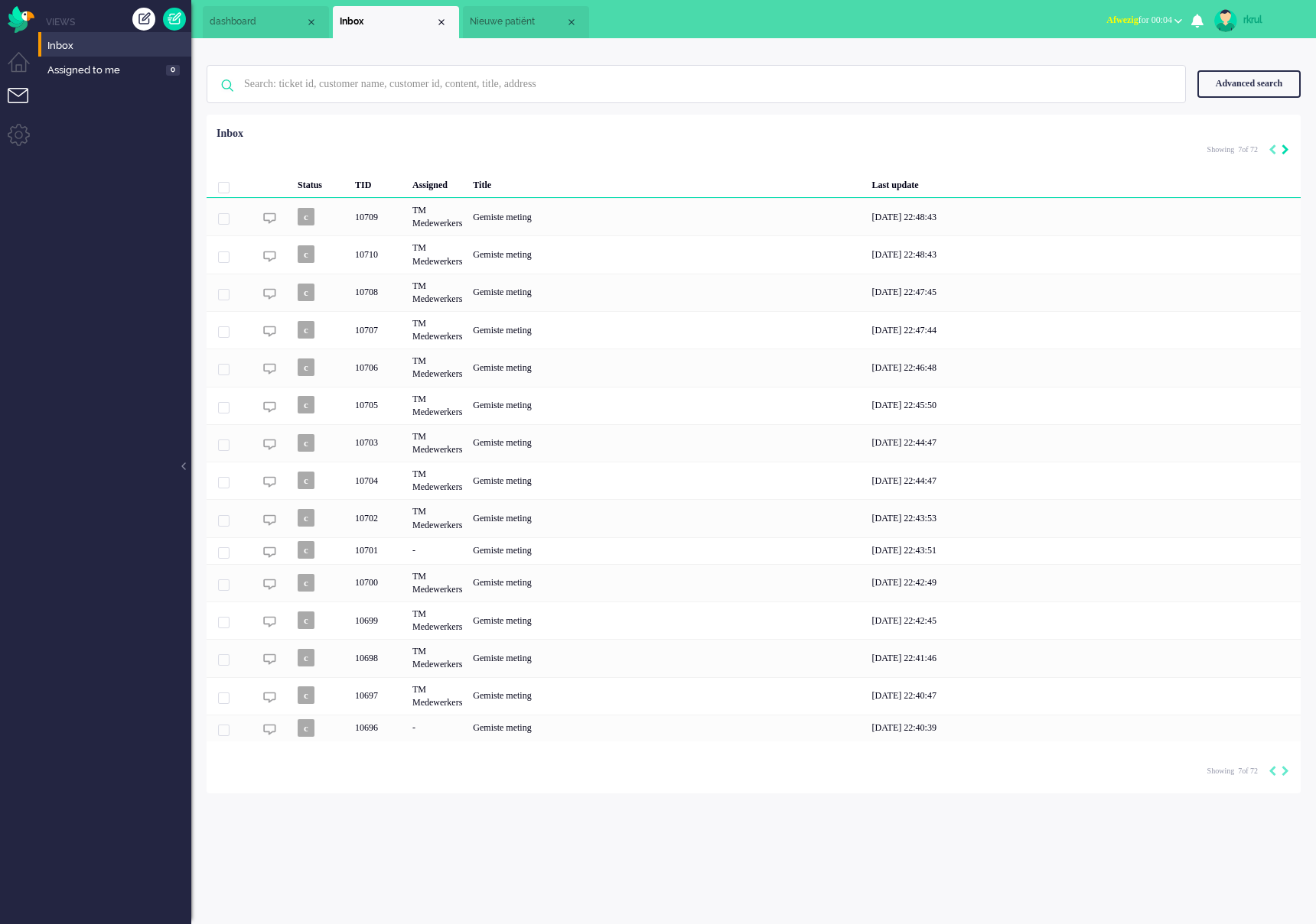
click at [1285, 149] on icon "Next" at bounding box center [1284, 150] width 7 height 11
type input "8"
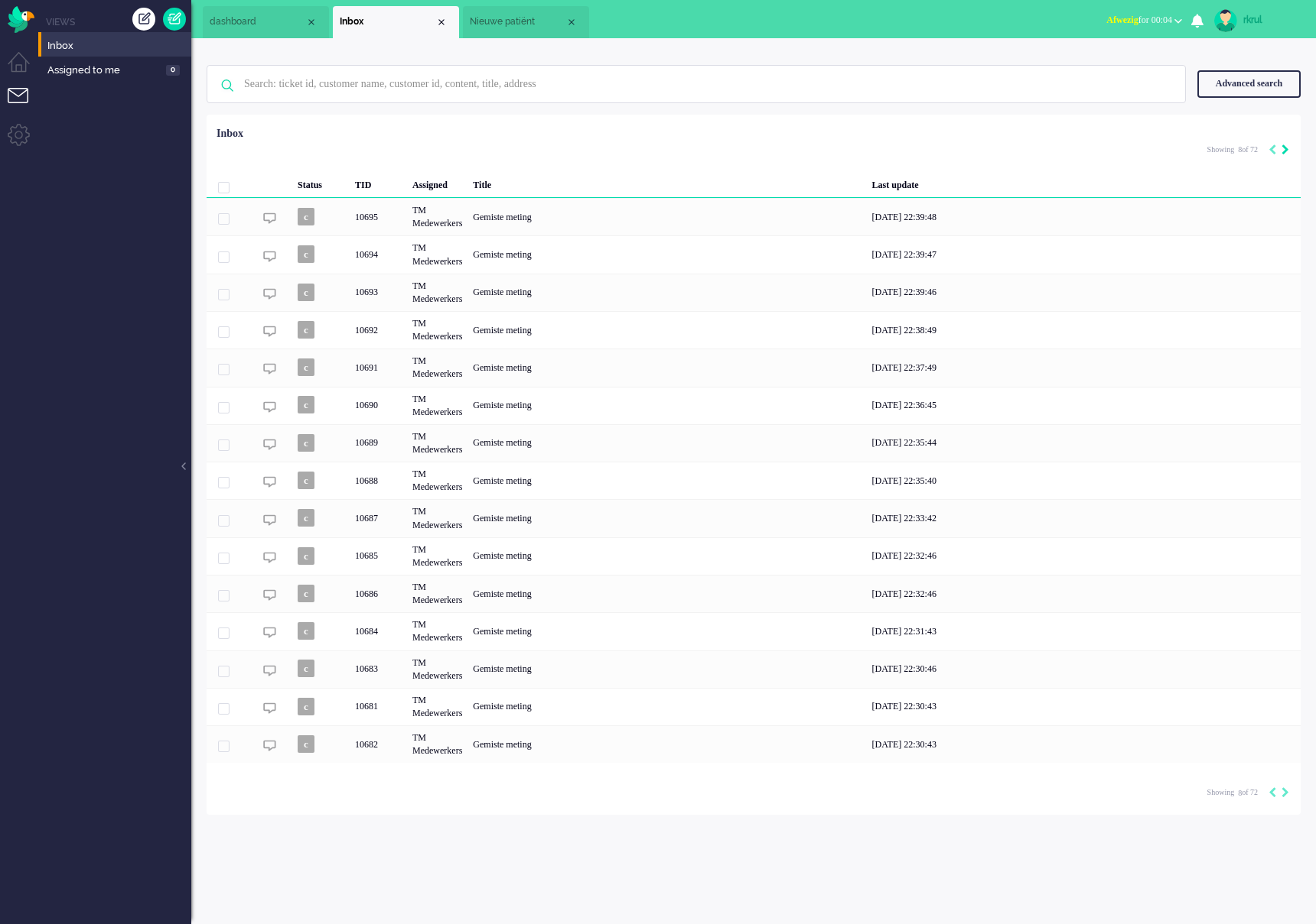
click at [1285, 149] on icon "Next" at bounding box center [1284, 150] width 7 height 11
type input "9"
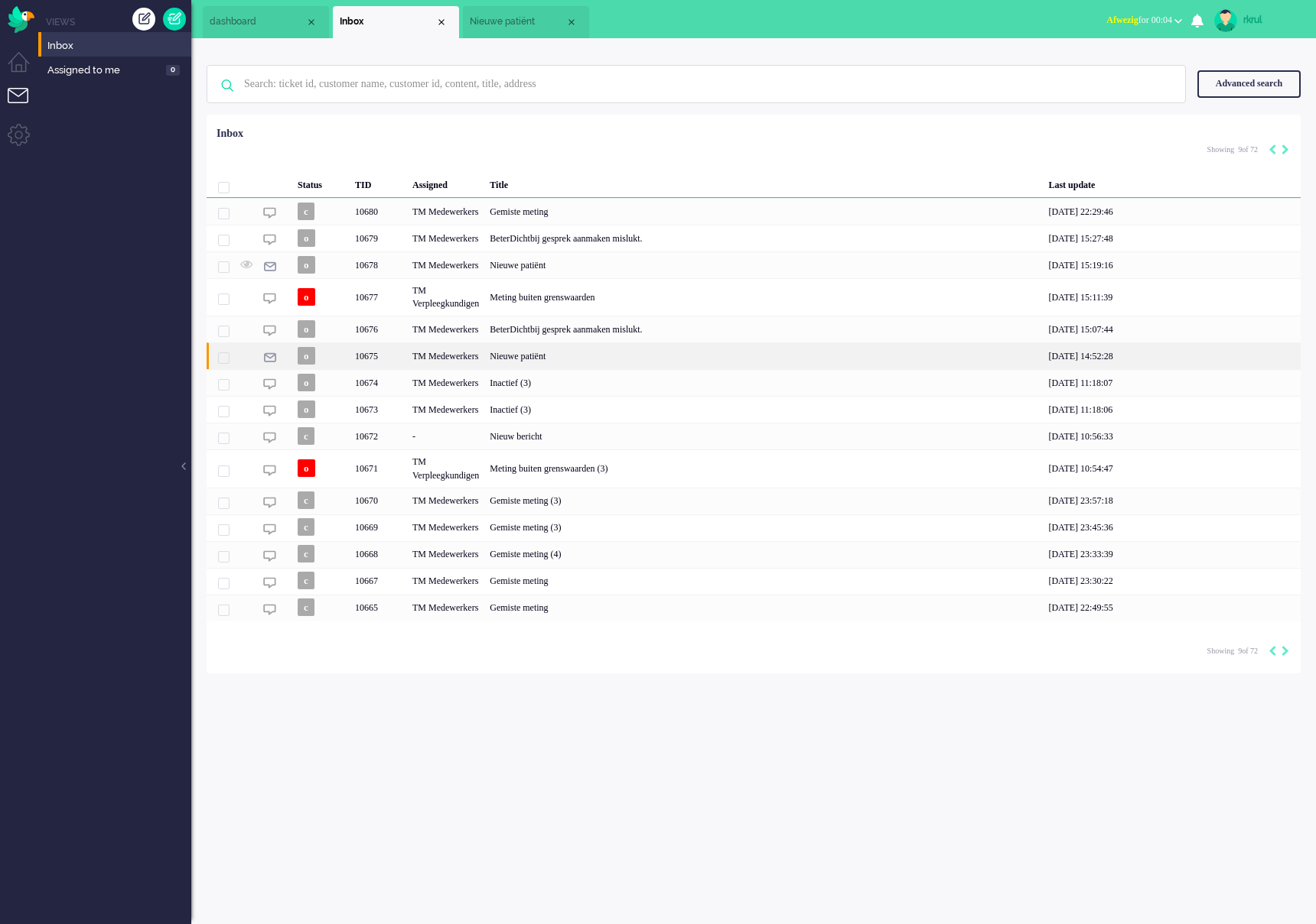
click at [580, 354] on div "Nieuwe patiënt" at bounding box center [763, 356] width 558 height 27
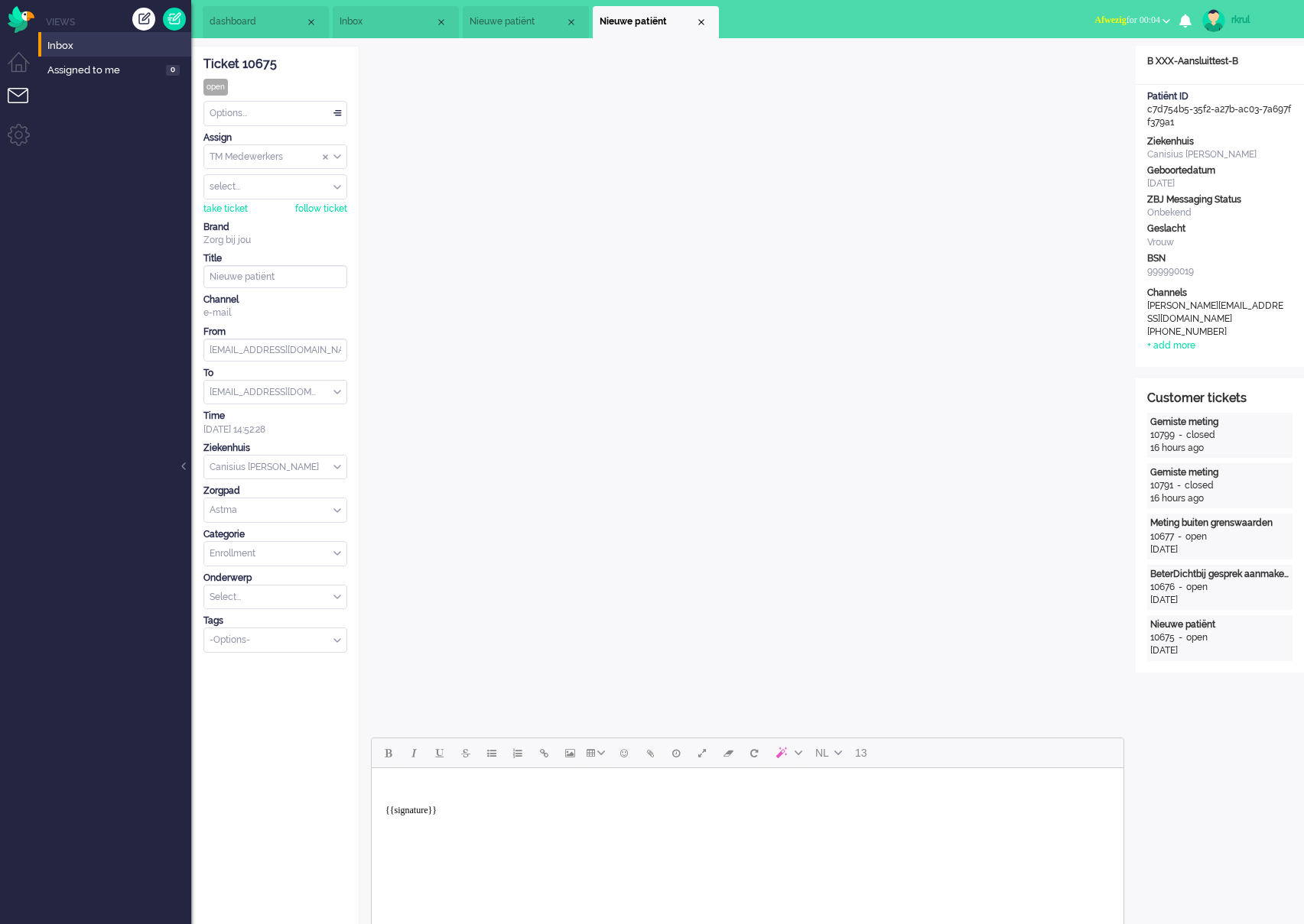
drag, startPoint x: 1201, startPoint y: 123, endPoint x: 1136, endPoint y: 114, distance: 65.6
click at [1136, 114] on div "Patiënt ID c7d754b5-35f2-a27b-ac03-7a697ff379a1" at bounding box center [1219, 109] width 168 height 39
copy div "c7d754b5-35f2-a27b-ac03-7a697ff379a1"
click at [511, 18] on span "Nieuwe patiënt" at bounding box center [517, 22] width 95 height 13
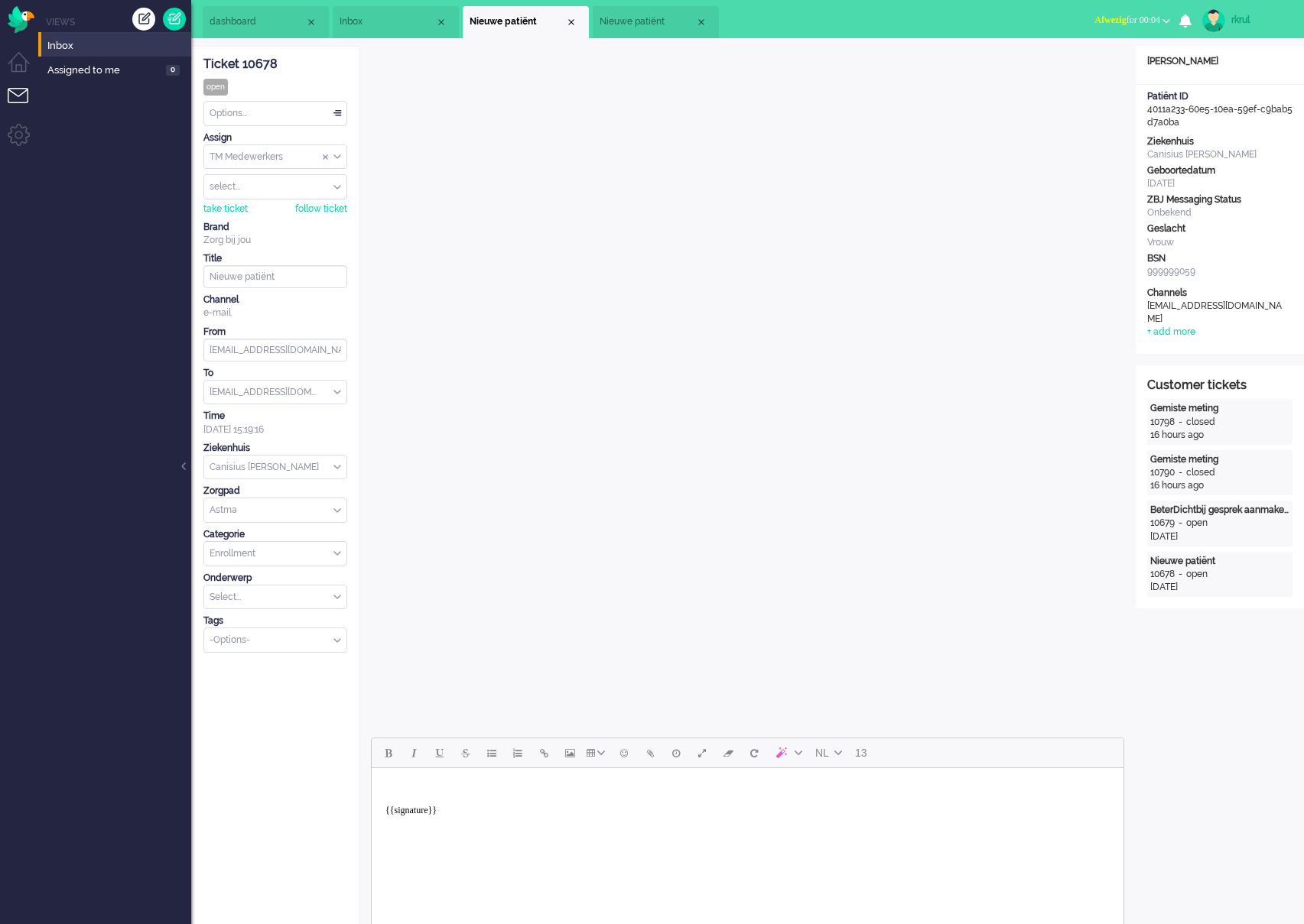
click at [349, 22] on span "Inbox" at bounding box center [387, 22] width 95 height 13
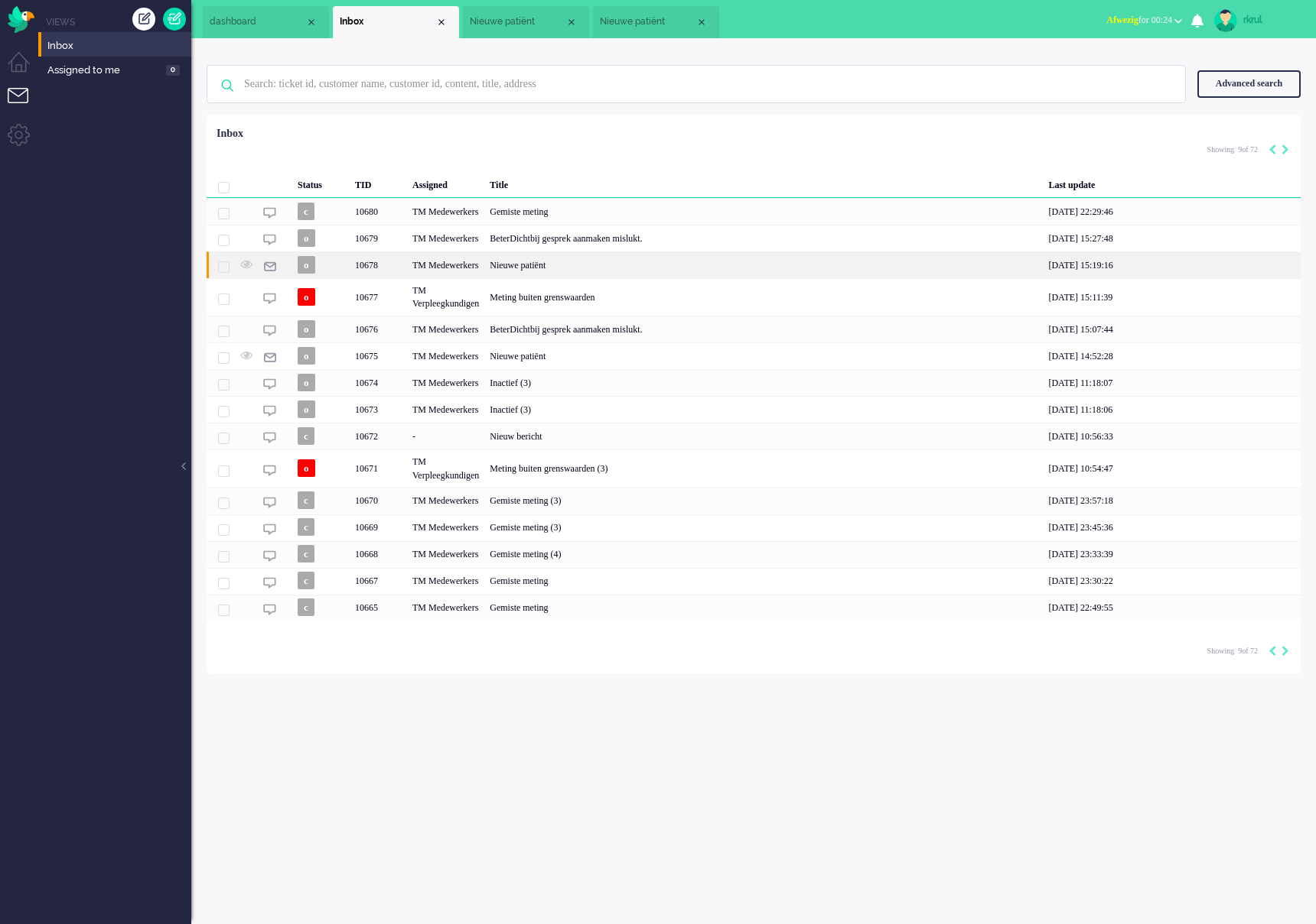
click at [621, 270] on div "Nieuwe patiënt" at bounding box center [763, 265] width 558 height 27
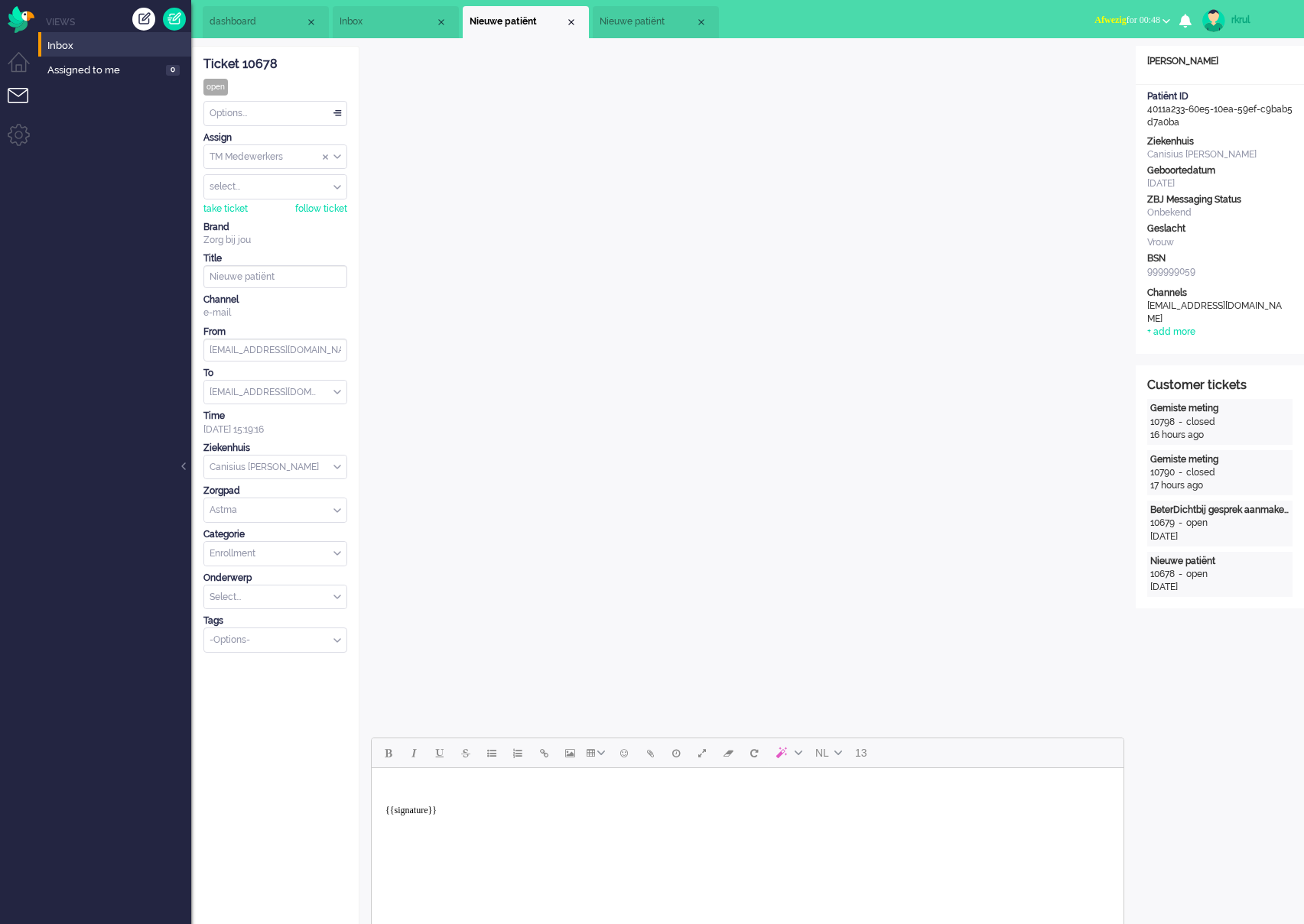
click at [373, 18] on span "Inbox" at bounding box center [387, 22] width 95 height 13
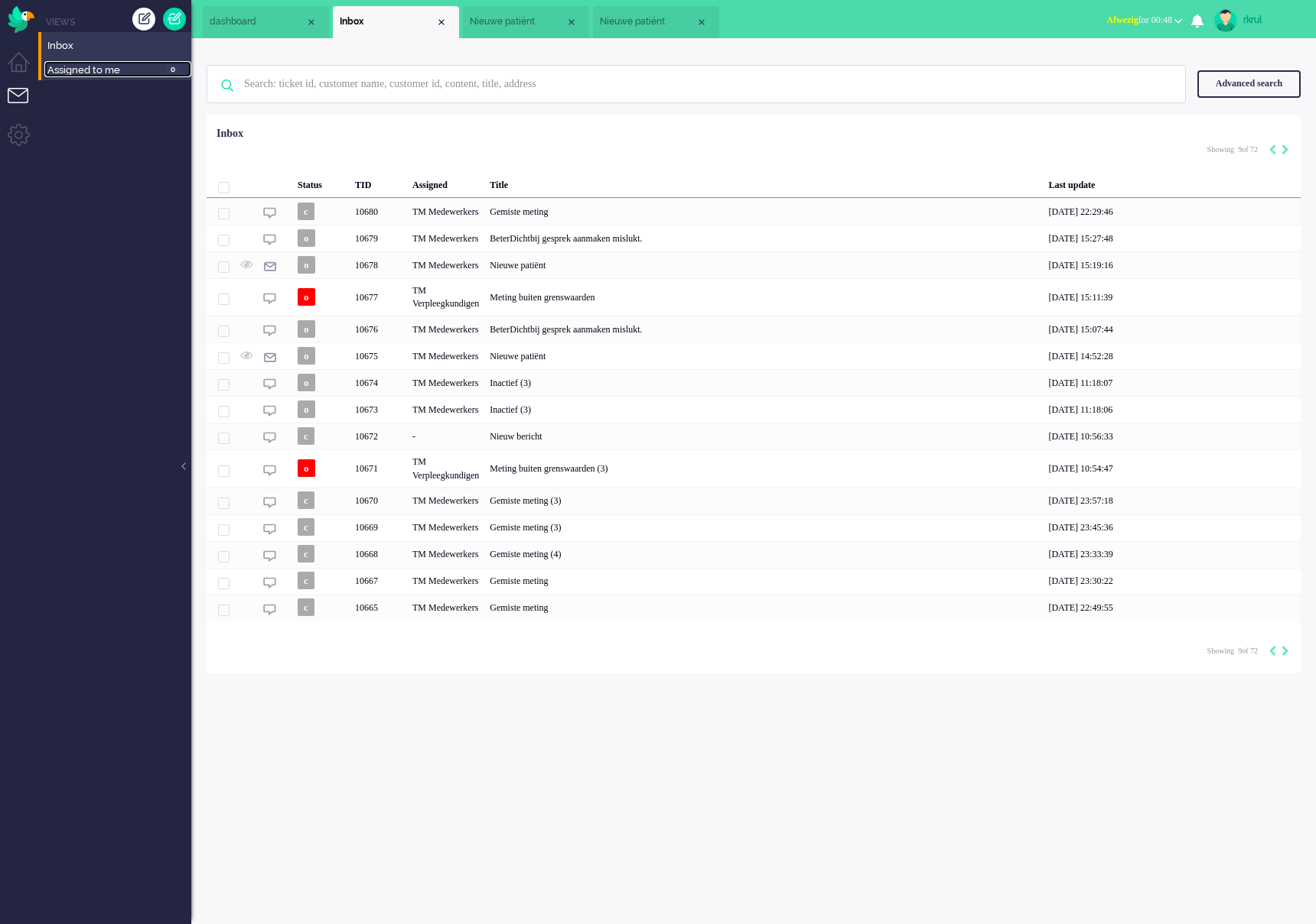
click at [99, 73] on span "Assigned to me" at bounding box center [104, 71] width 114 height 14
type input "1"
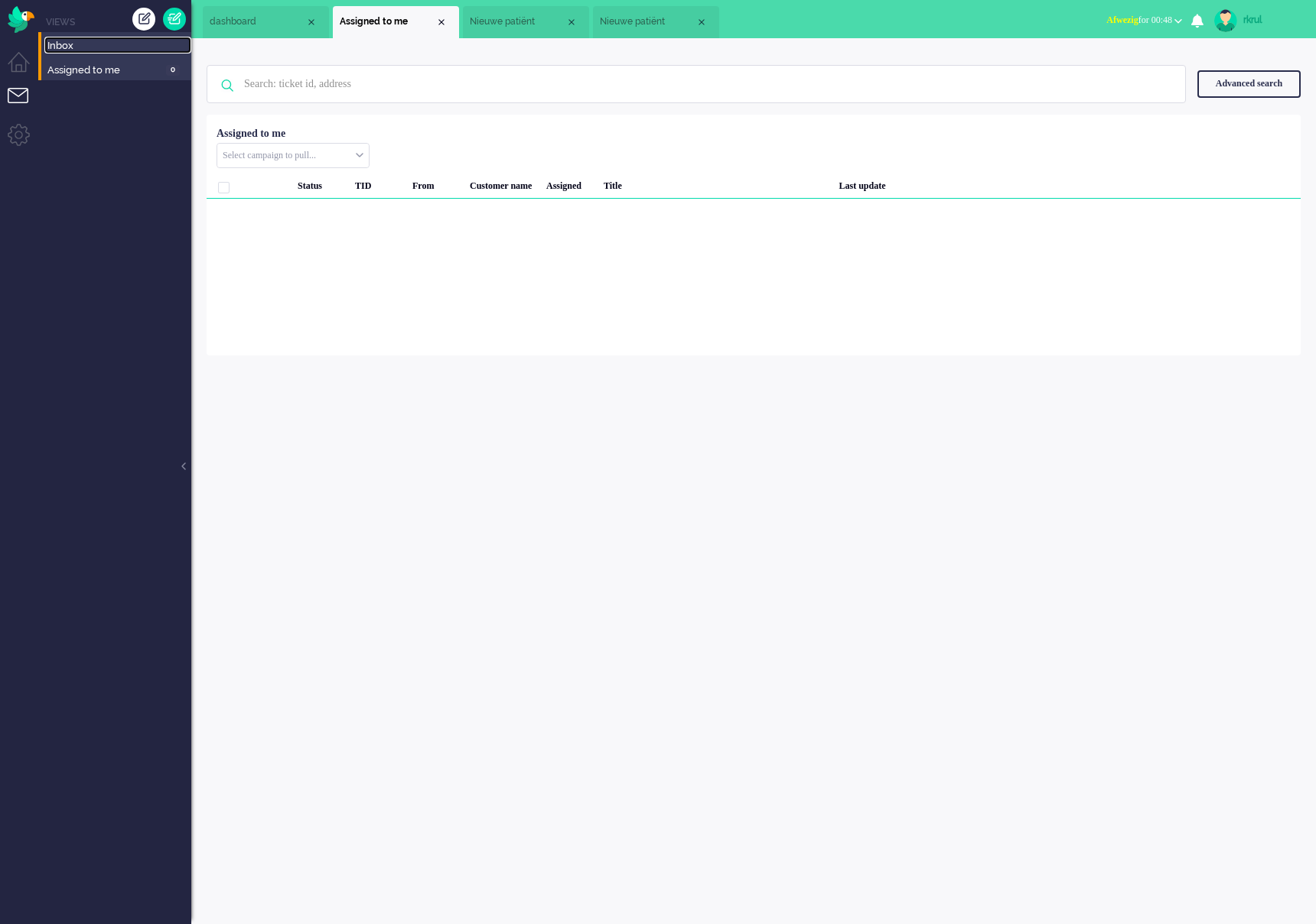
click at [81, 46] on span "Inbox" at bounding box center [120, 46] width 144 height 14
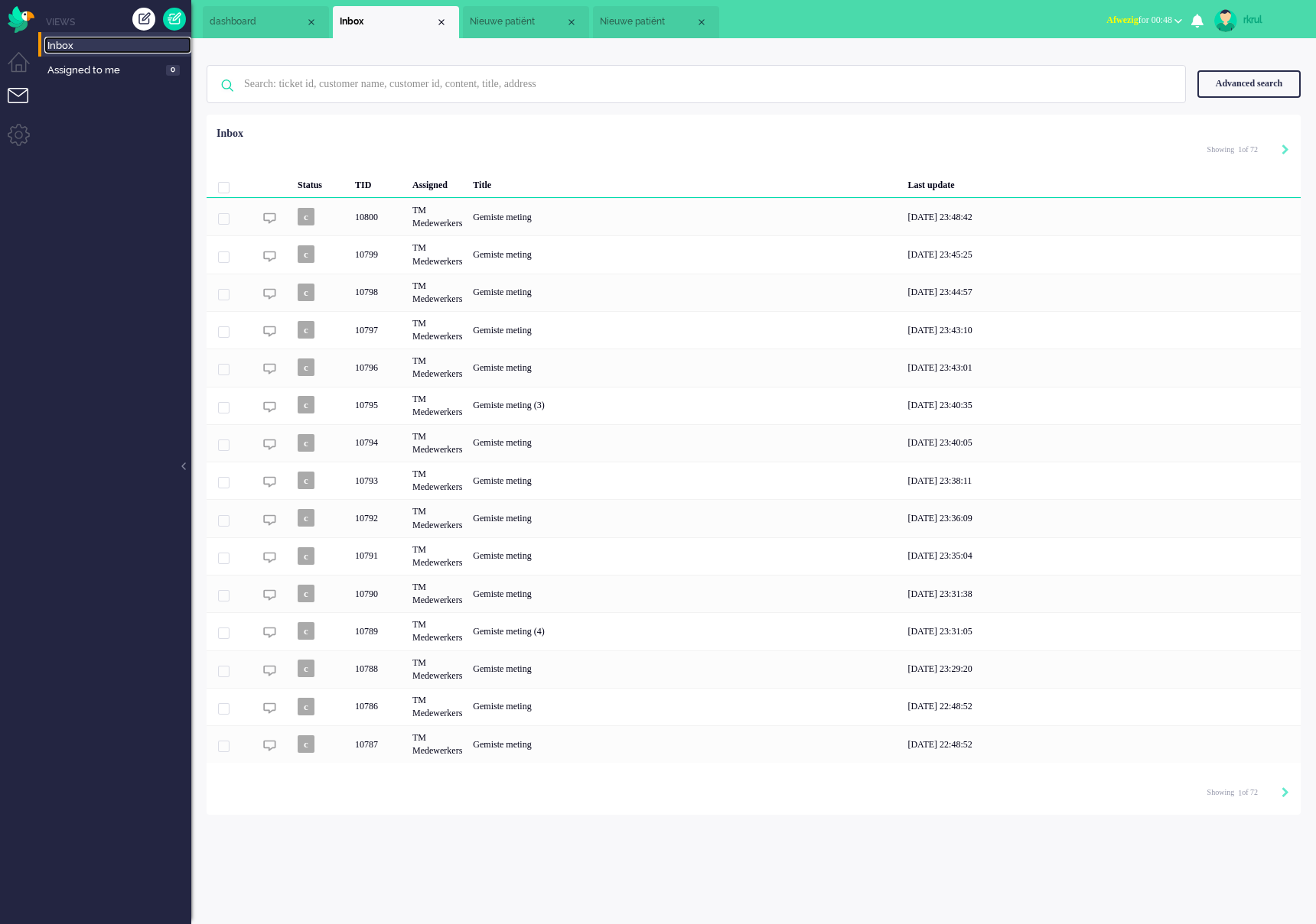
click at [291, 28] on li "dashboard" at bounding box center [266, 22] width 126 height 32
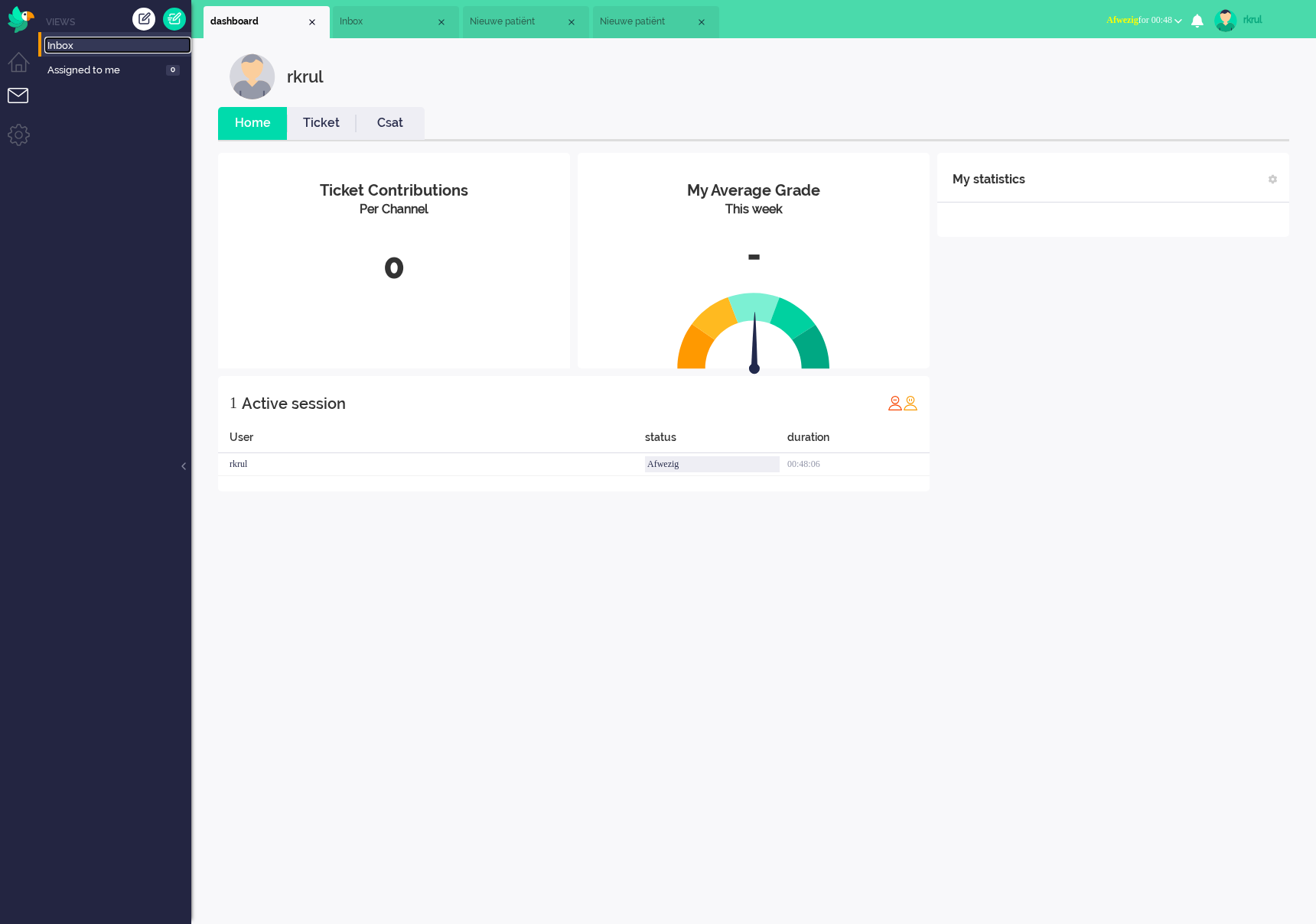
click at [390, 17] on span "Inbox" at bounding box center [387, 22] width 95 height 13
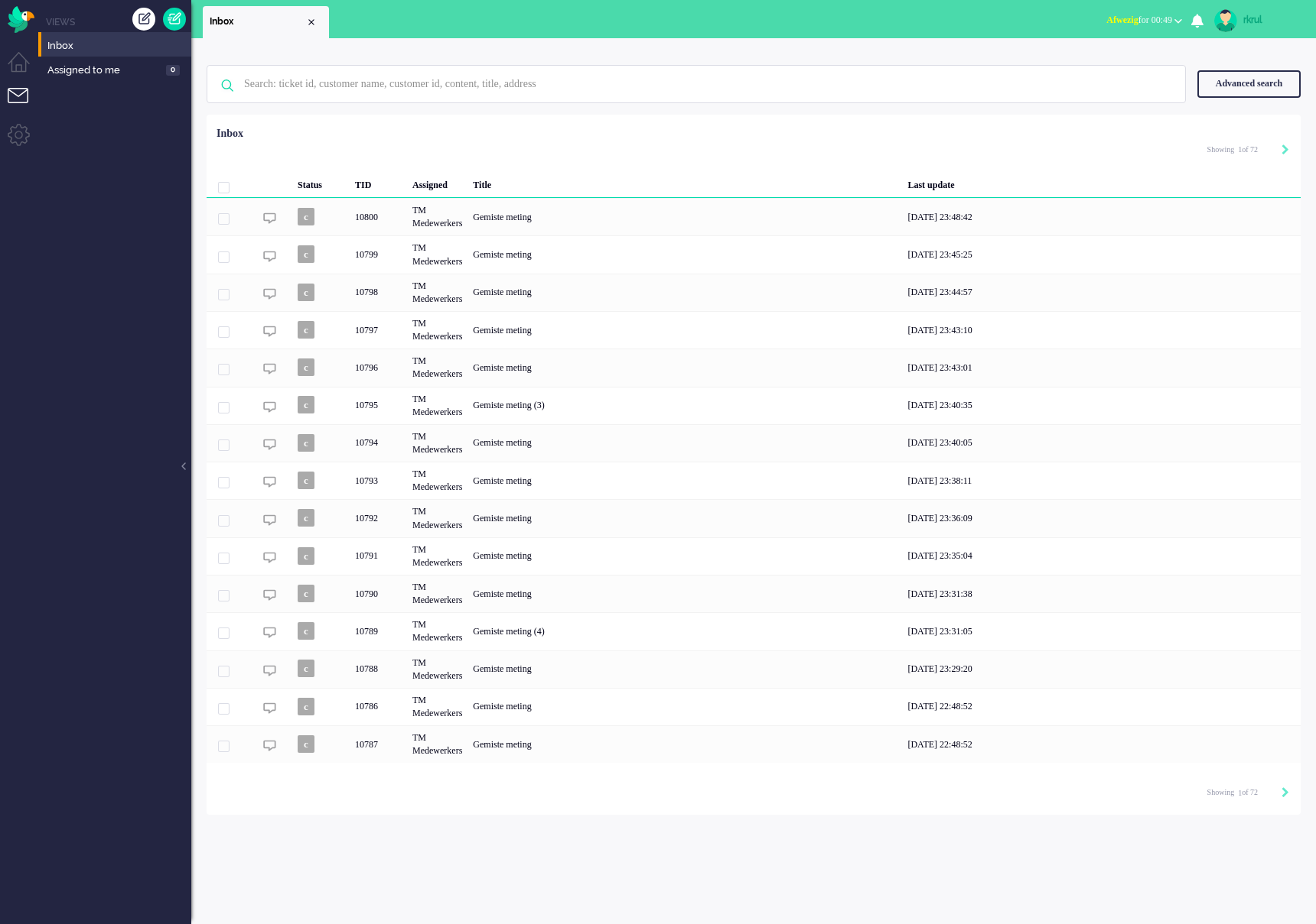
click at [608, 152] on div "Selected 0 Set Status: open pending holding solved Delete Select... Unassign aw…" at bounding box center [753, 152] width 1094 height 30
click at [594, 155] on div "Selected 0 Set Status: open pending holding solved Delete Select... Unassign aw…" at bounding box center [753, 152] width 1094 height 30
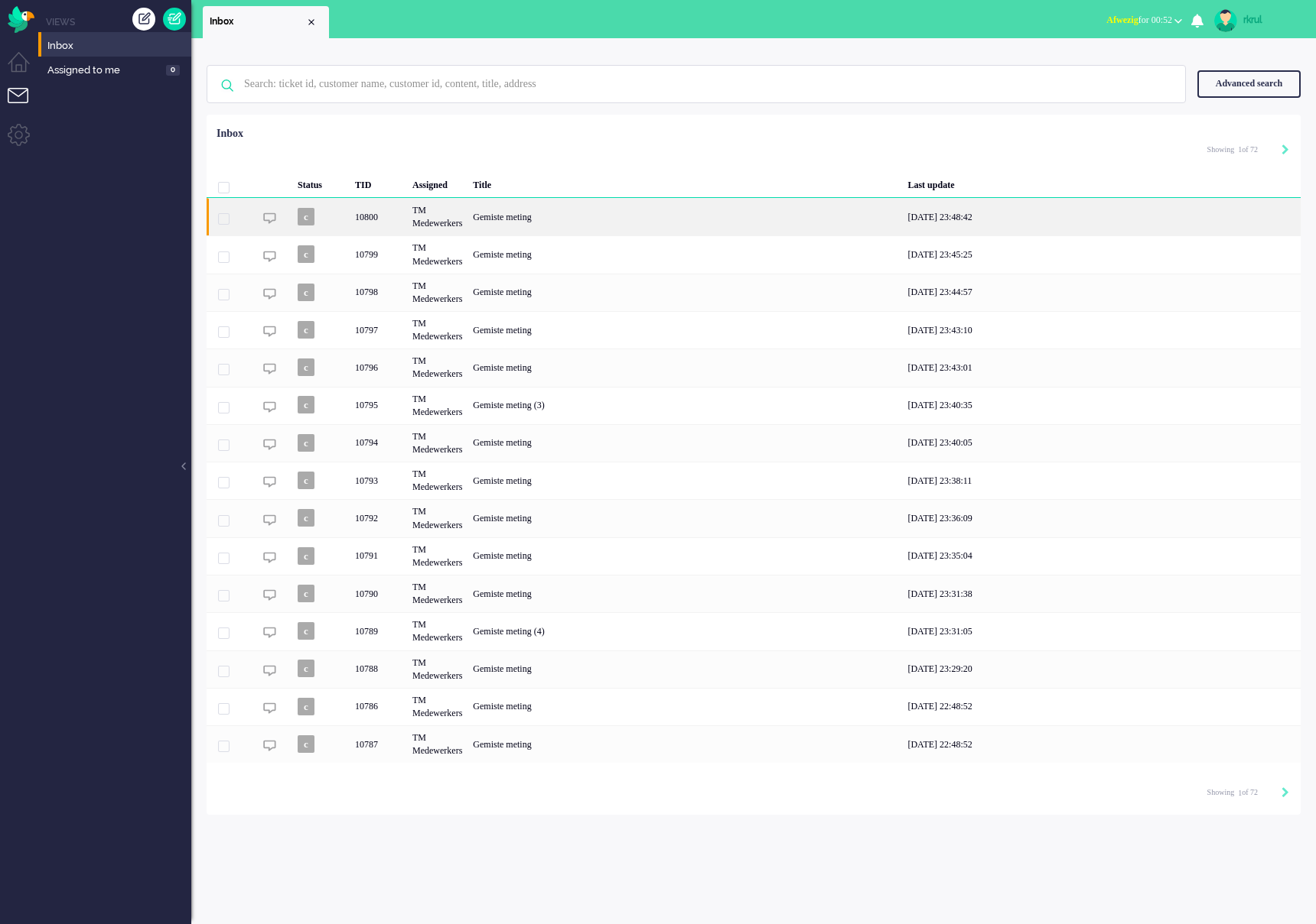
click at [407, 198] on div "TM Medewerkers" at bounding box center [437, 217] width 60 height 38
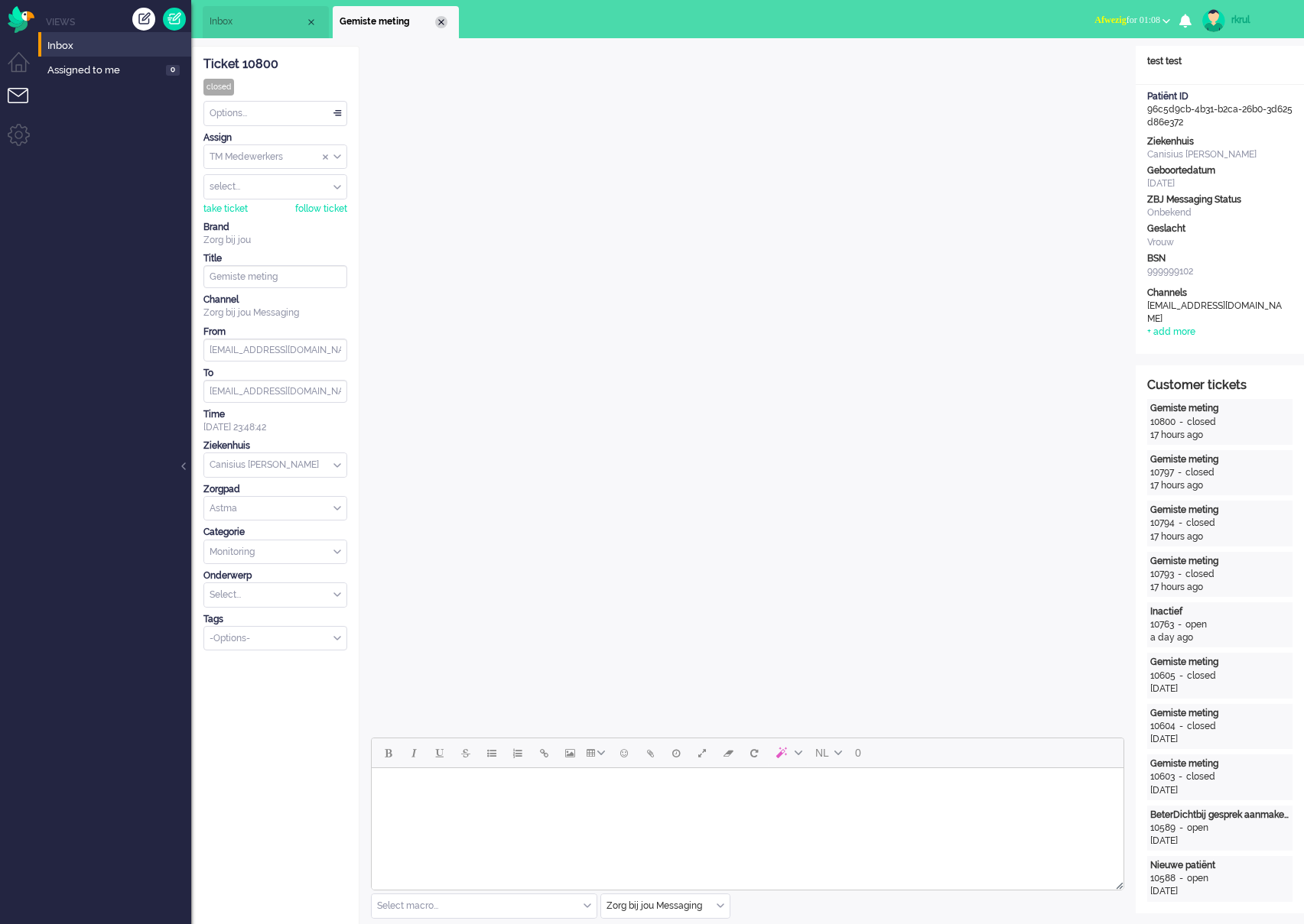
click at [443, 22] on div "Close tab" at bounding box center [442, 22] width 13 height 13
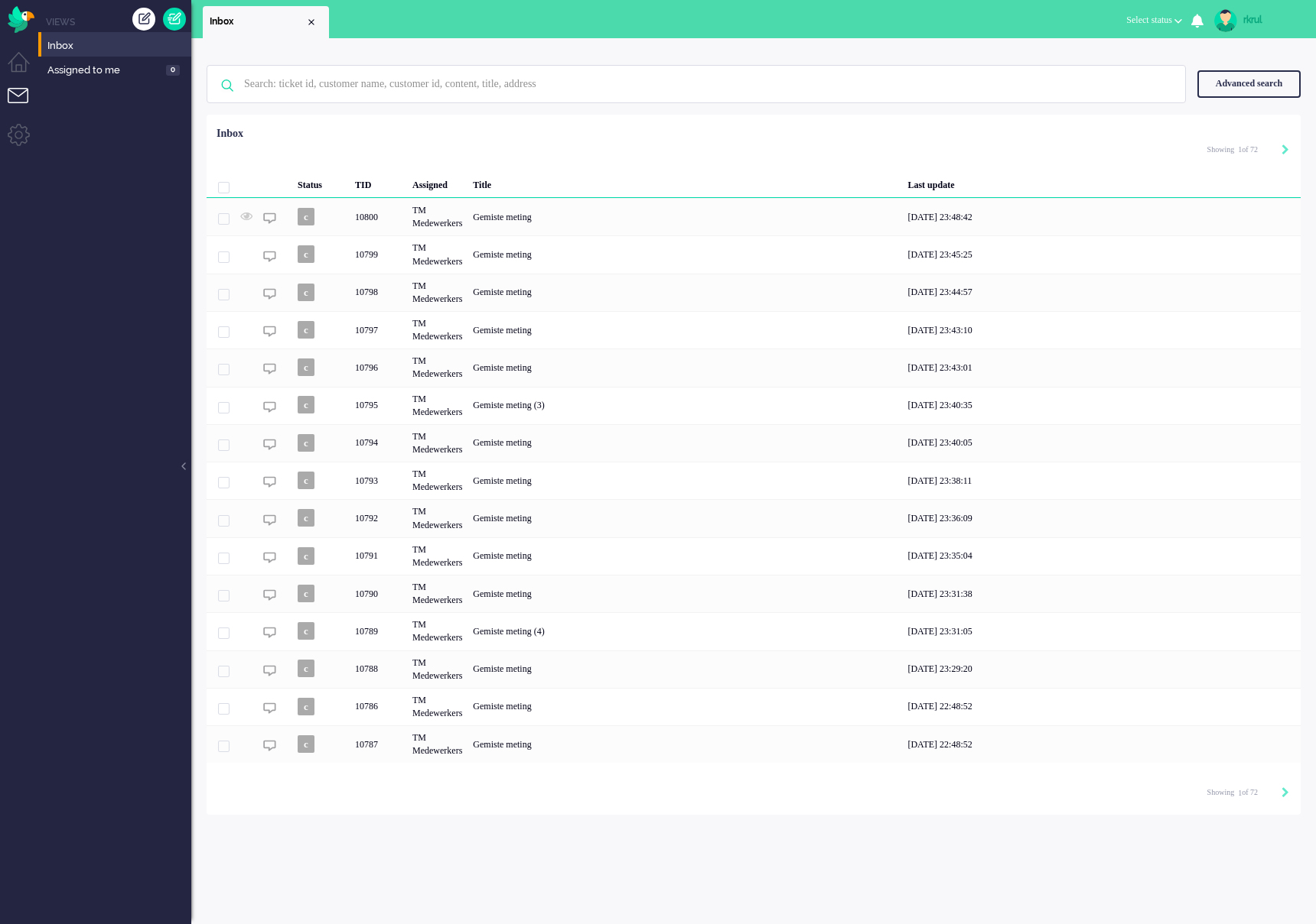
click at [570, 160] on div "Selected 0 Set Status: open pending holding solved Delete Select... Unassign aw…" at bounding box center [753, 152] width 1094 height 30
click at [763, 147] on div "Selected 0 Set Status: open pending holding solved Delete Select... Unassign aw…" at bounding box center [753, 152] width 1094 height 30
click at [356, 89] on input "text" at bounding box center [698, 84] width 932 height 37
type input "nieuwe patient"
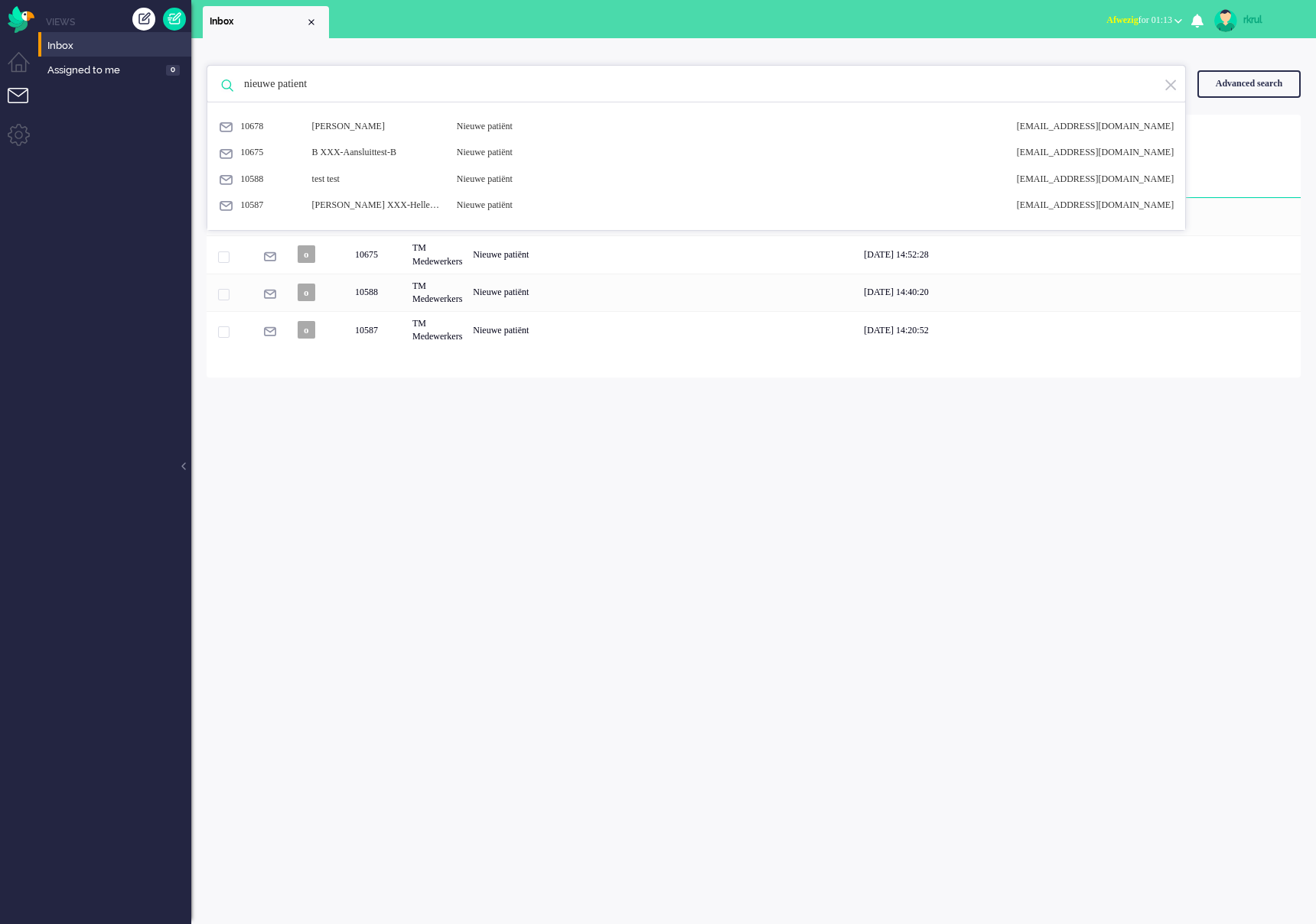
click at [574, 417] on div "nieuwe patient 10678 [PERSON_NAME] Nieuwe patiënt [EMAIL_ADDRESS][DOMAIN_NAME] …" at bounding box center [753, 480] width 1124 height 886
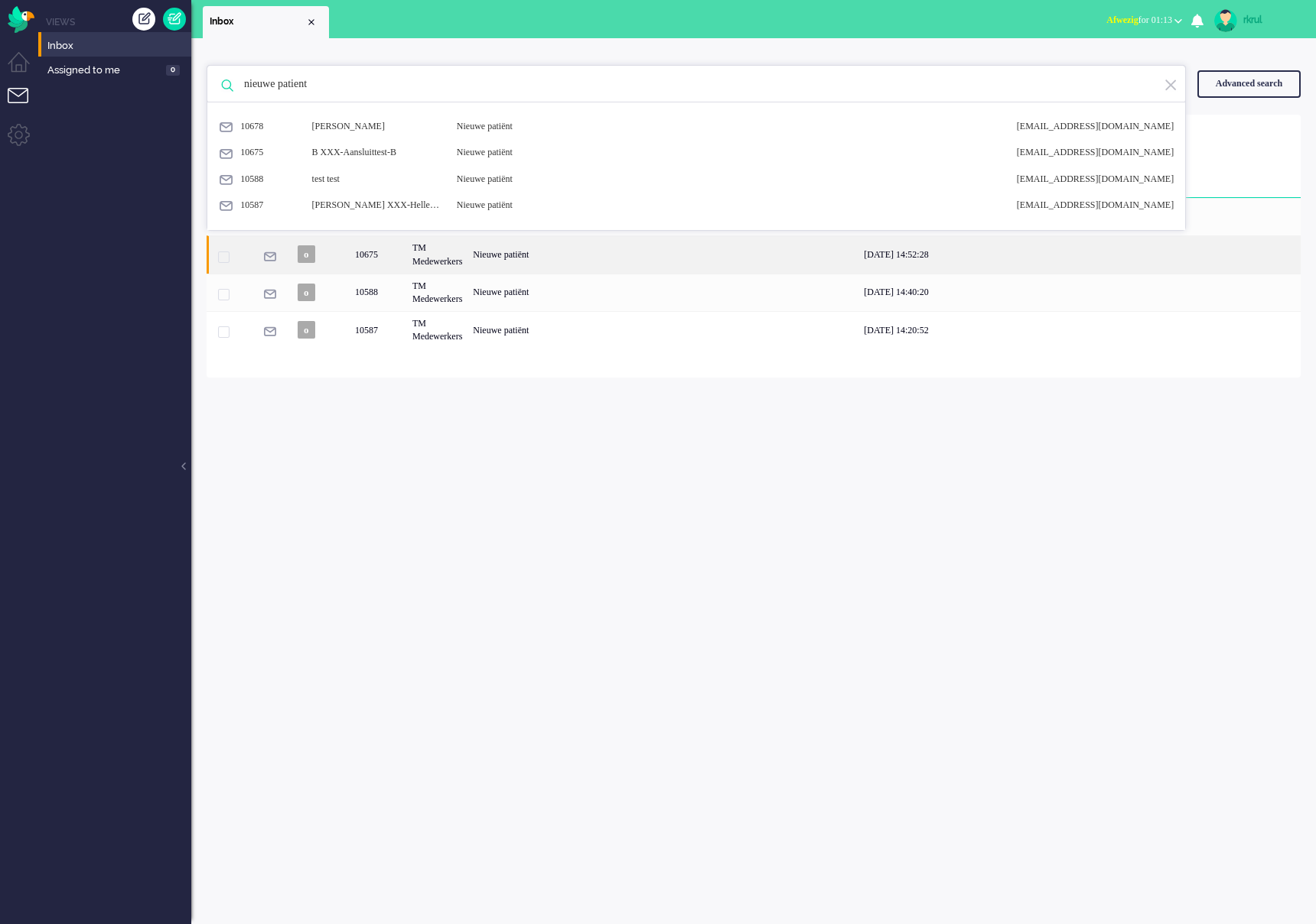
click at [566, 243] on div "Nieuwe patiënt" at bounding box center [663, 255] width 391 height 38
